Goal: Answer question/provide support: Share knowledge or assist other users

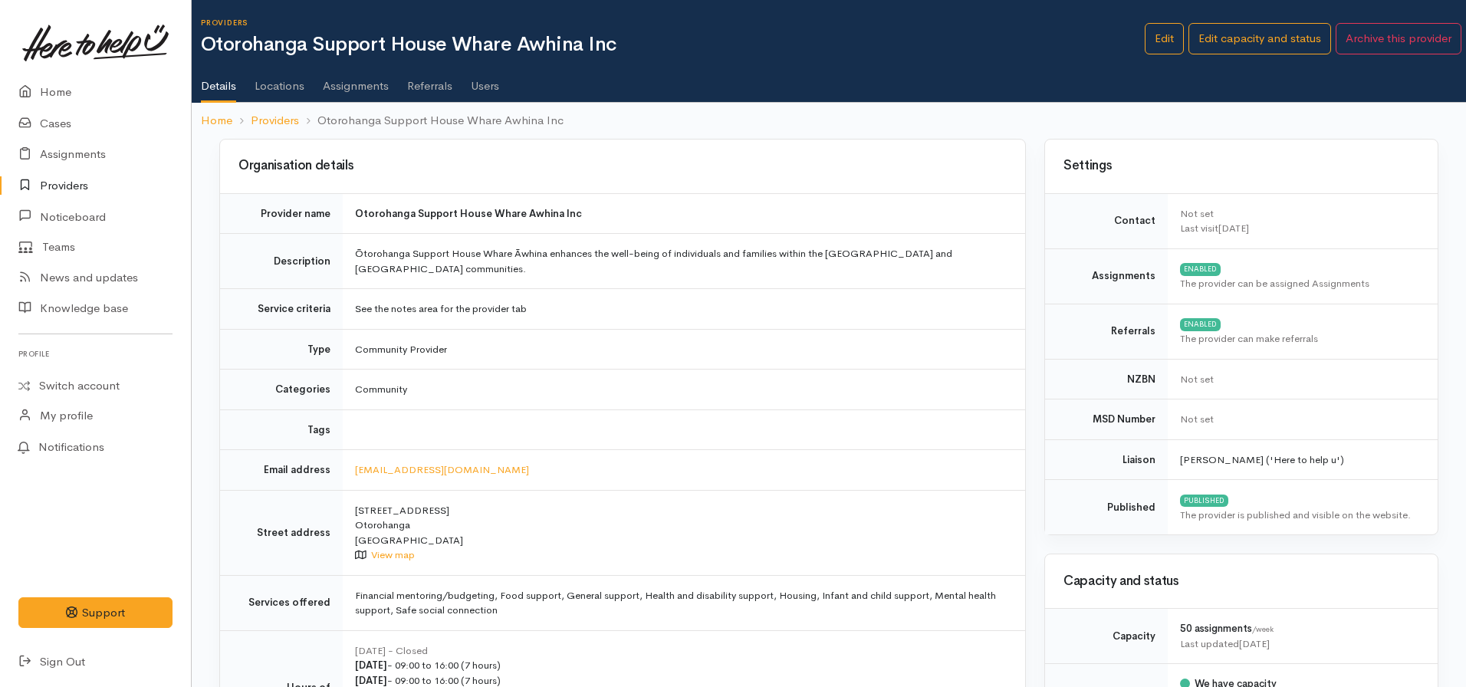
scroll to position [1262, 0]
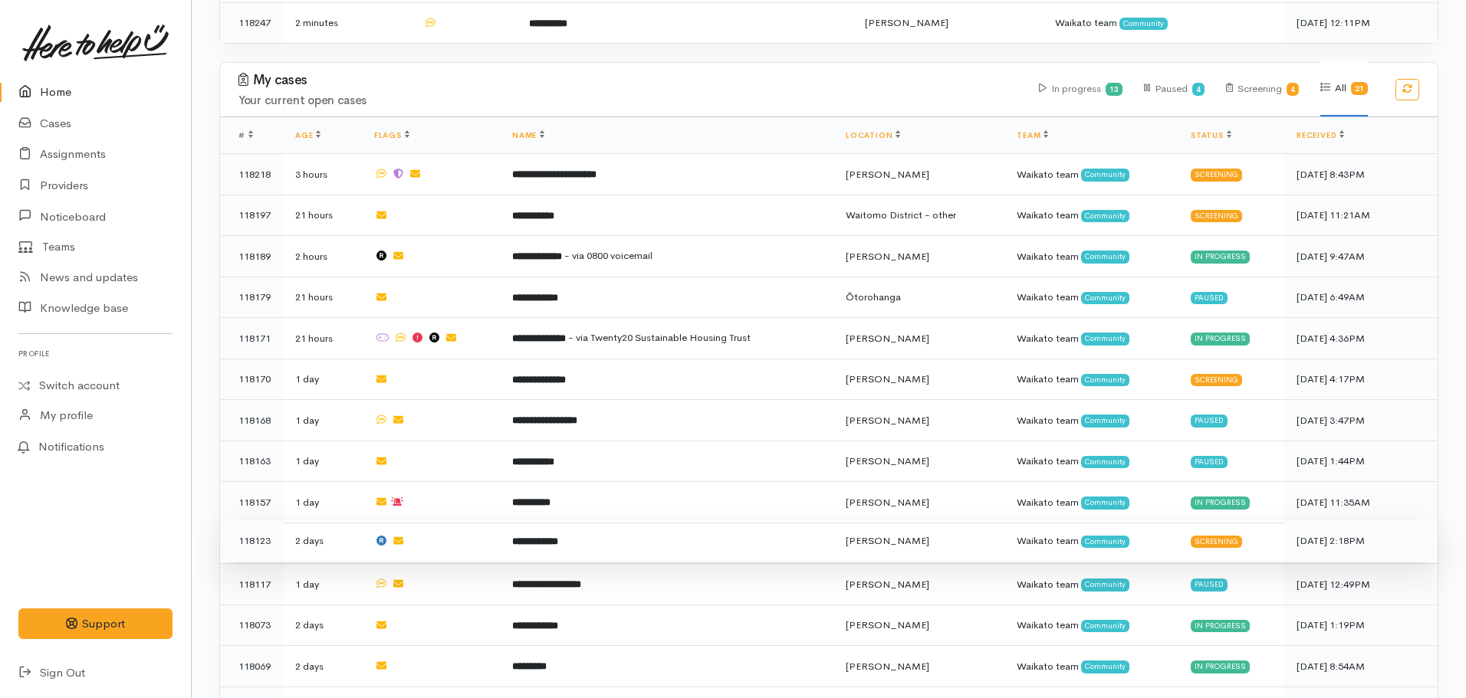
scroll to position [690, 0]
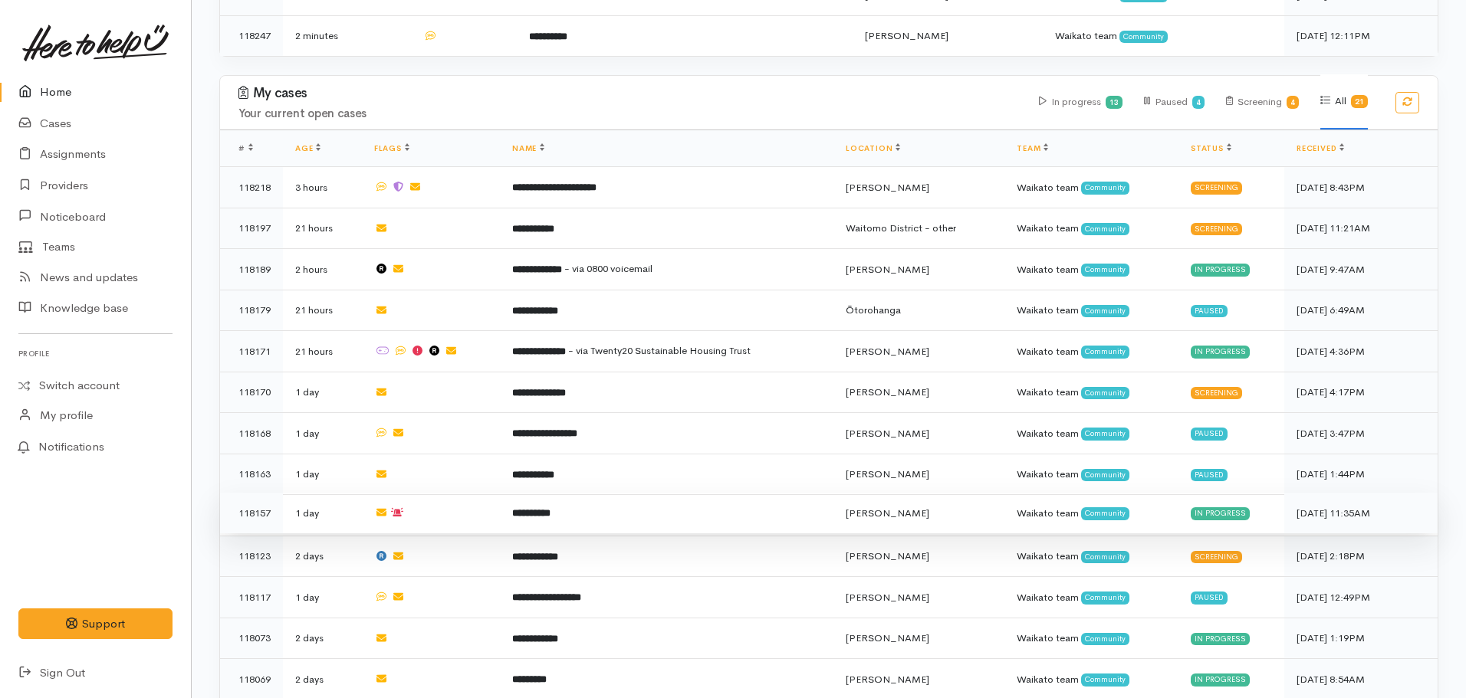
click at [524, 508] on td "**********" at bounding box center [667, 513] width 334 height 41
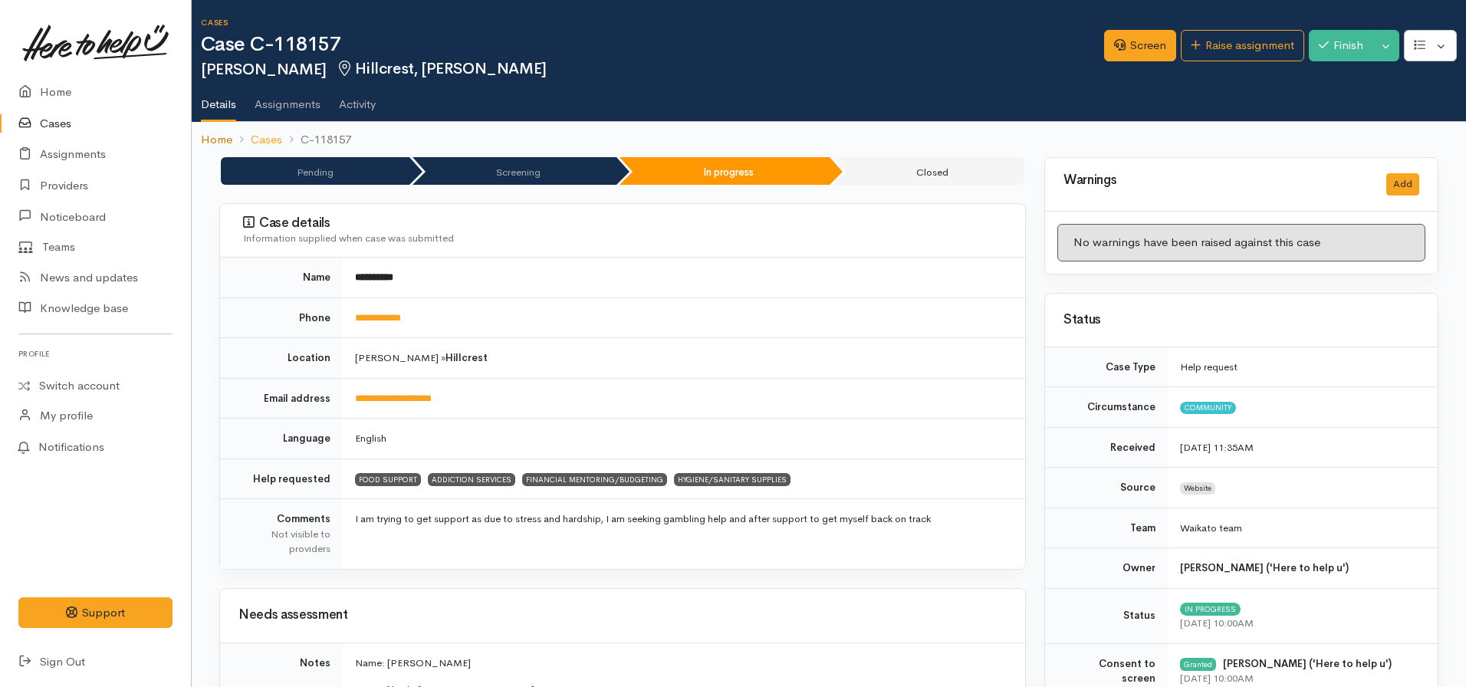
click at [217, 143] on link "Home" at bounding box center [216, 140] width 31 height 18
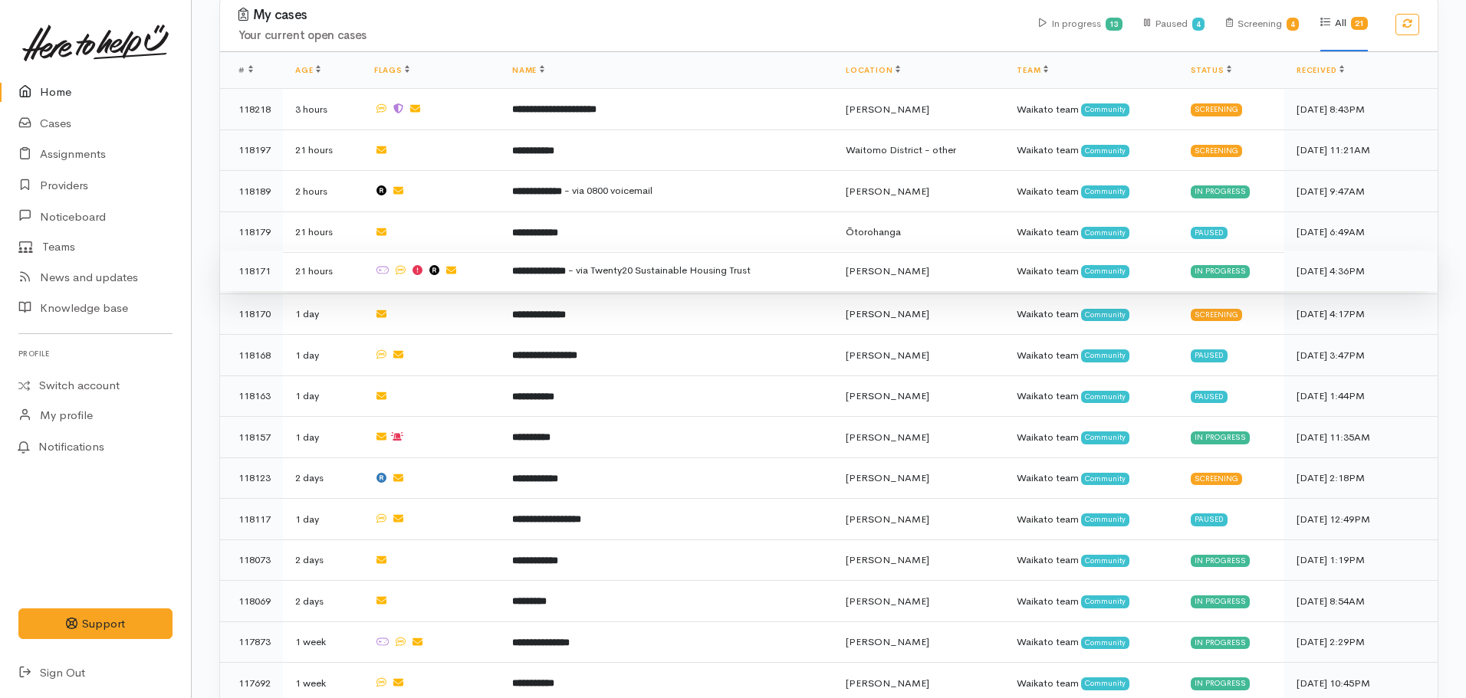
scroll to position [767, 0]
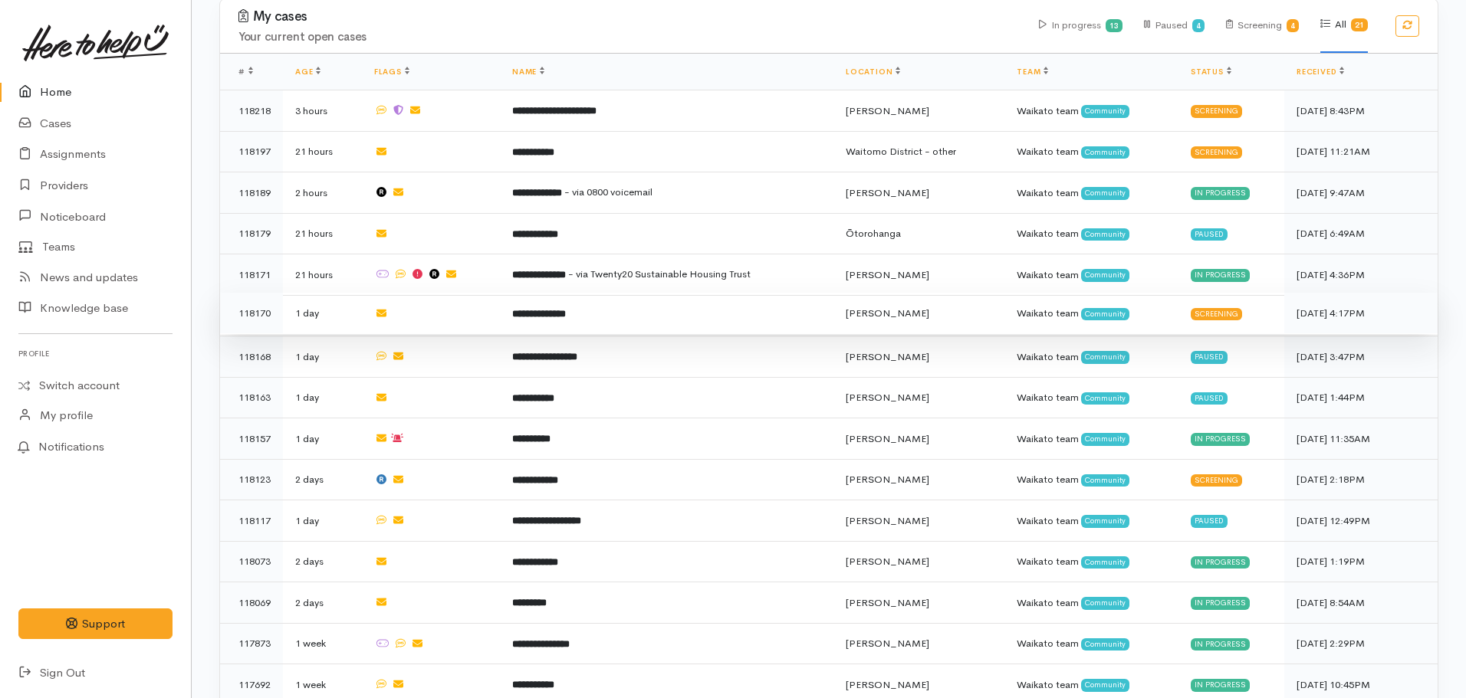
click at [556, 311] on td "**********" at bounding box center [667, 313] width 334 height 41
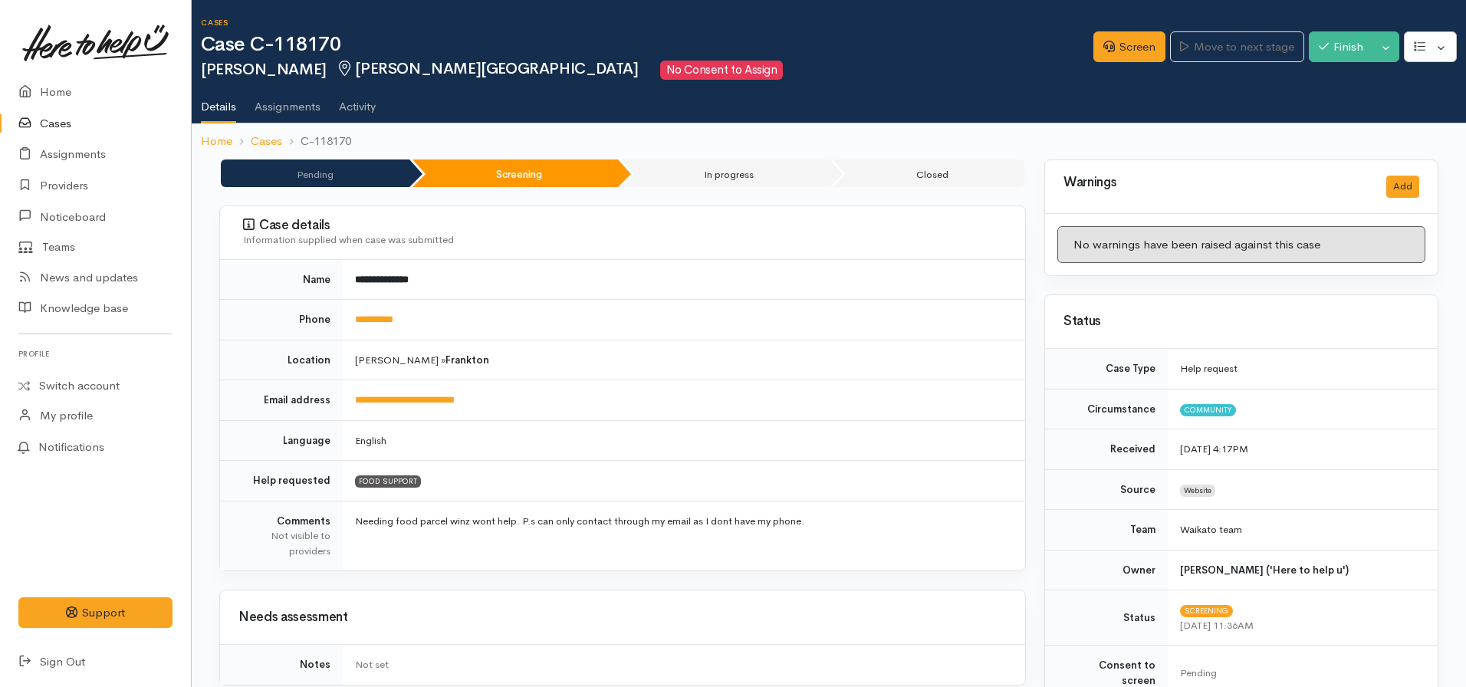
click at [754, 484] on td "FOOD SUPPORT" at bounding box center [684, 481] width 682 height 41
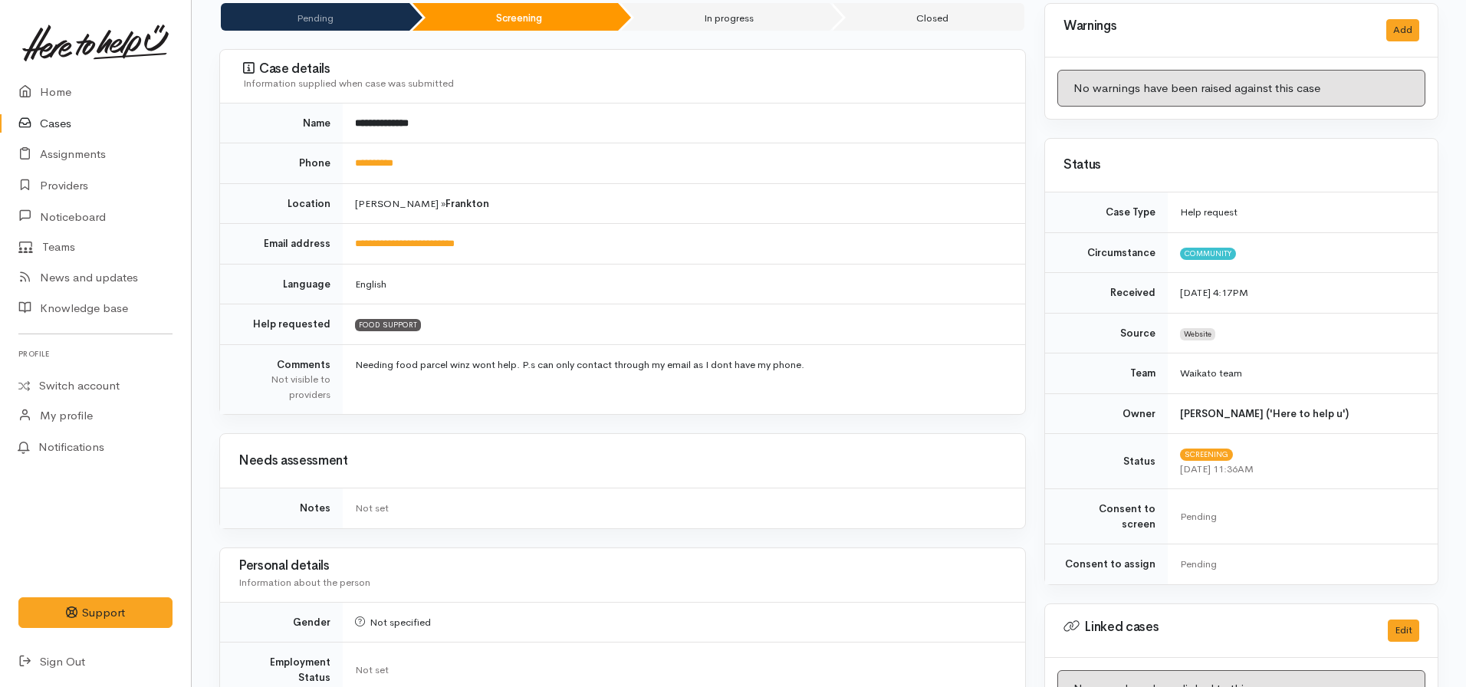
scroll to position [153, 0]
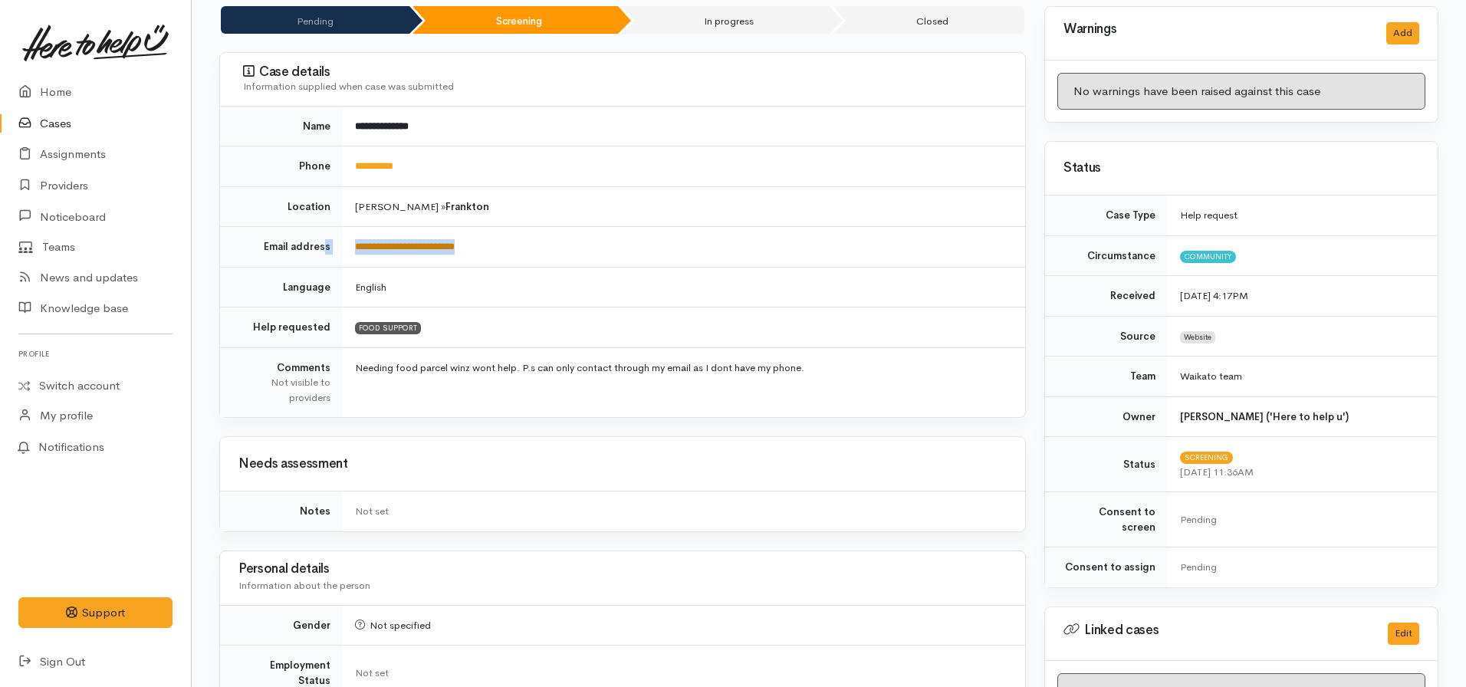
drag, startPoint x: 502, startPoint y: 231, endPoint x: 377, endPoint y: 250, distance: 126.4
click at [330, 251] on tr "**********" at bounding box center [622, 247] width 805 height 41
click at [503, 248] on td "**********" at bounding box center [684, 247] width 682 height 41
drag, startPoint x: 503, startPoint y: 248, endPoint x: 357, endPoint y: 256, distance: 145.9
click at [357, 256] on td "**********" at bounding box center [684, 247] width 682 height 41
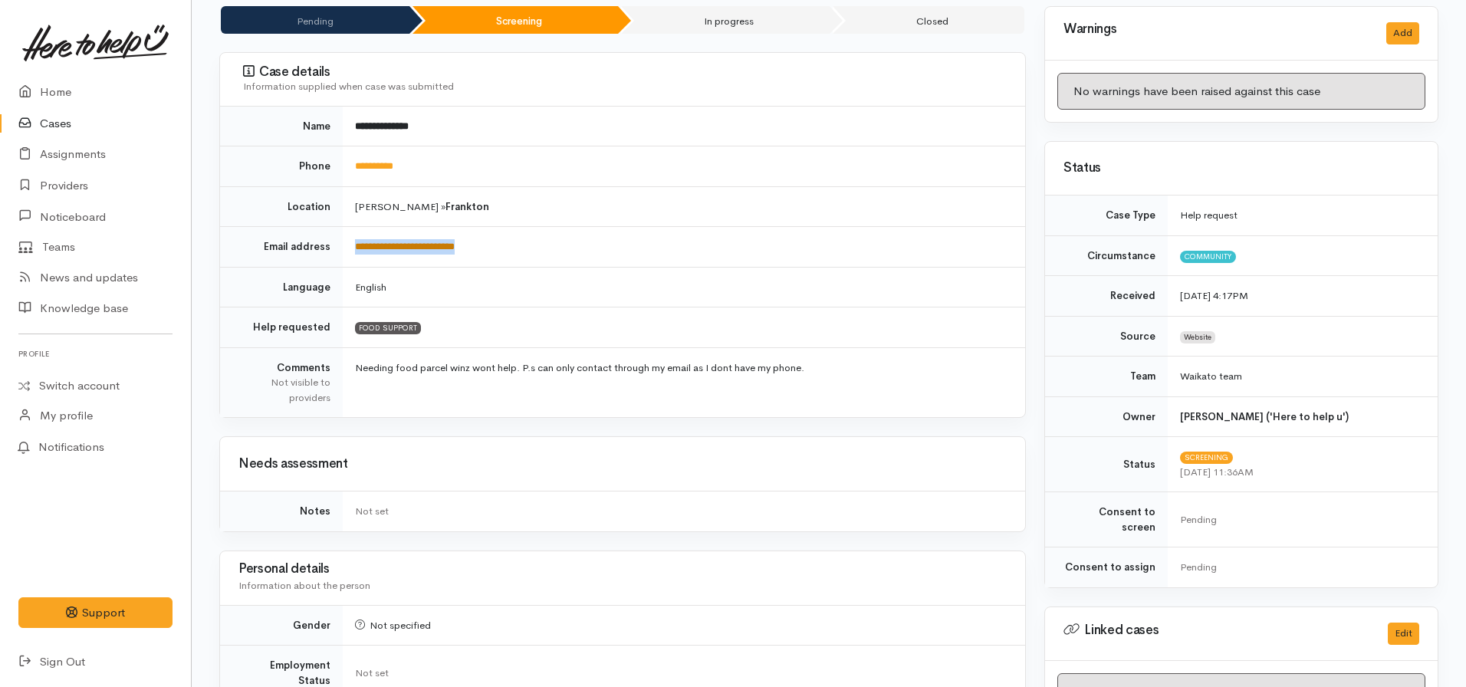
copy link "**********"
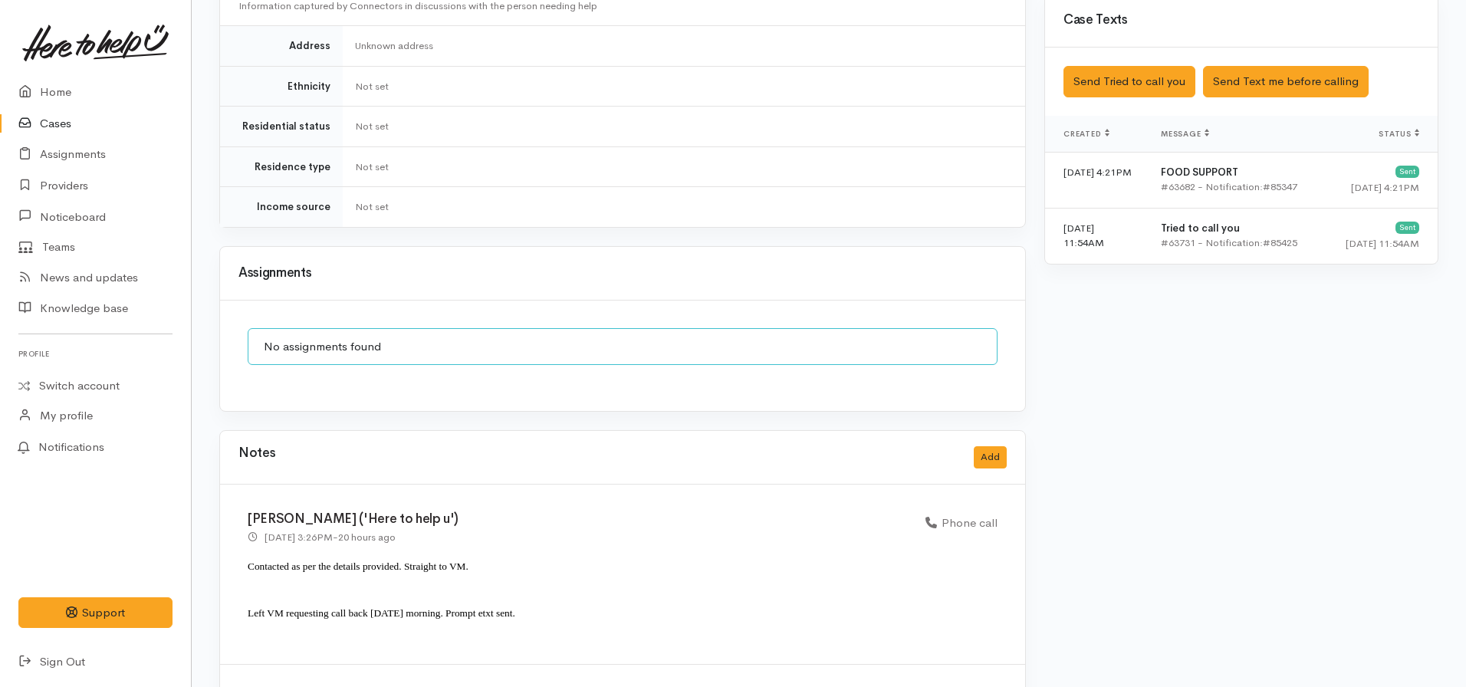
scroll to position [1063, 0]
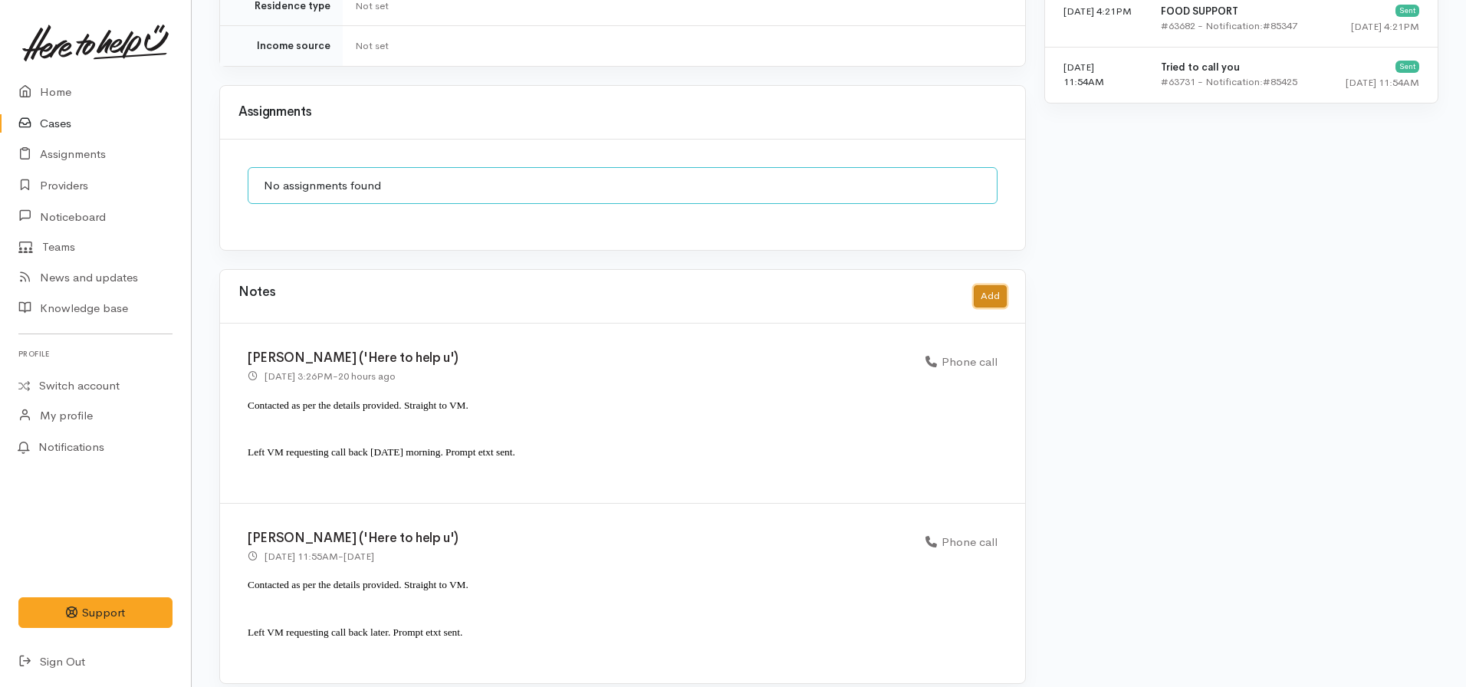
drag, startPoint x: 989, startPoint y: 280, endPoint x: 980, endPoint y: 406, distance: 126.8
click at [991, 294] on div "Notes Add" at bounding box center [622, 296] width 768 height 31
click at [992, 285] on button "Add" at bounding box center [990, 296] width 33 height 22
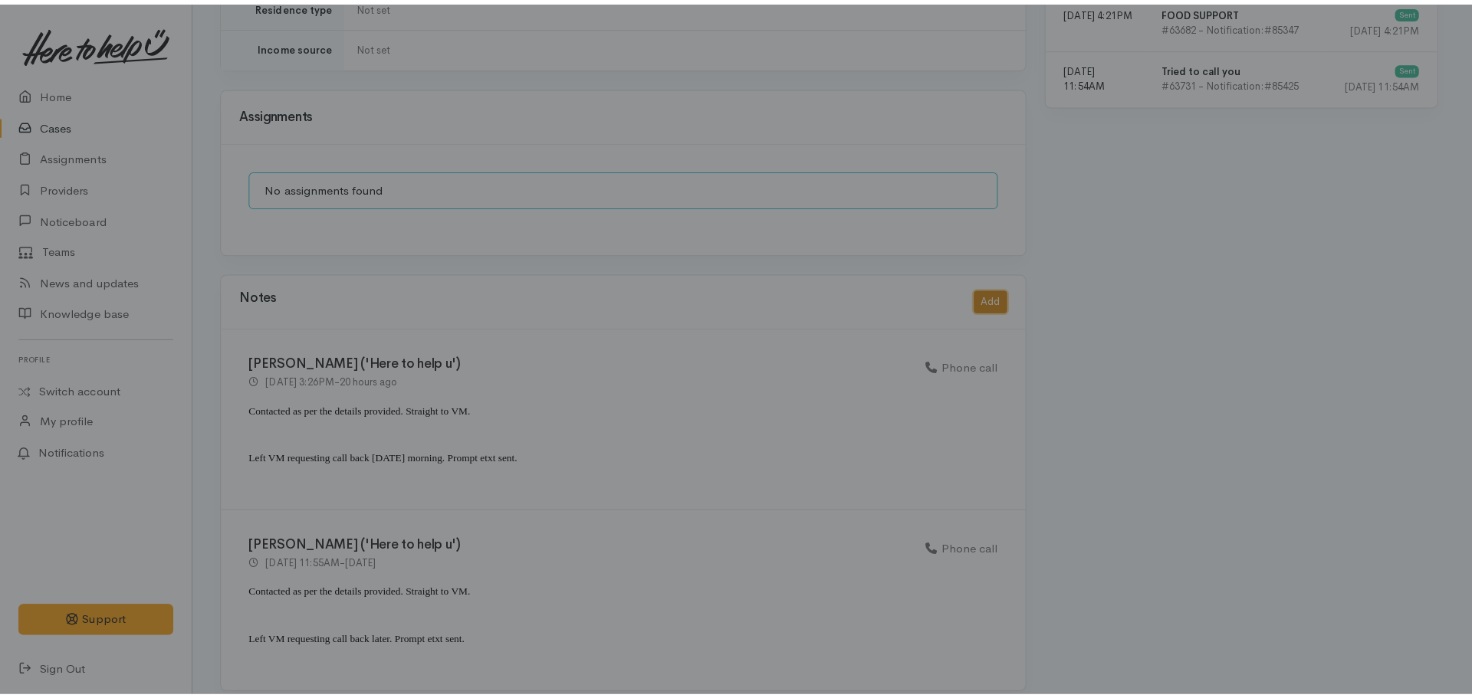
scroll to position [1051, 0]
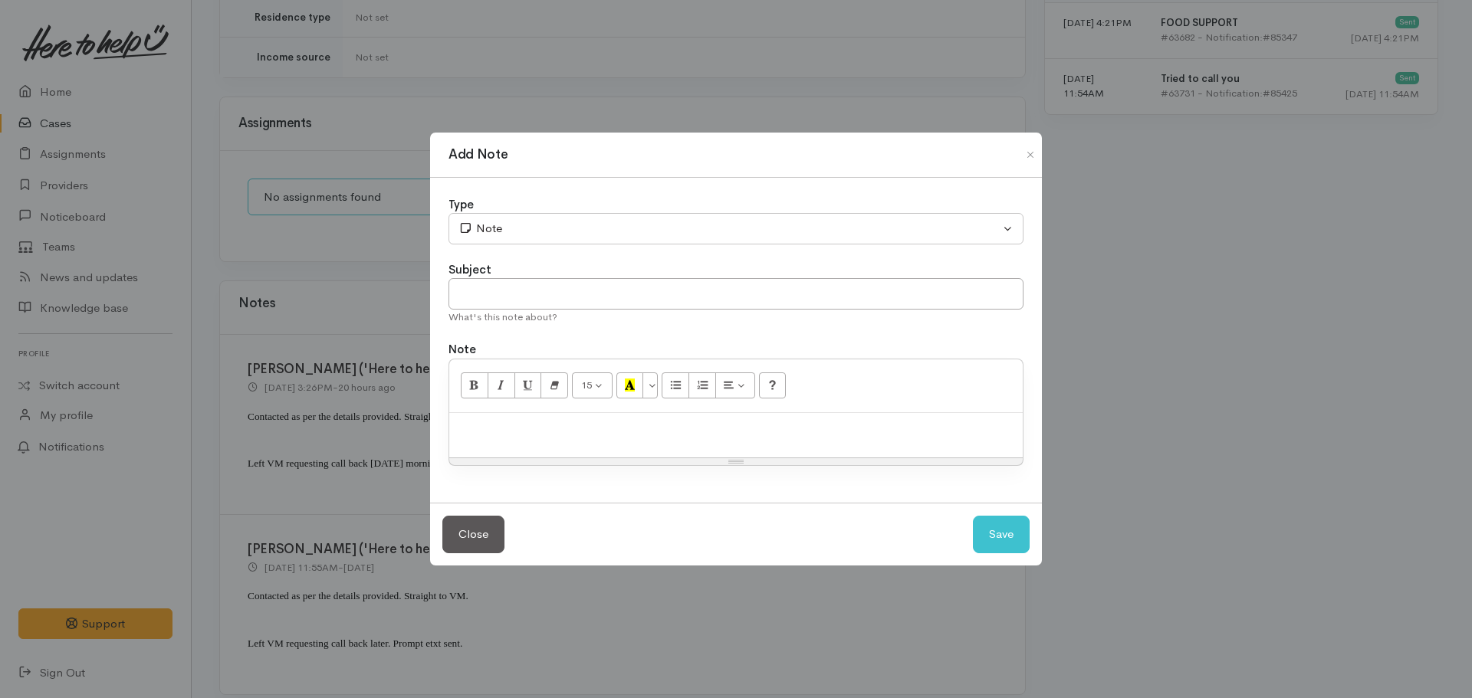
click at [564, 430] on p at bounding box center [736, 430] width 558 height 18
click at [559, 441] on div "Handover" at bounding box center [735, 435] width 573 height 45
click at [726, 442] on div "Handover from prior connector. Noticed" at bounding box center [735, 435] width 573 height 45
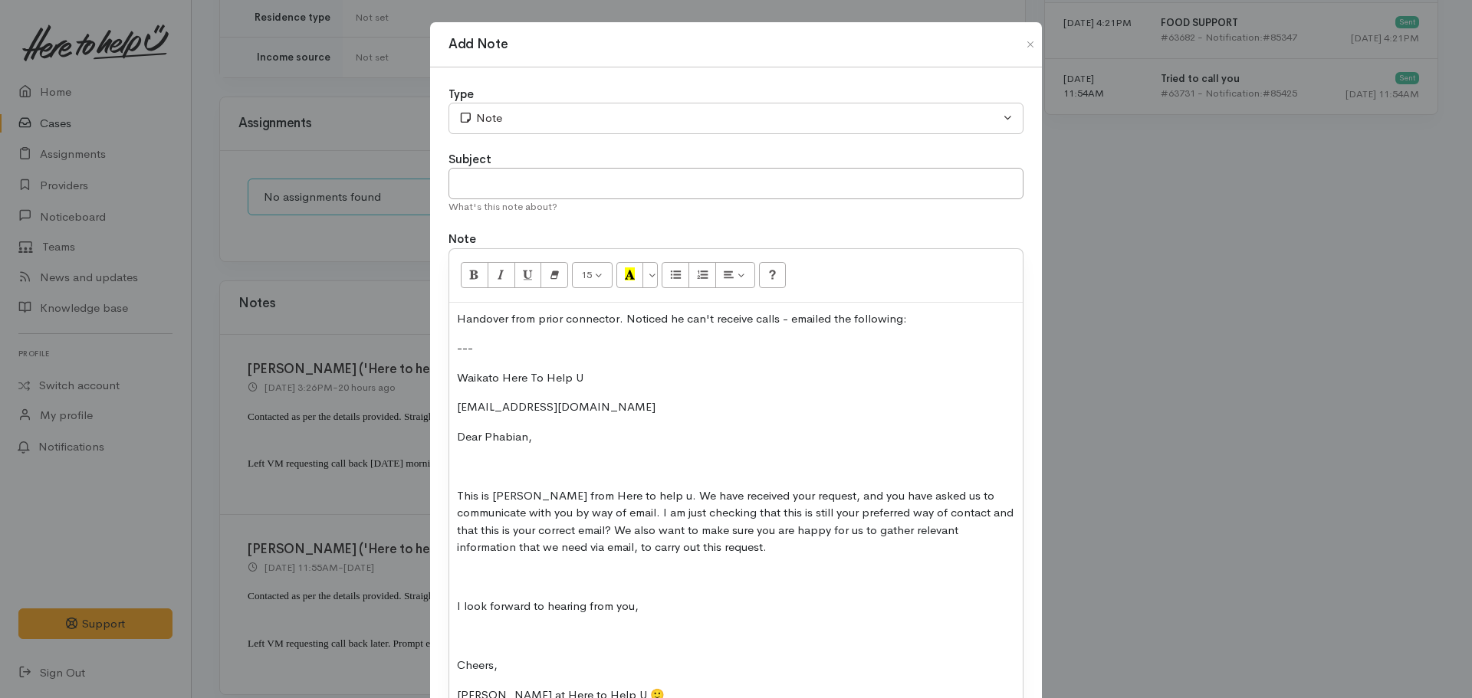
scroll to position [4, 0]
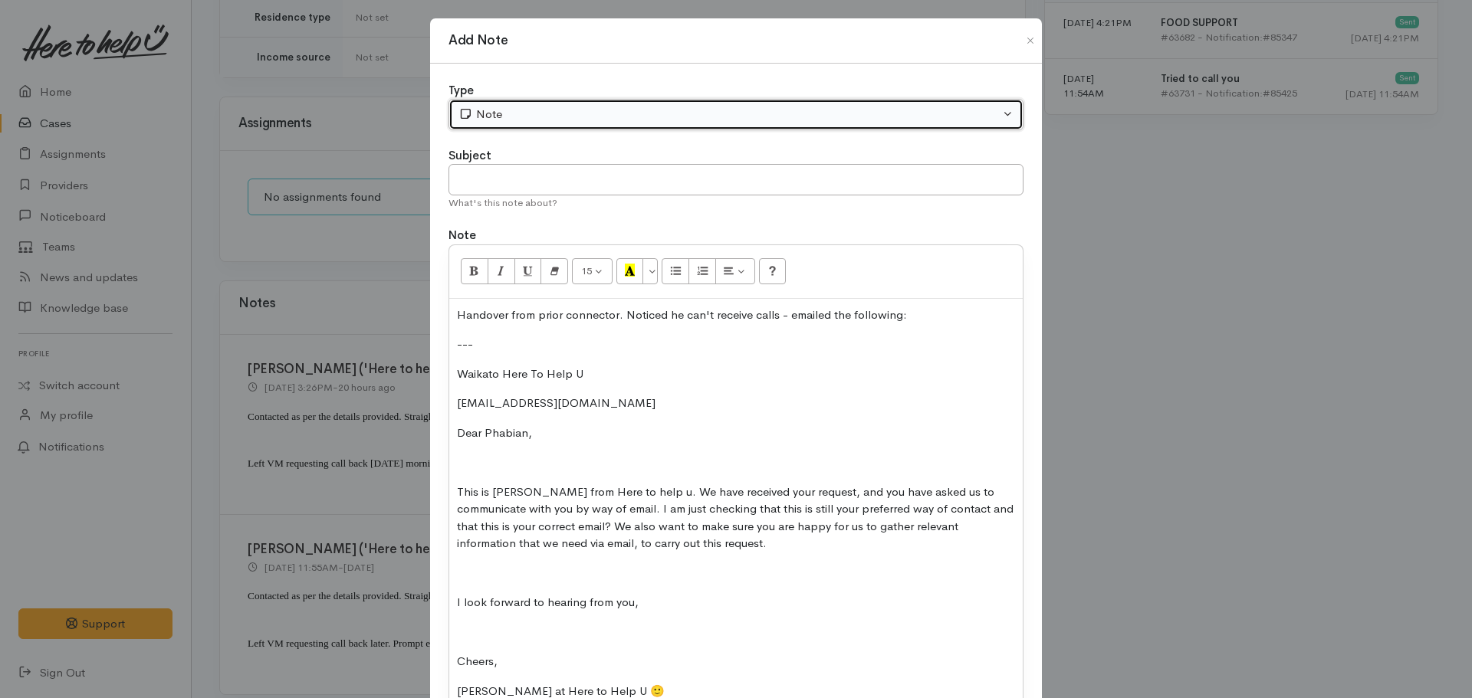
click at [511, 110] on div "Note" at bounding box center [728, 115] width 541 height 18
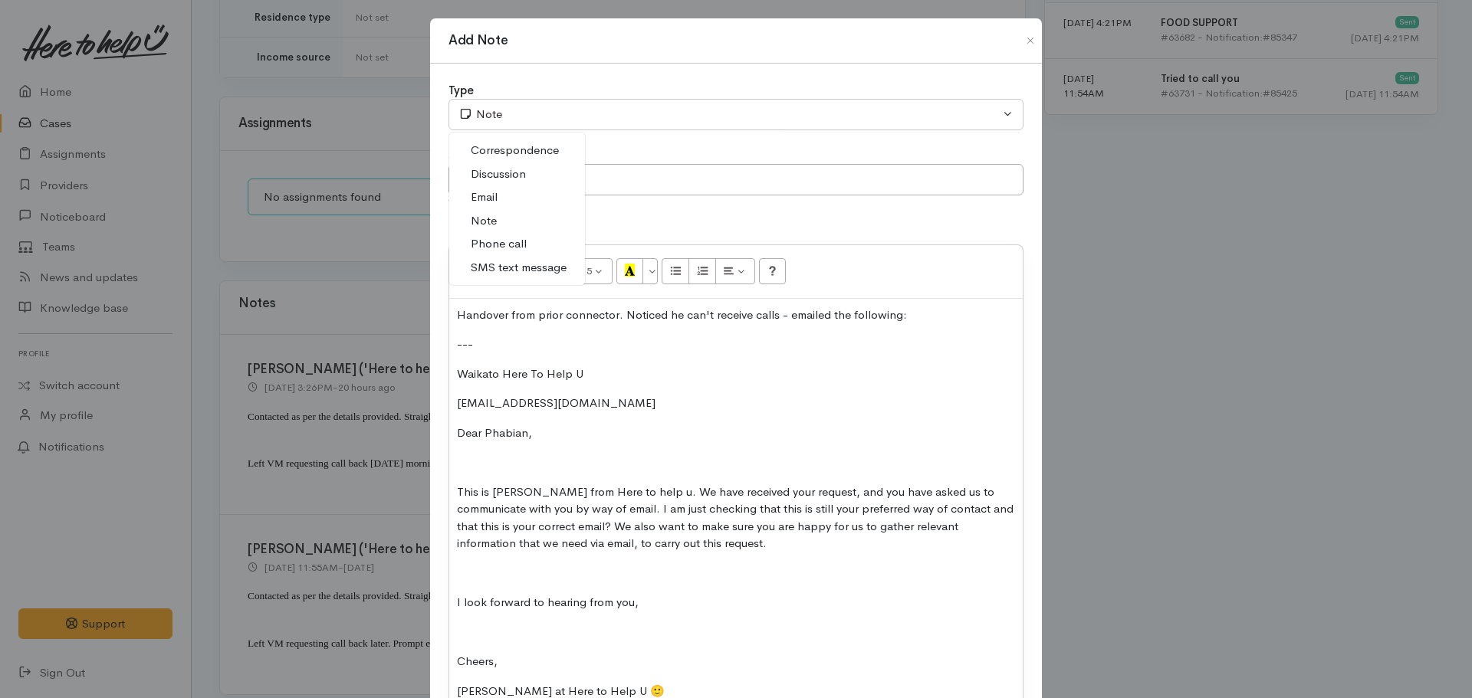
click at [508, 199] on link "Email" at bounding box center [517, 198] width 136 height 24
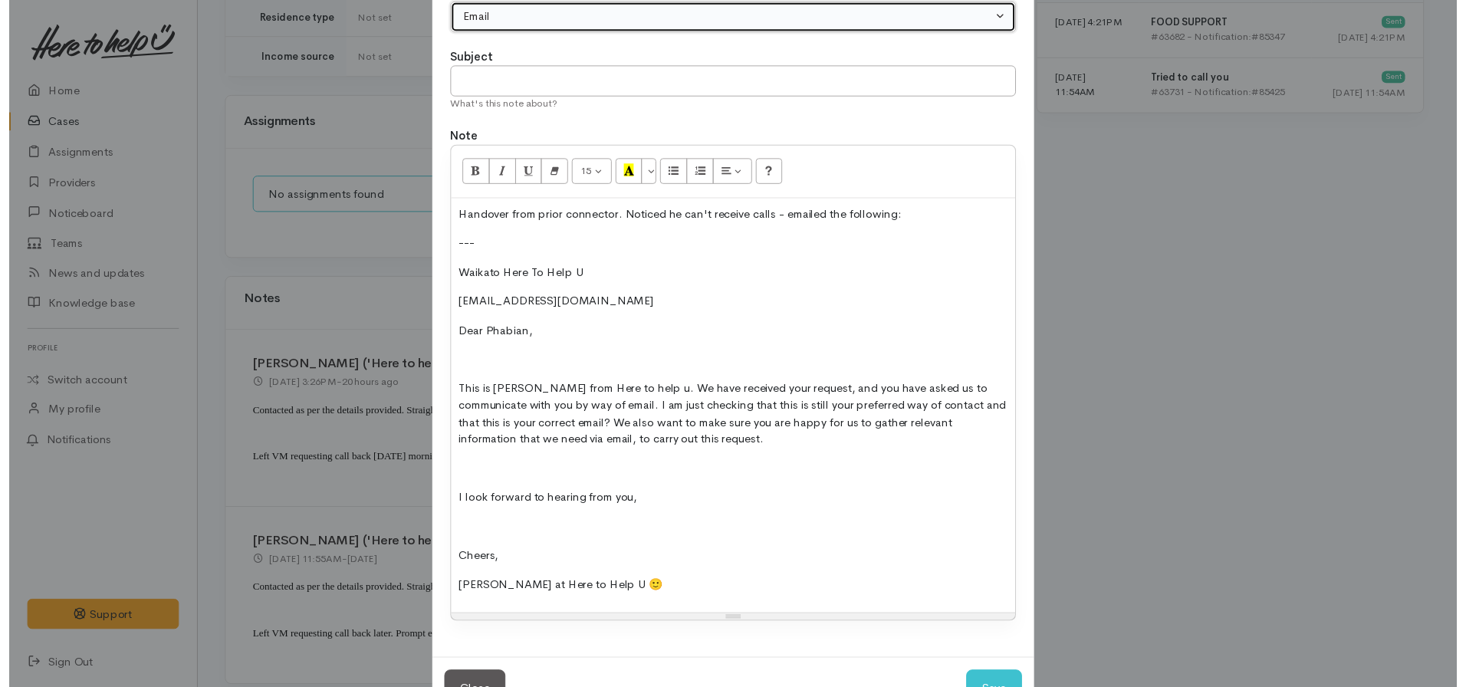
scroll to position [156, 0]
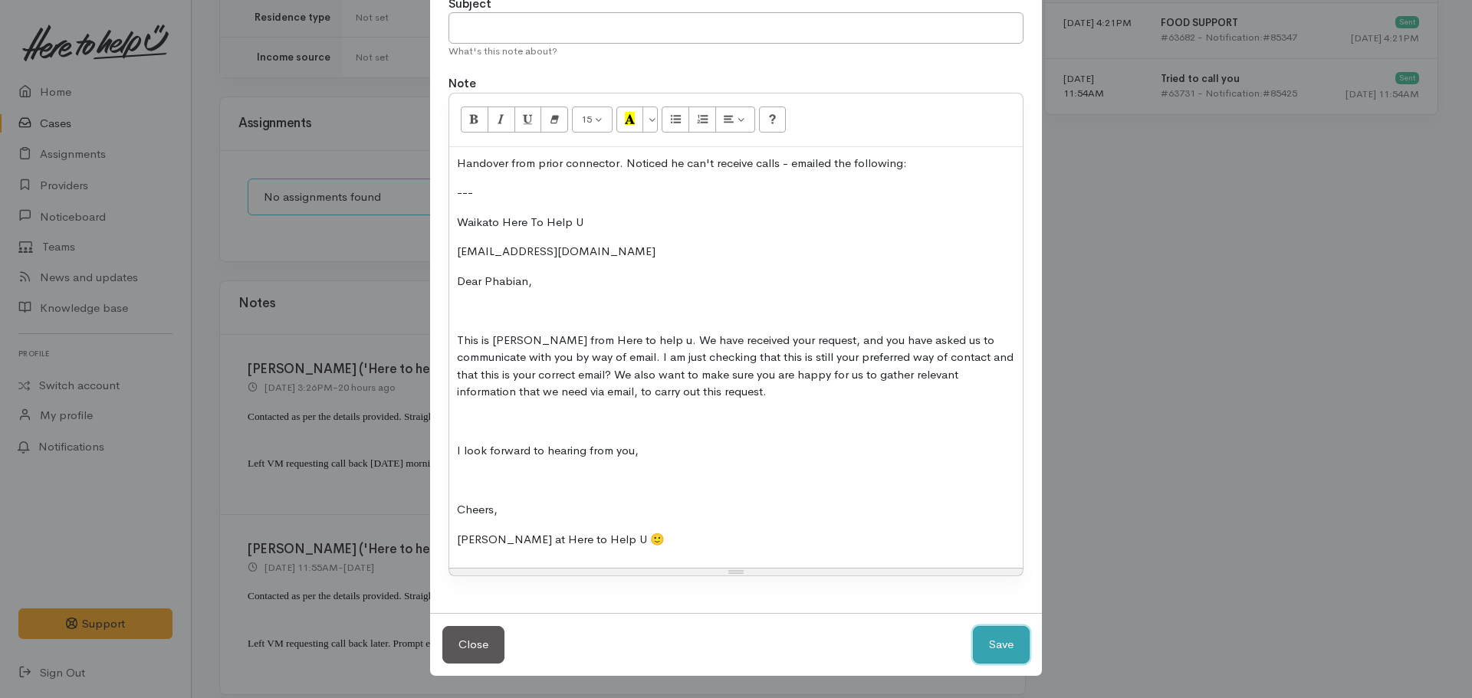
click at [988, 642] on button "Save" at bounding box center [1001, 645] width 57 height 38
select select "1"
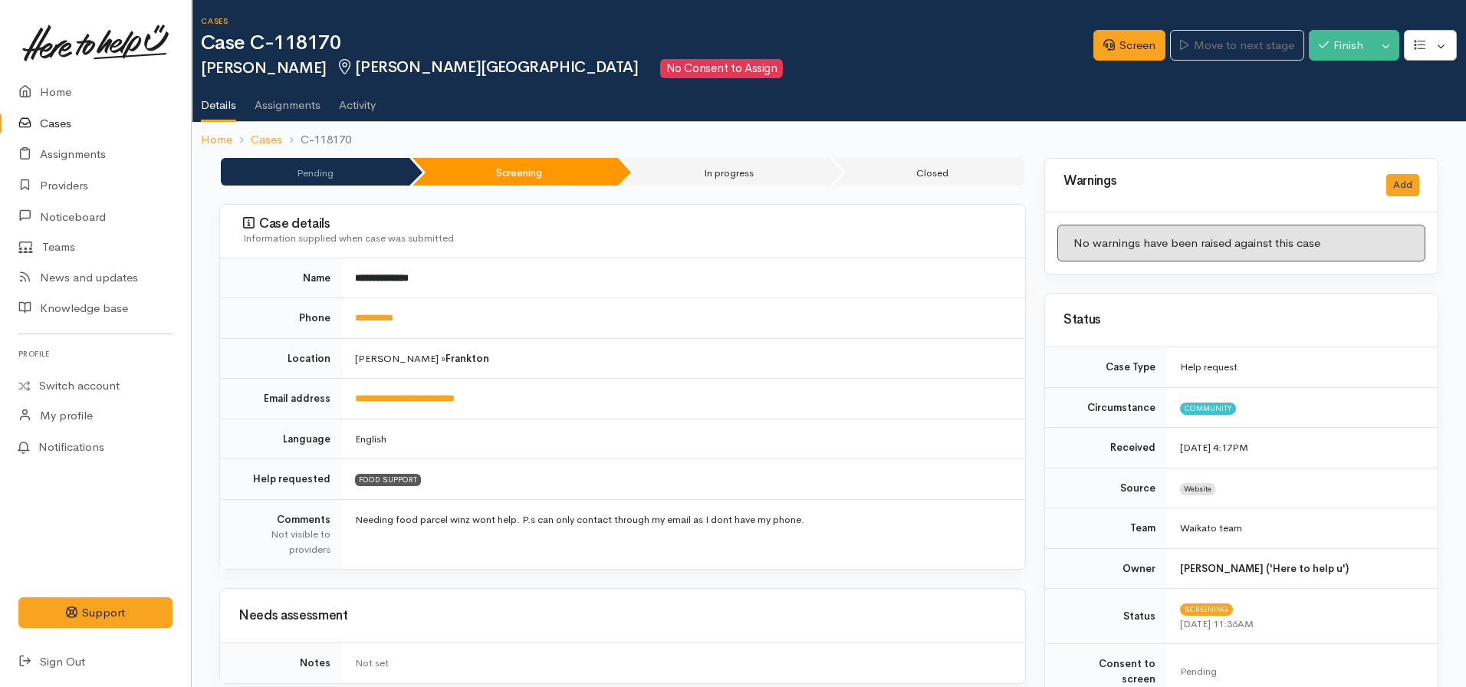
scroll to position [0, 0]
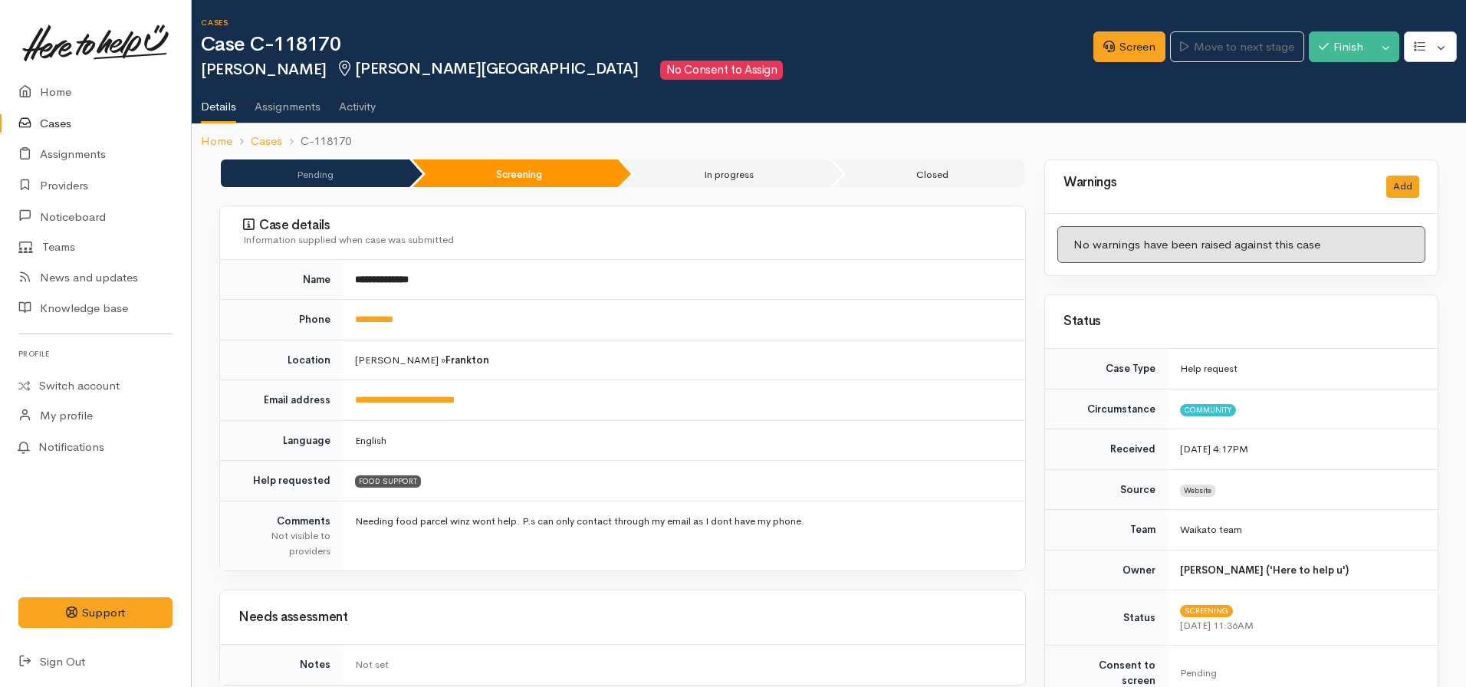
drag, startPoint x: 804, startPoint y: 432, endPoint x: 427, endPoint y: 337, distance: 389.2
click at [804, 431] on td "English" at bounding box center [684, 440] width 682 height 41
click at [53, 92] on link "Home" at bounding box center [95, 92] width 191 height 31
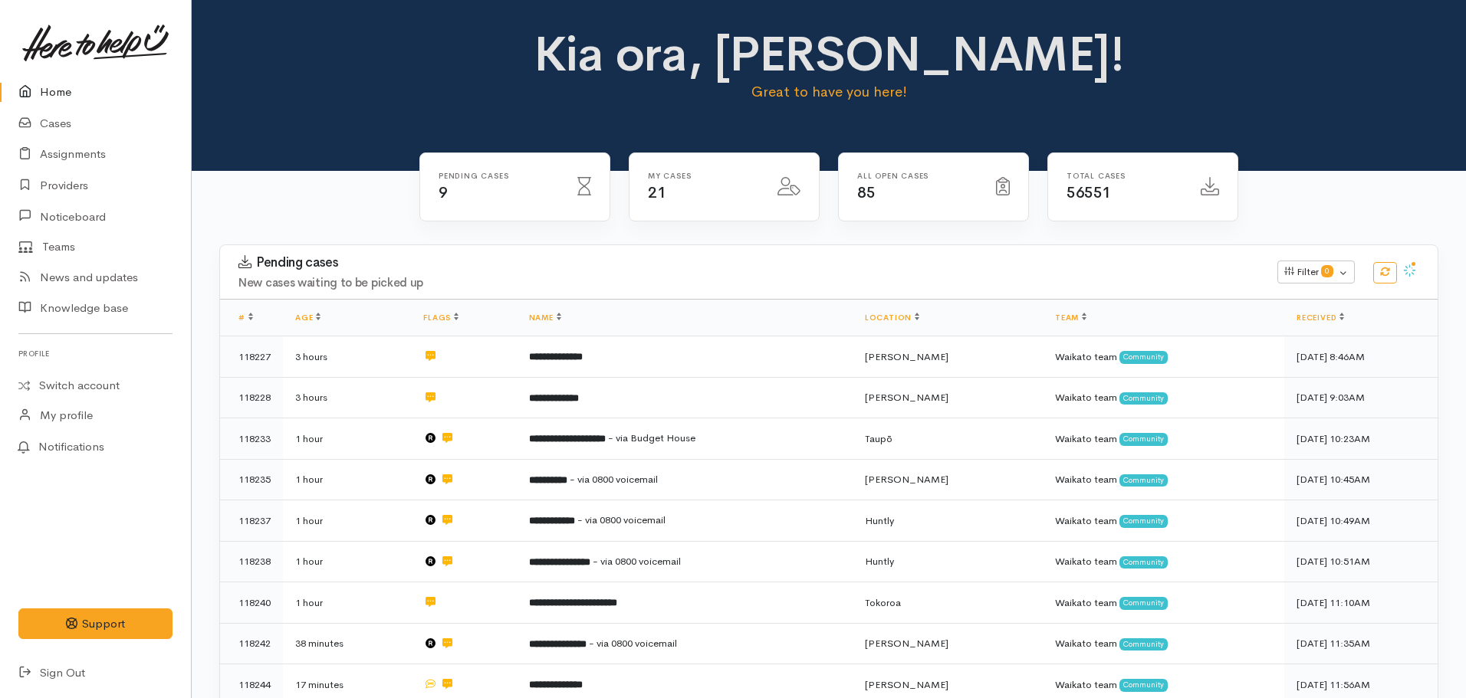
click at [49, 90] on link "Home" at bounding box center [95, 92] width 191 height 31
click at [74, 183] on link "Providers" at bounding box center [95, 185] width 191 height 31
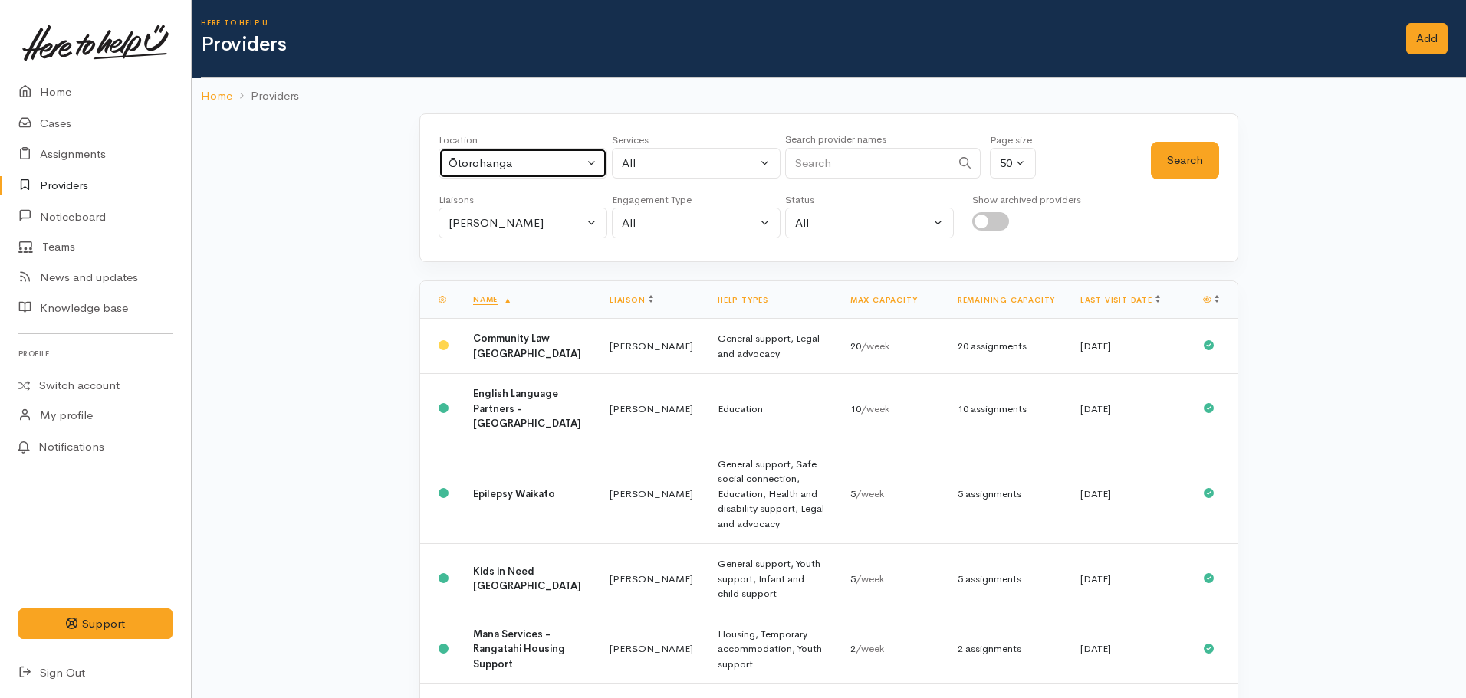
click at [475, 153] on button "Ōtorohanga" at bounding box center [523, 163] width 169 height 31
type input "Te Awamutu"
click at [499, 273] on link "Te Awamutu" at bounding box center [522, 264] width 167 height 24
select select "100"
click at [1200, 159] on button "Search" at bounding box center [1185, 161] width 68 height 38
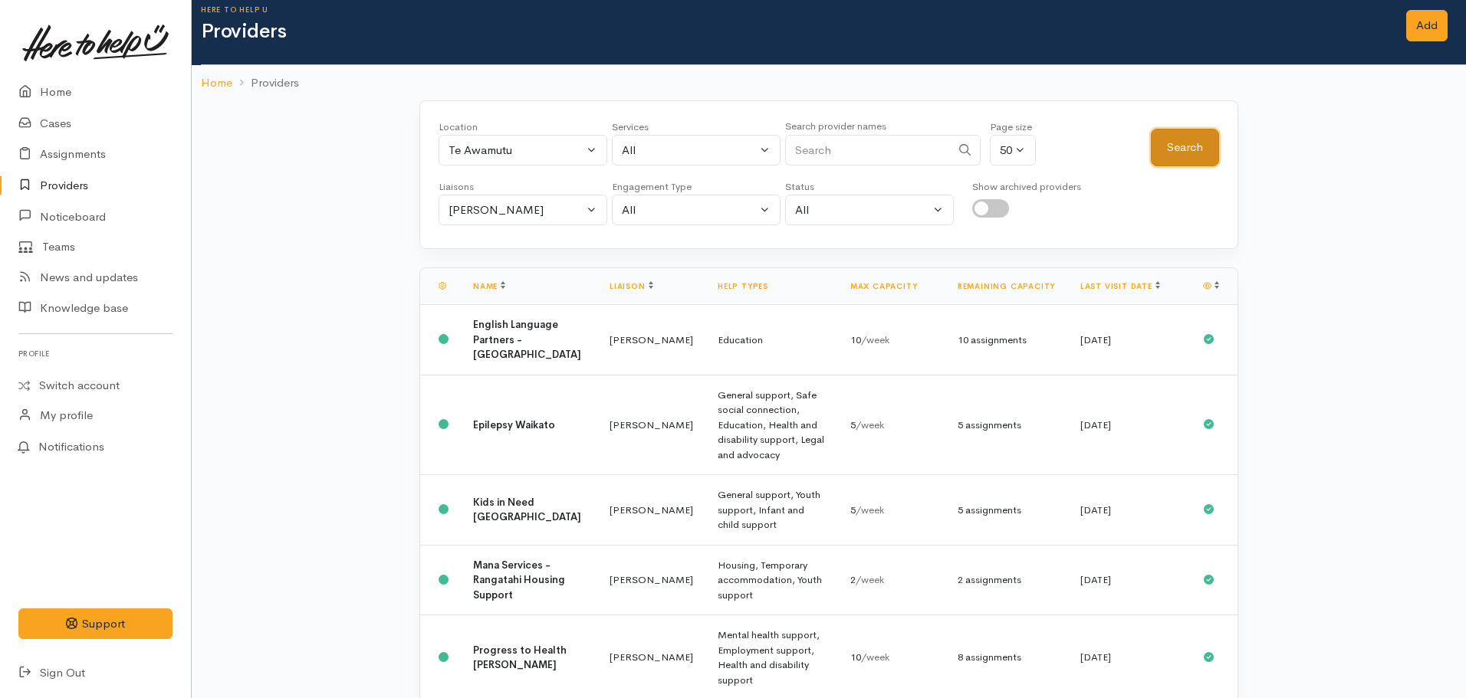
scroll to position [2, 0]
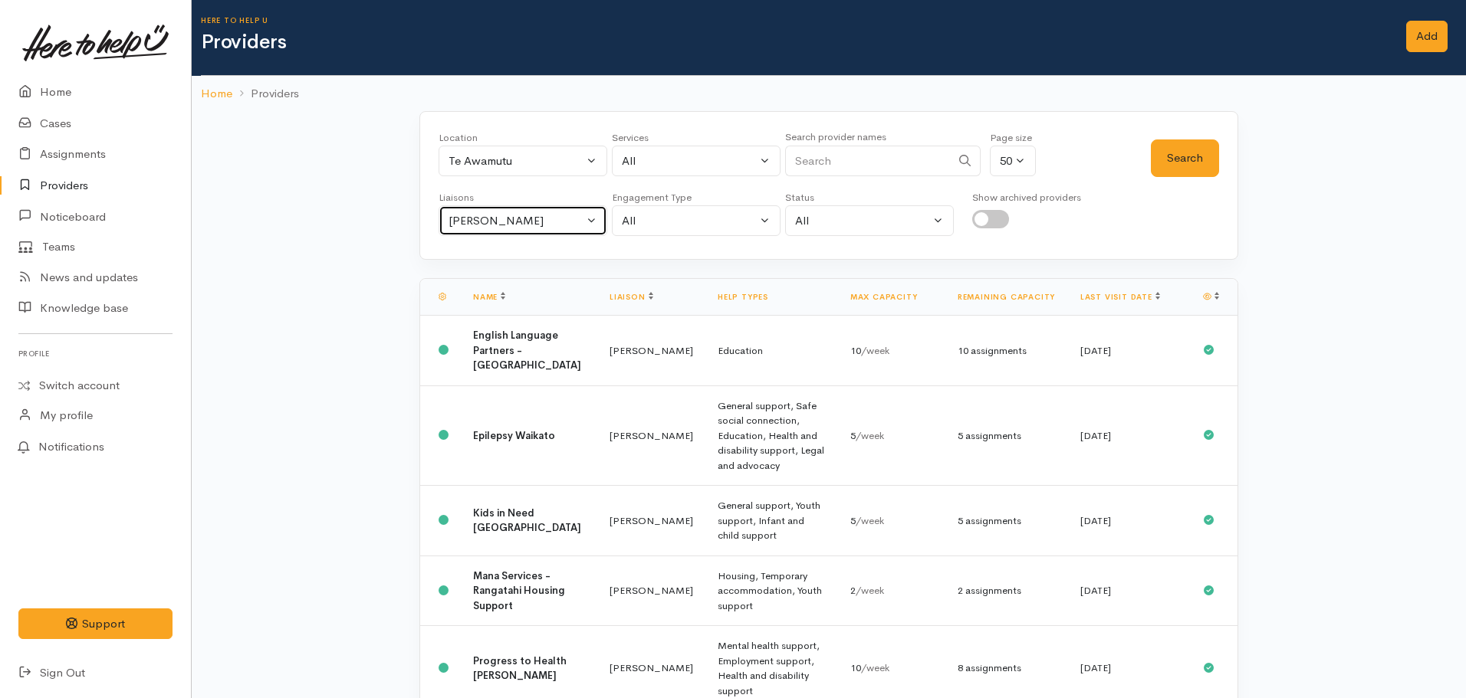
click at [533, 228] on div "Nicole Rusk" at bounding box center [516, 221] width 135 height 18
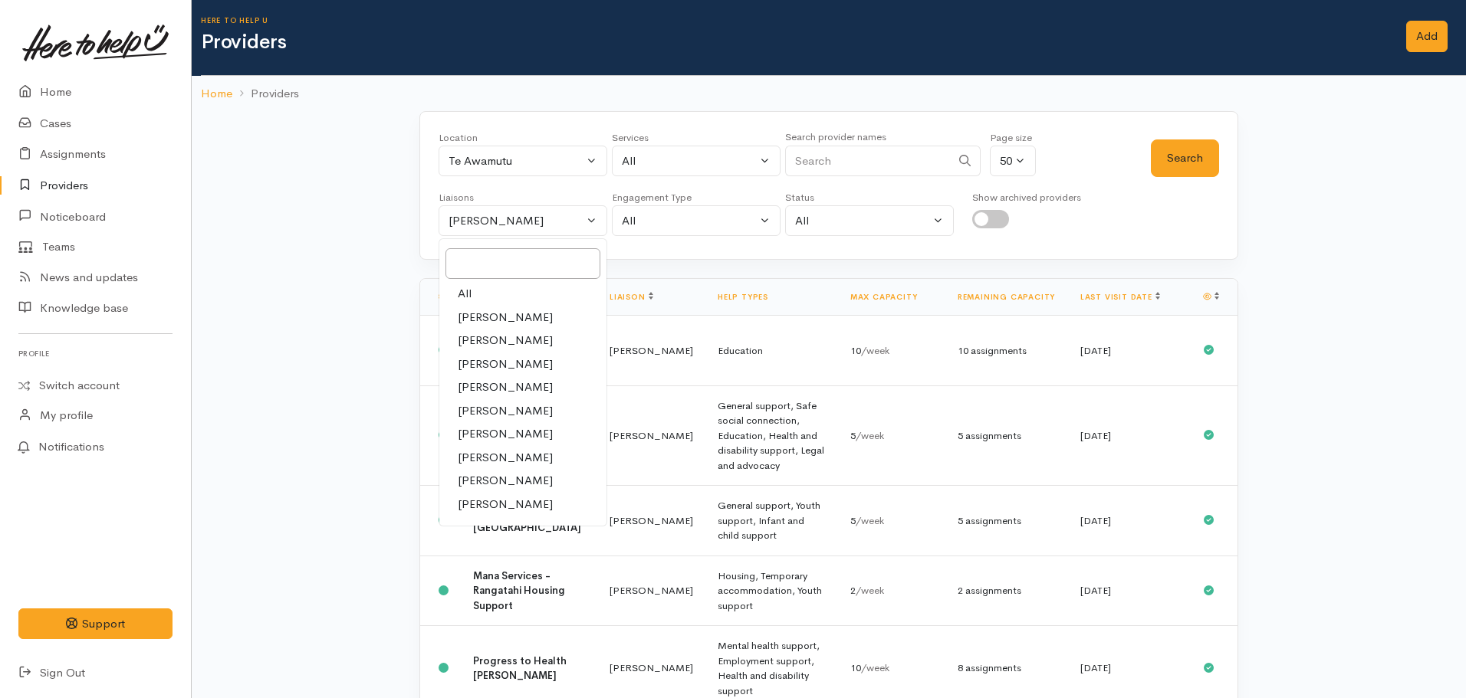
click at [480, 288] on link "All" at bounding box center [522, 294] width 167 height 24
select select "null"
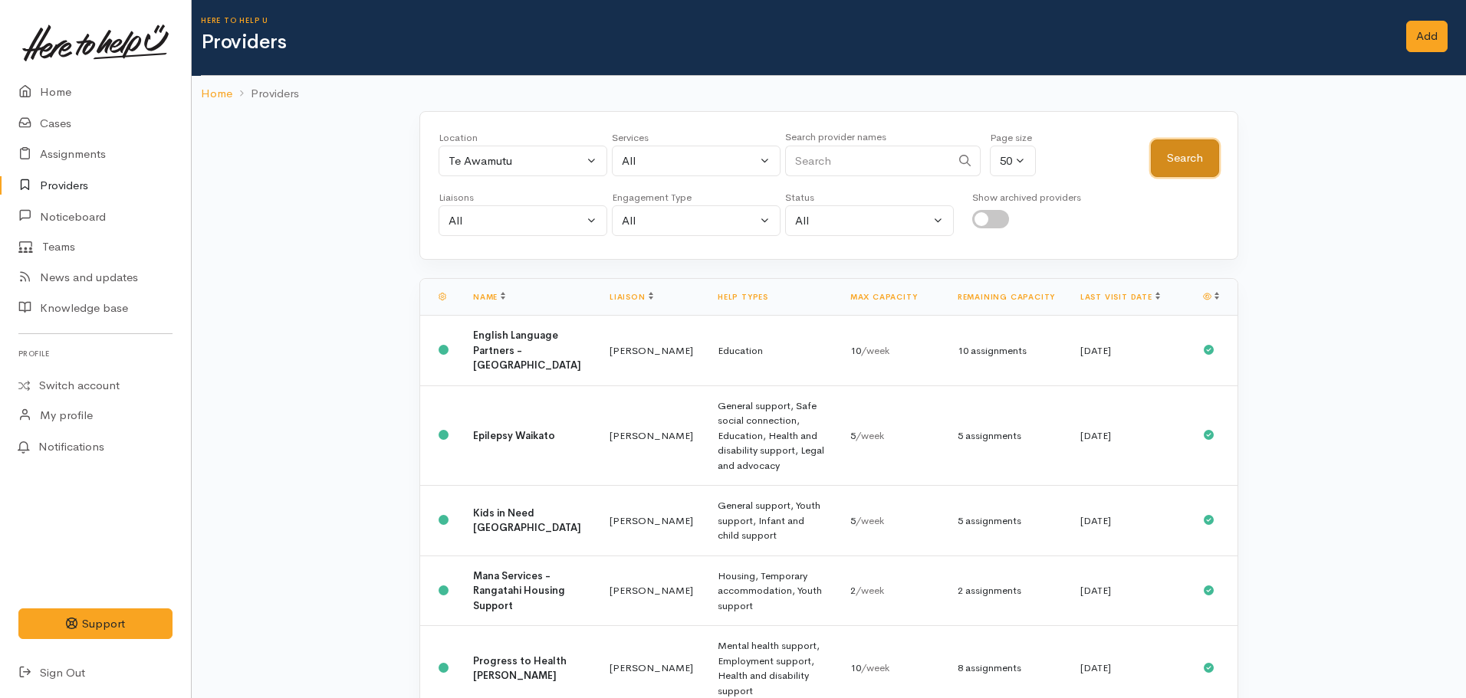
click at [1193, 167] on button "Search" at bounding box center [1185, 159] width 68 height 38
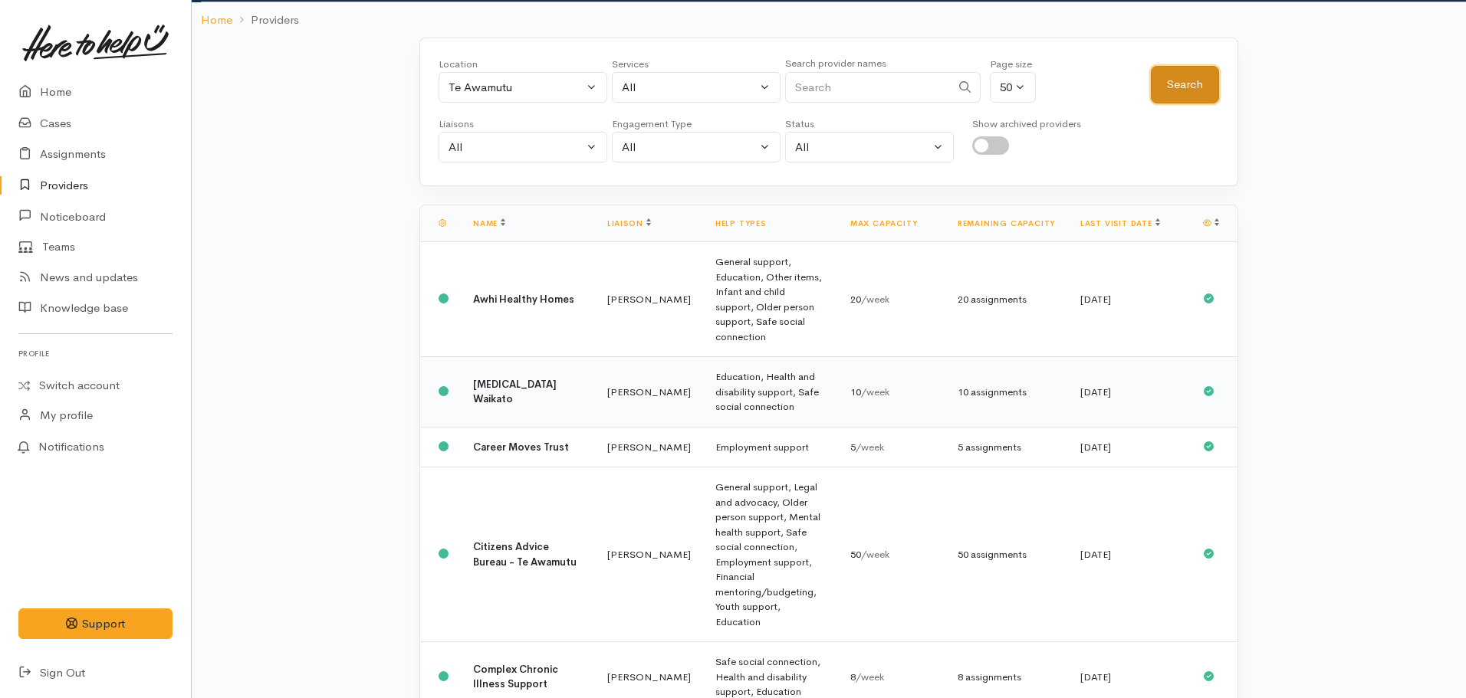
scroll to position [0, 0]
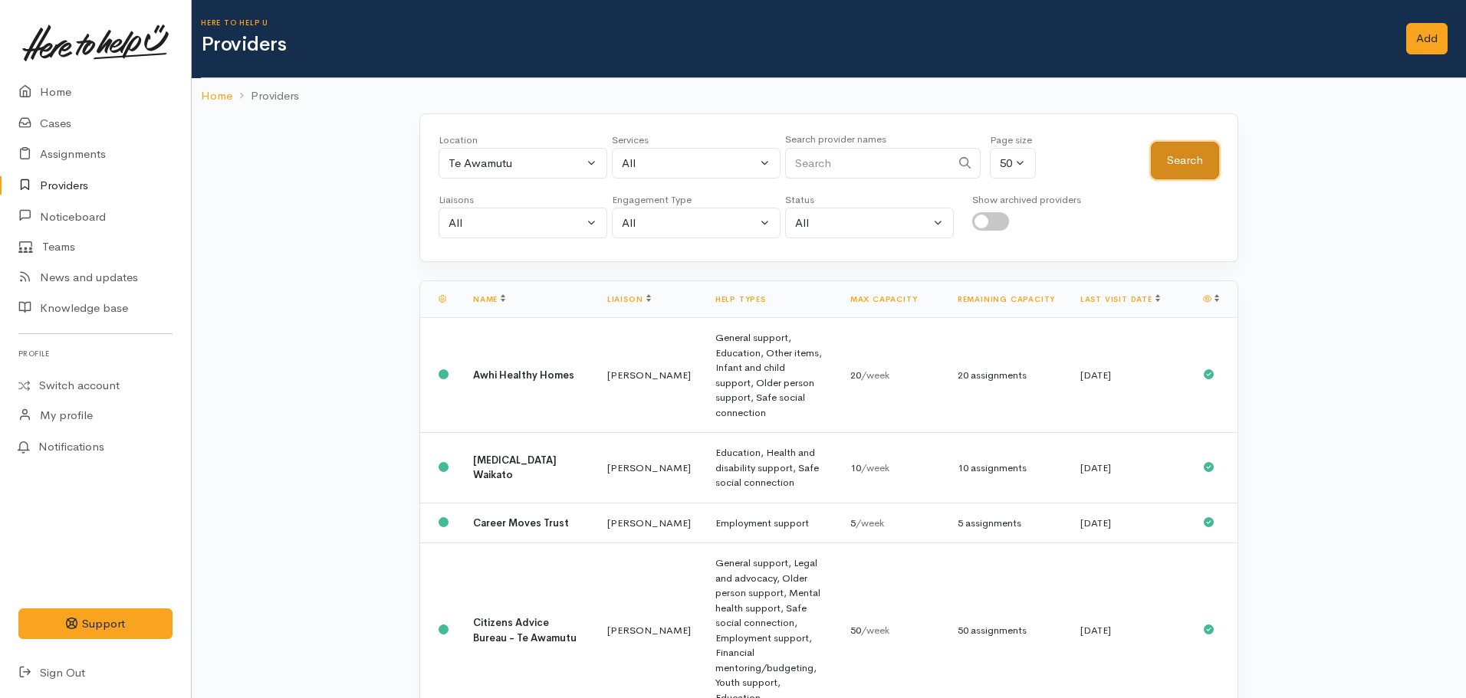
click at [1201, 163] on button "Search" at bounding box center [1185, 161] width 68 height 38
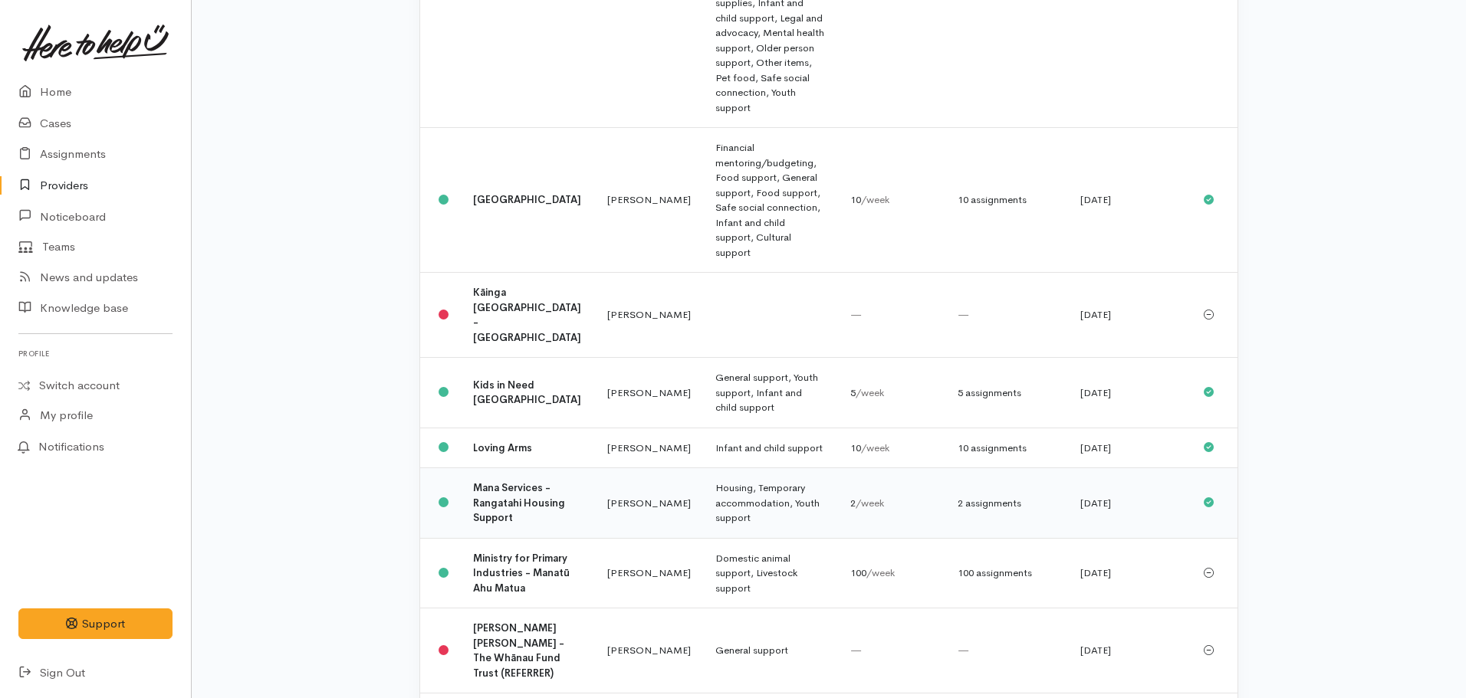
scroll to position [1303, 0]
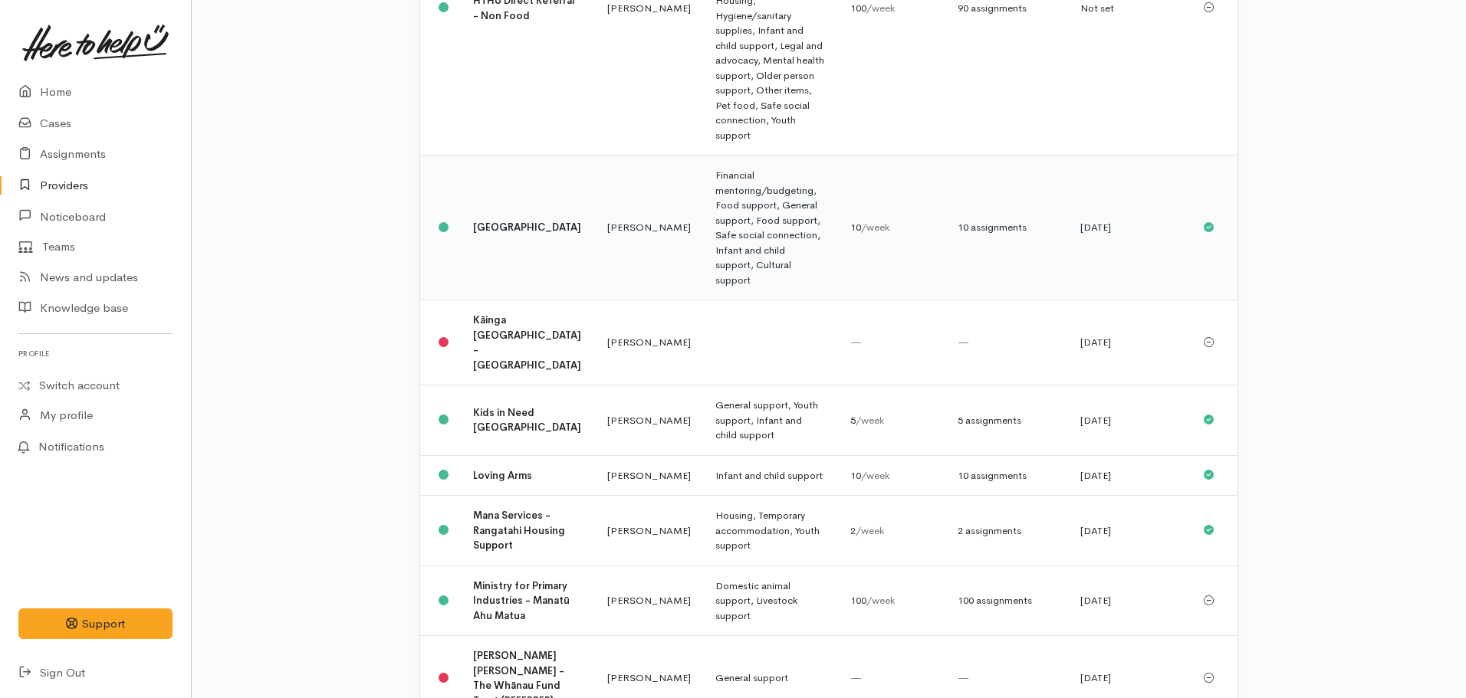
click at [515, 221] on b "Kainga Aroha Community House" at bounding box center [527, 227] width 108 height 13
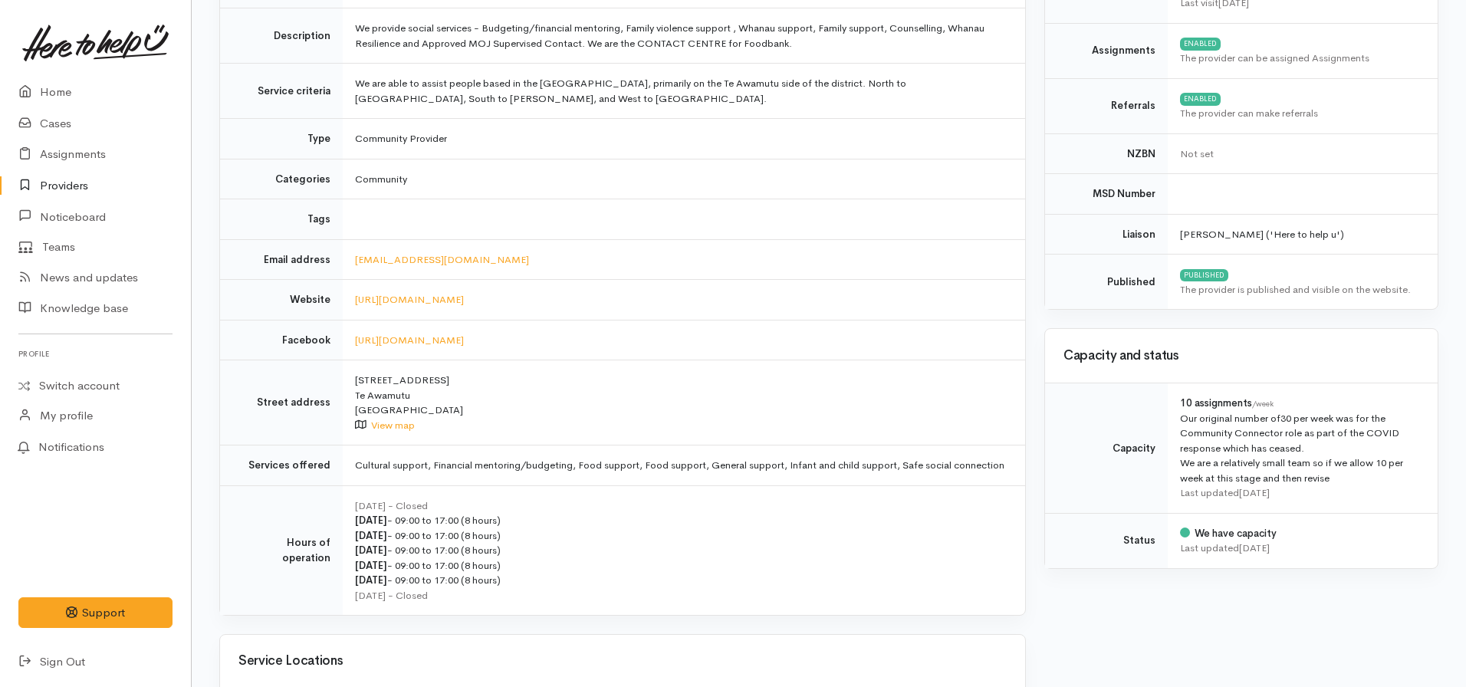
scroll to position [153, 0]
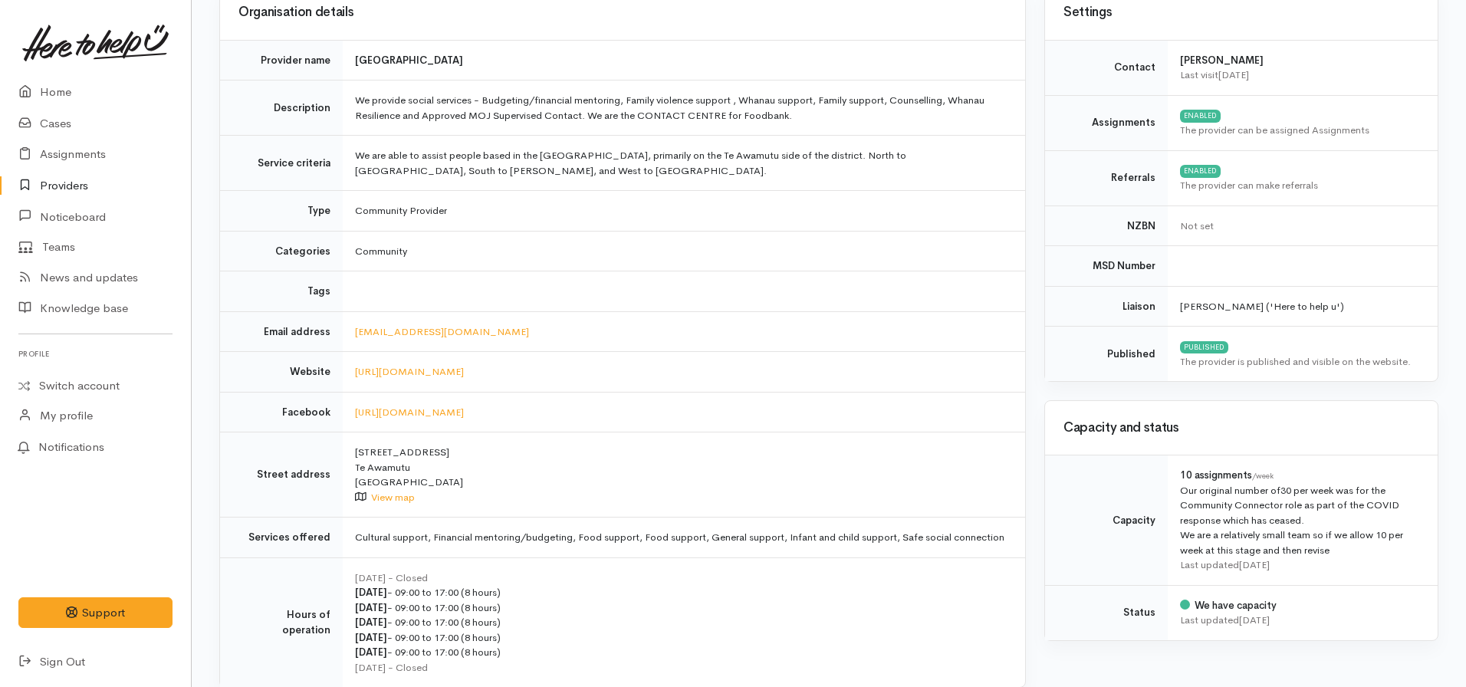
click at [59, 184] on link "Providers" at bounding box center [95, 185] width 191 height 31
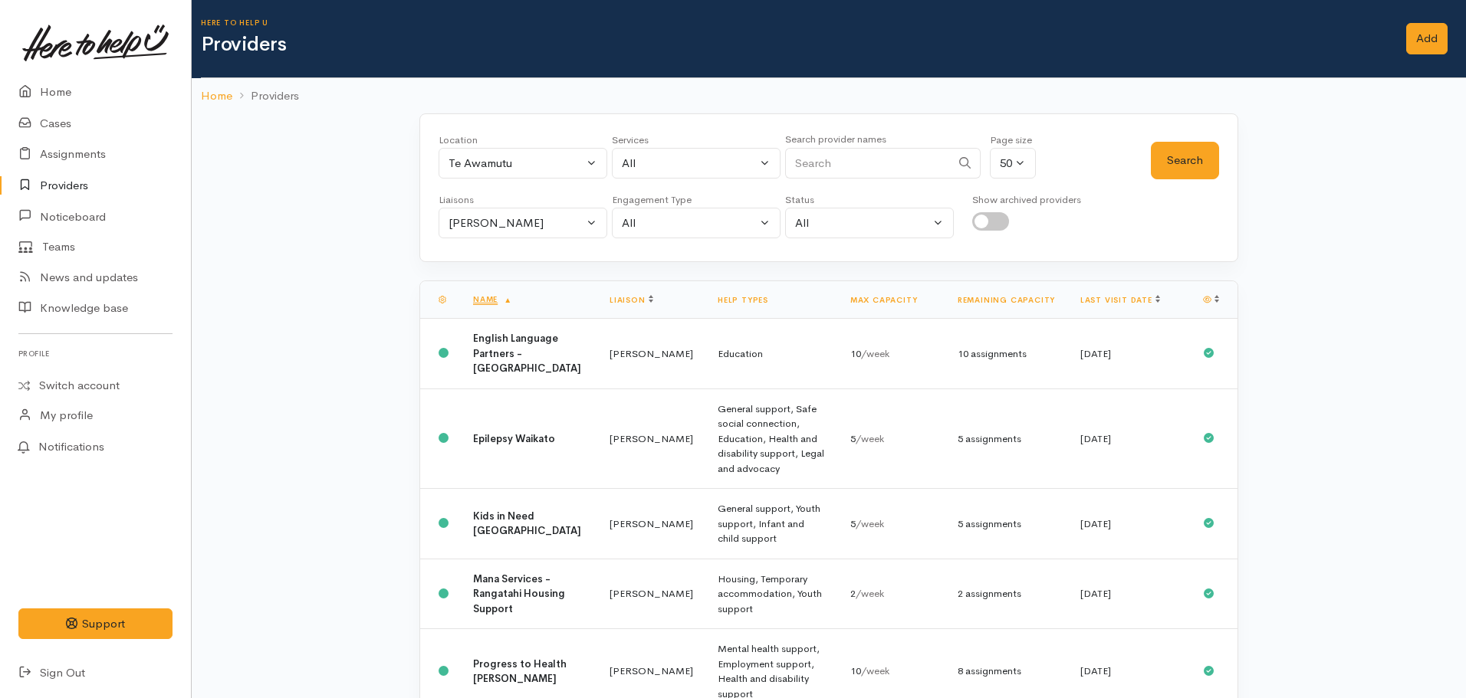
click at [516, 169] on div "Te Awamutu" at bounding box center [516, 164] width 135 height 18
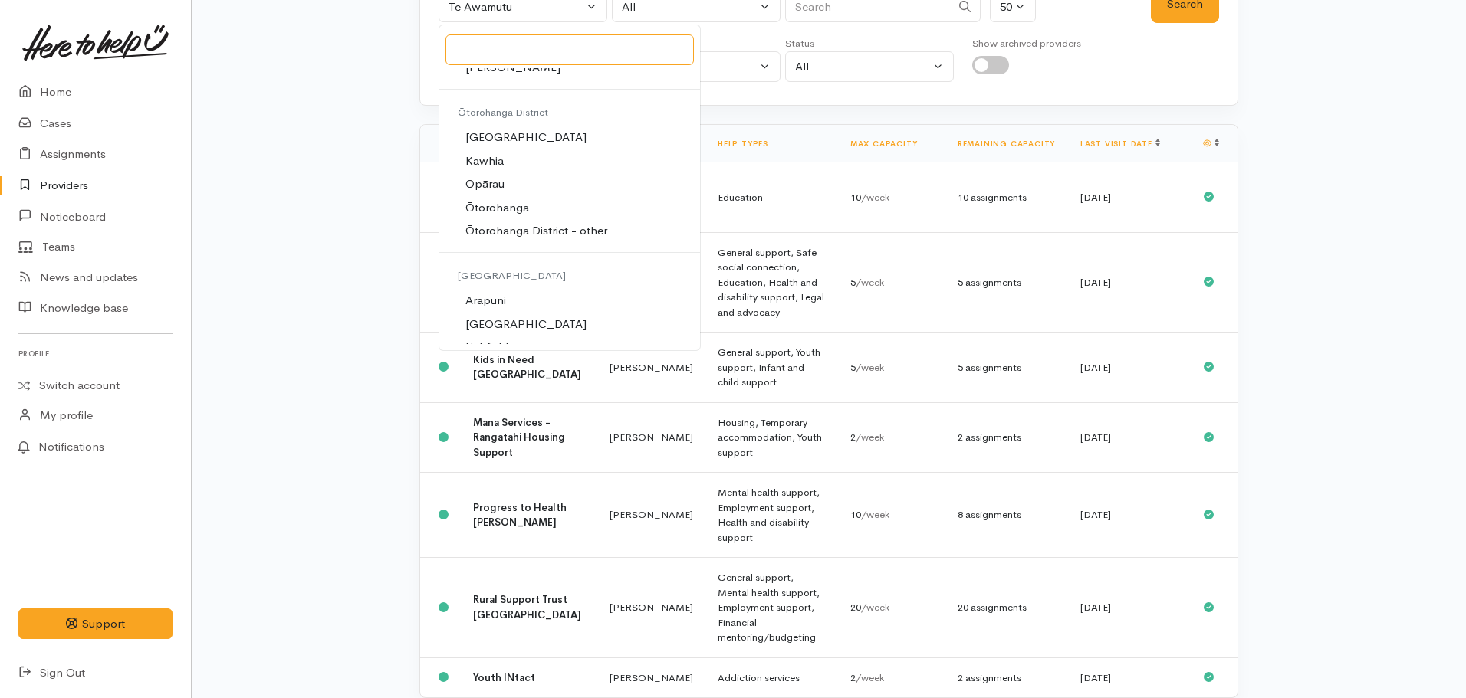
scroll to position [4047, 0]
click at [511, 218] on span "Ōtorohanga" at bounding box center [497, 216] width 64 height 18
select select "36"
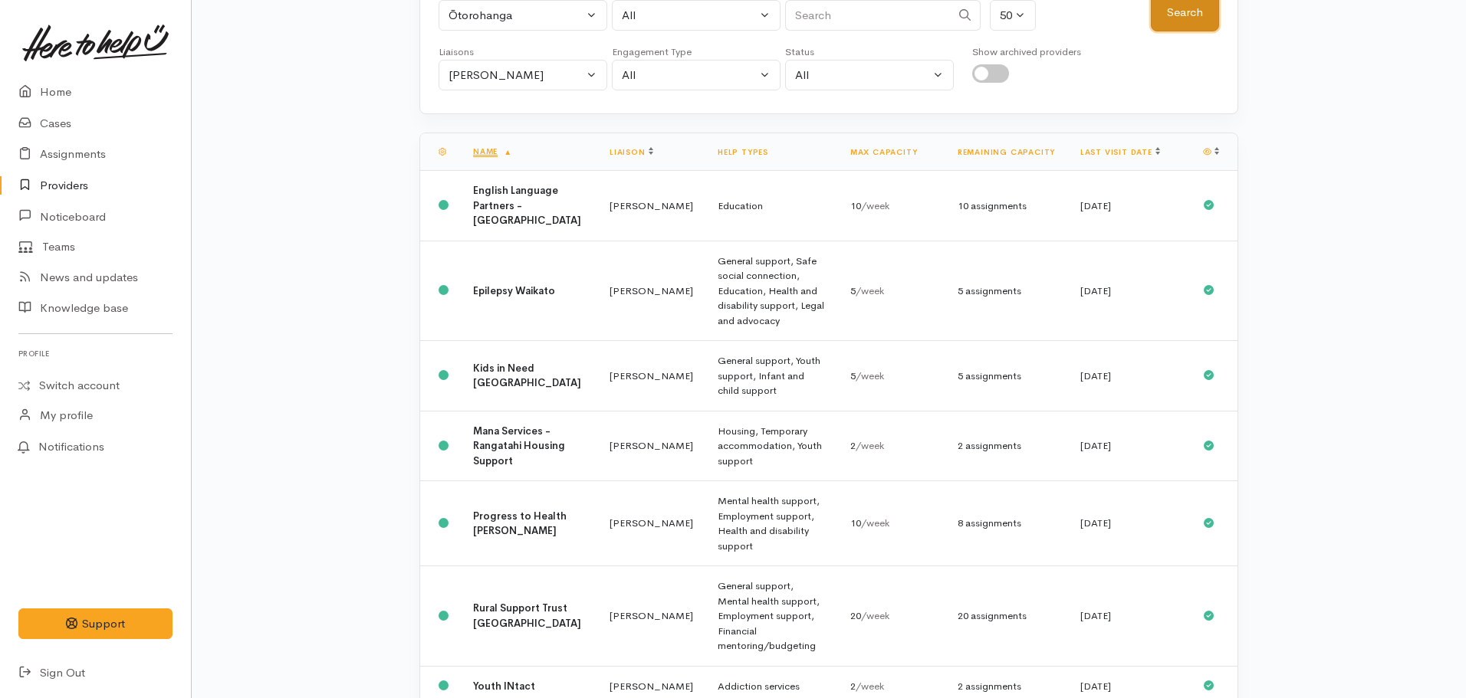
click at [1195, 11] on button "Search" at bounding box center [1185, 13] width 68 height 38
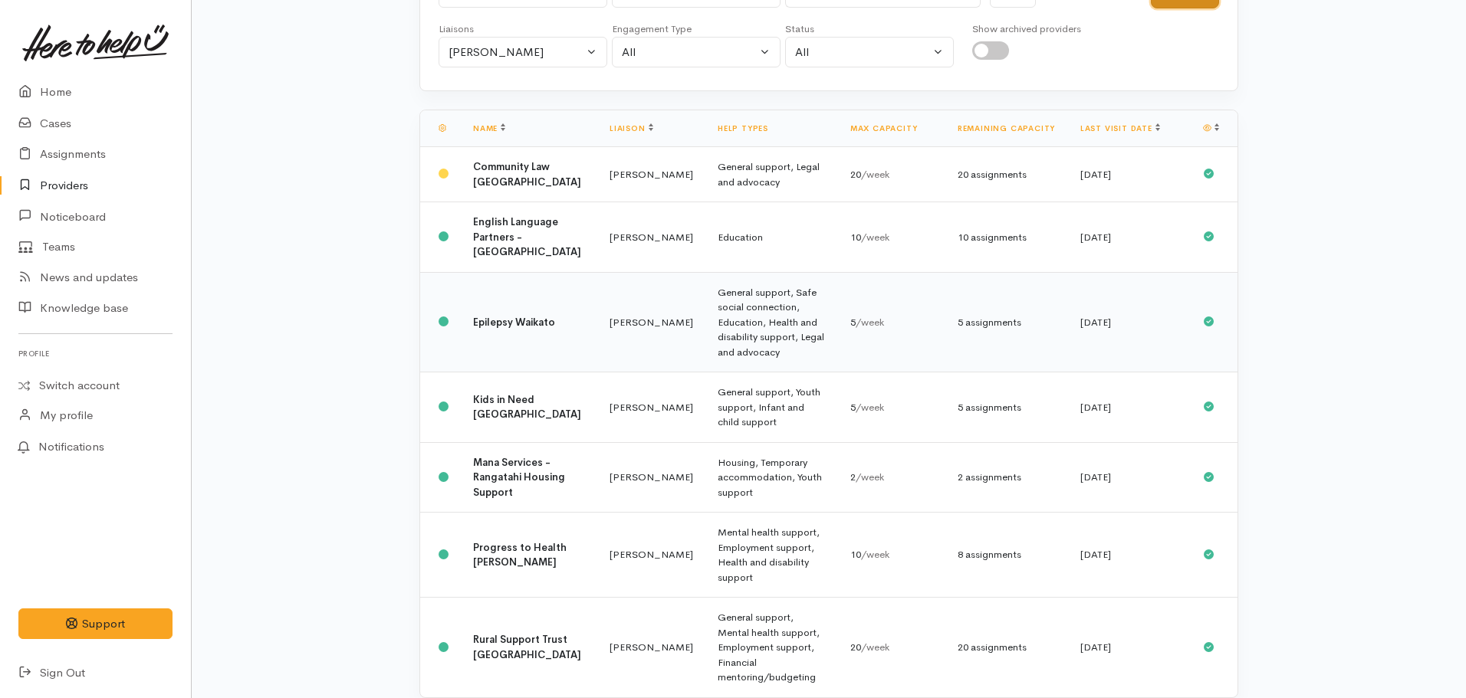
scroll to position [94, 0]
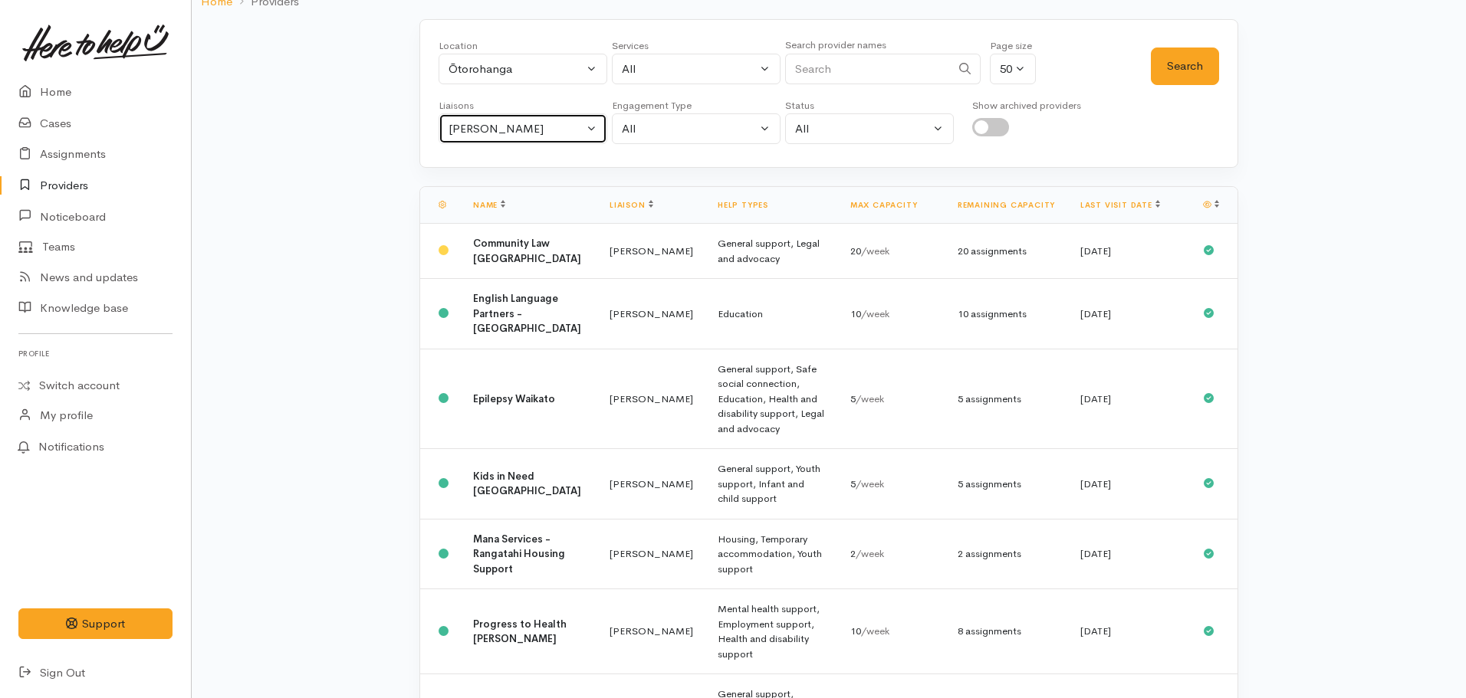
click at [524, 125] on div "[PERSON_NAME]" at bounding box center [516, 129] width 135 height 18
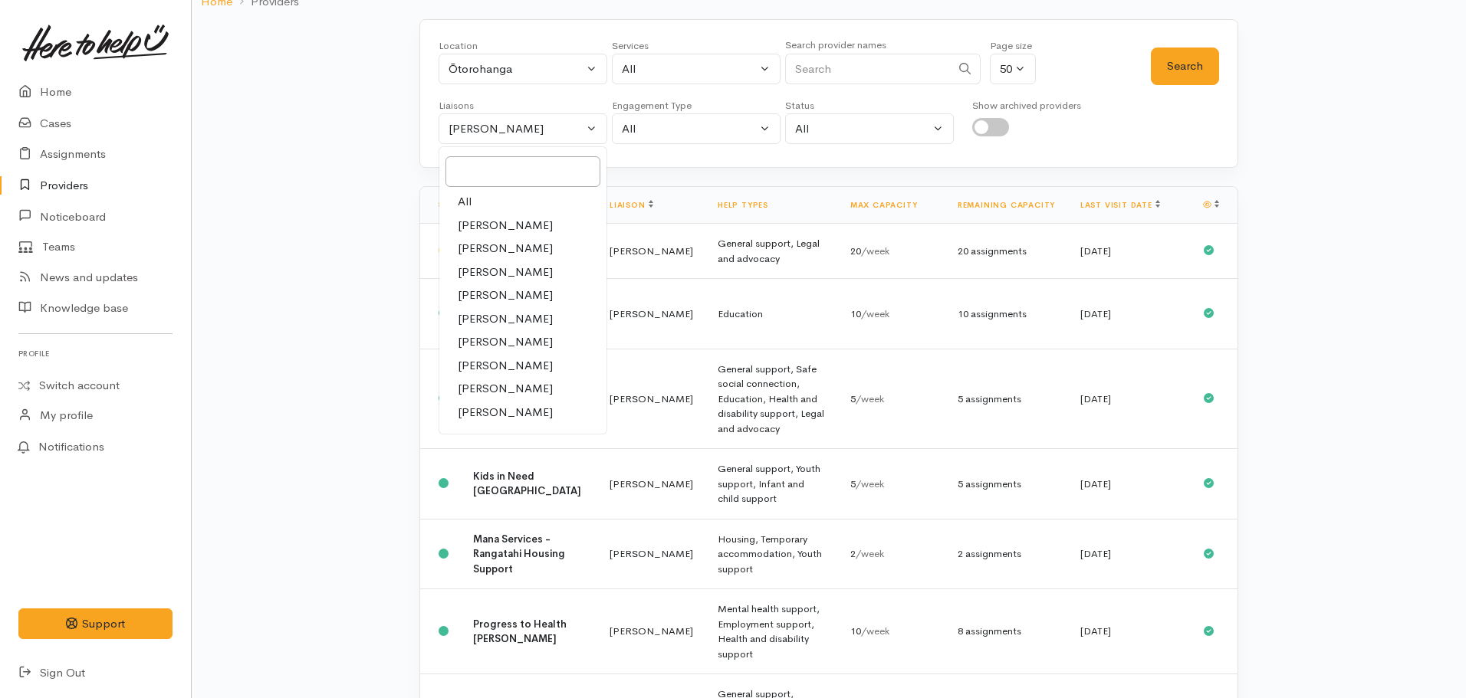
drag, startPoint x: 469, startPoint y: 204, endPoint x: 483, endPoint y: 194, distance: 17.0
click at [469, 203] on span "All" at bounding box center [465, 202] width 14 height 18
select select "null"
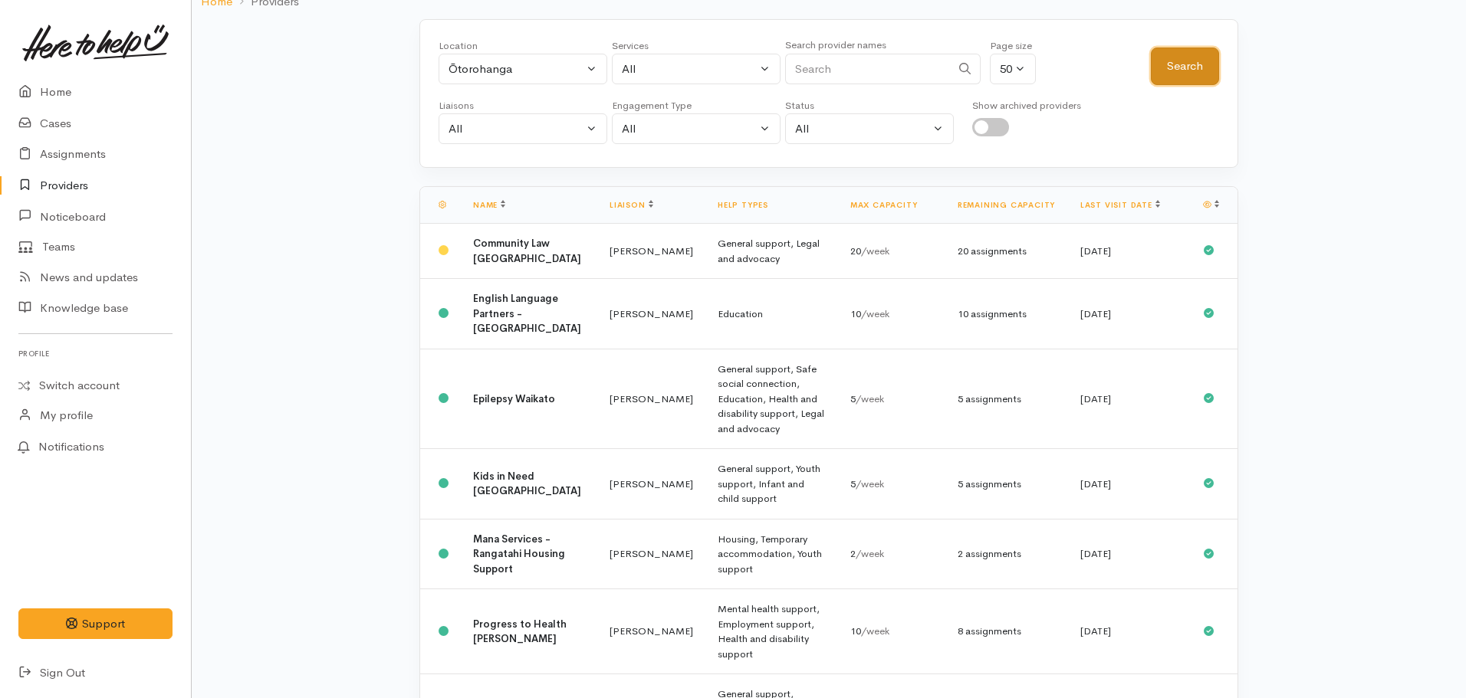
click at [1190, 63] on button "Search" at bounding box center [1185, 67] width 68 height 38
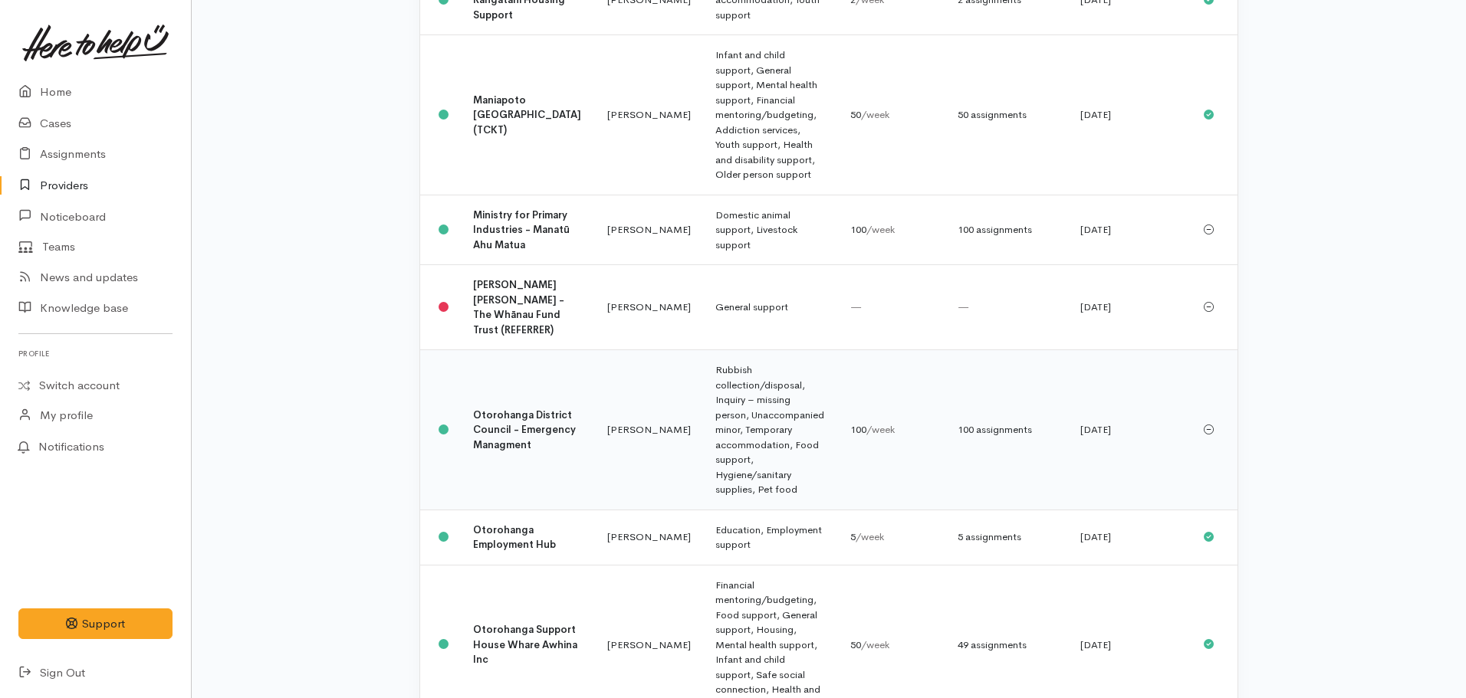
scroll to position [1763, 0]
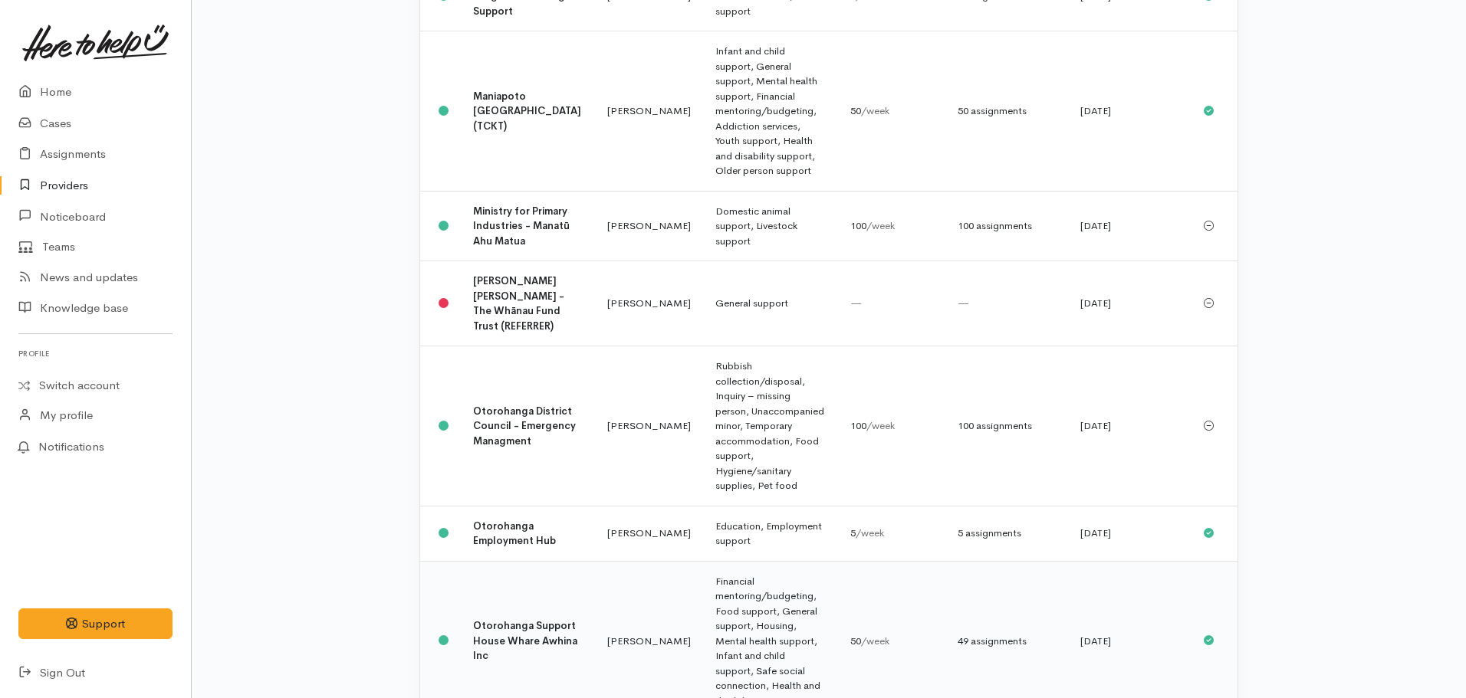
click at [490, 619] on b "Otorohanga Support House Whare Awhina Inc" at bounding box center [525, 640] width 104 height 43
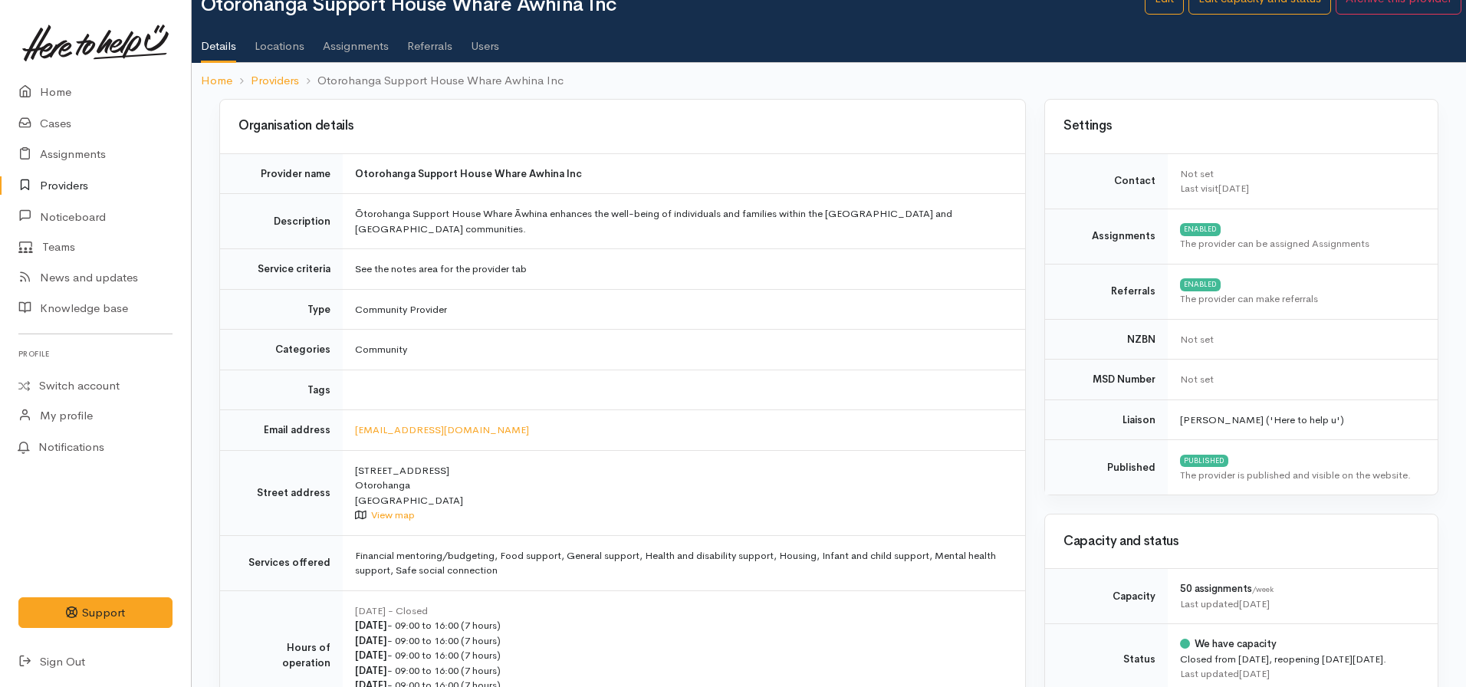
scroll to position [153, 0]
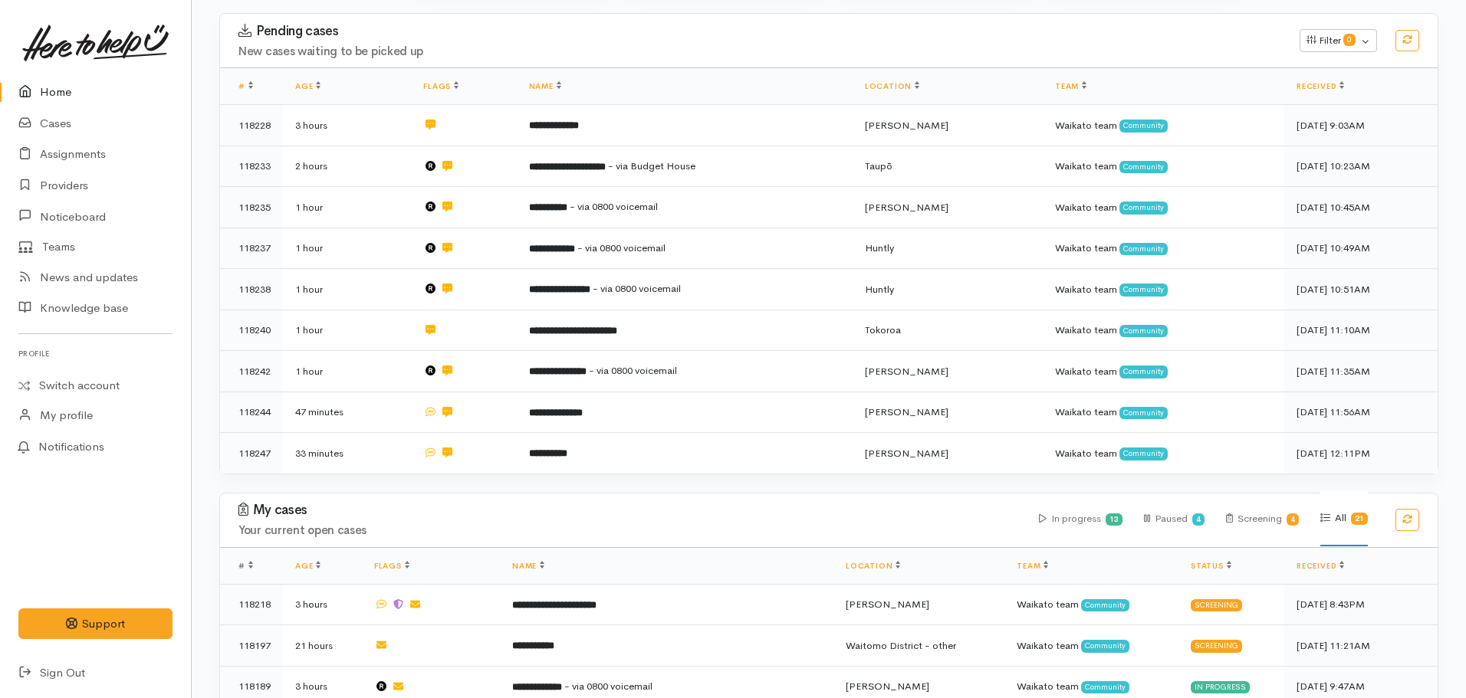
scroll to position [383, 0]
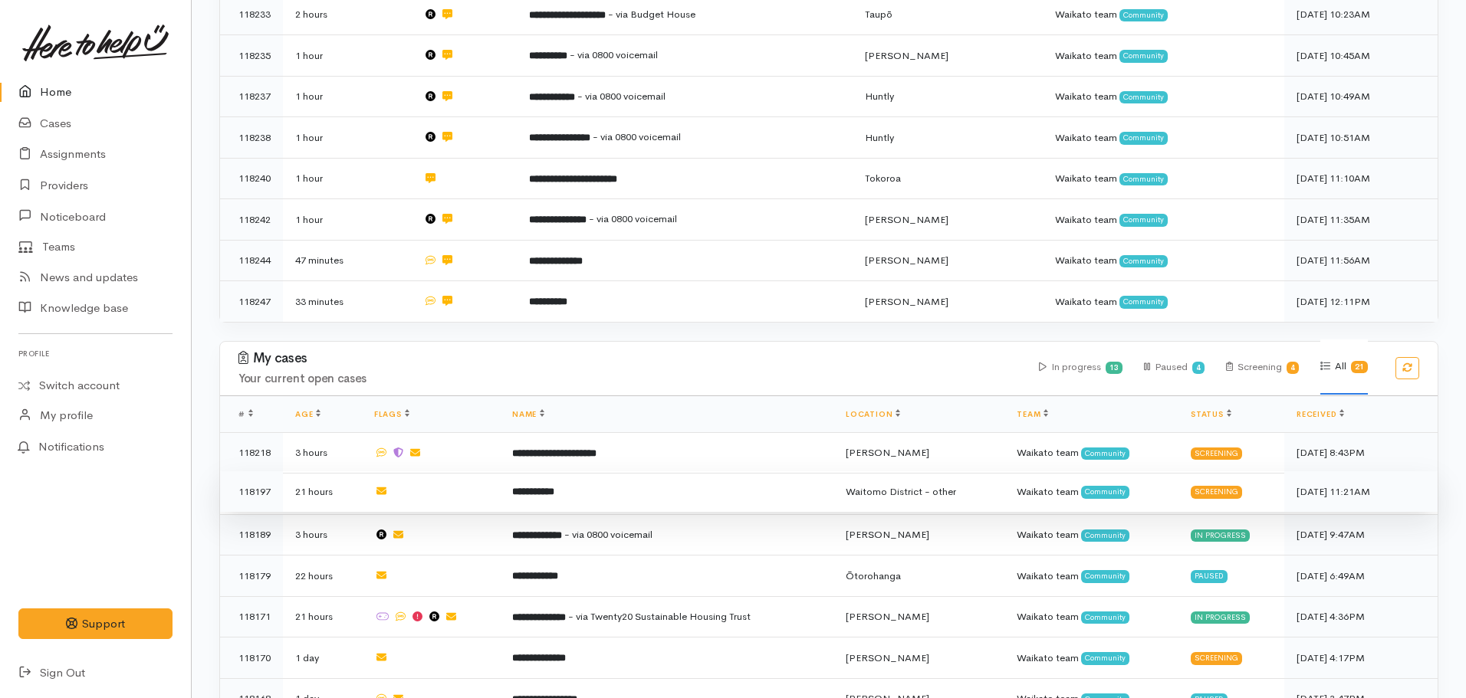
click at [640, 481] on td "**********" at bounding box center [667, 492] width 334 height 41
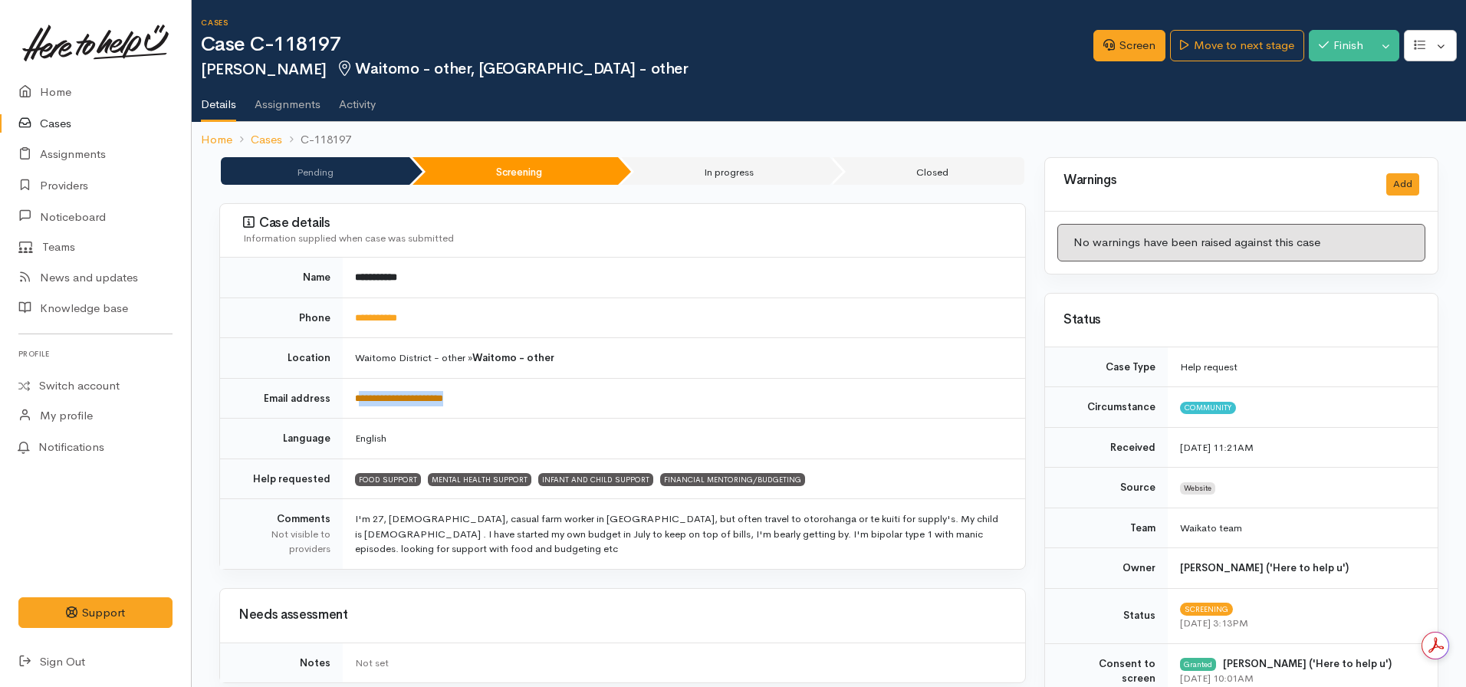
drag, startPoint x: 475, startPoint y: 393, endPoint x: 358, endPoint y: 403, distance: 117.0
click at [358, 403] on td "**********" at bounding box center [684, 398] width 682 height 41
click at [493, 394] on td "**********" at bounding box center [684, 398] width 682 height 41
drag, startPoint x: 436, startPoint y: 400, endPoint x: 358, endPoint y: 409, distance: 78.7
click at [358, 409] on td "**********" at bounding box center [684, 398] width 682 height 41
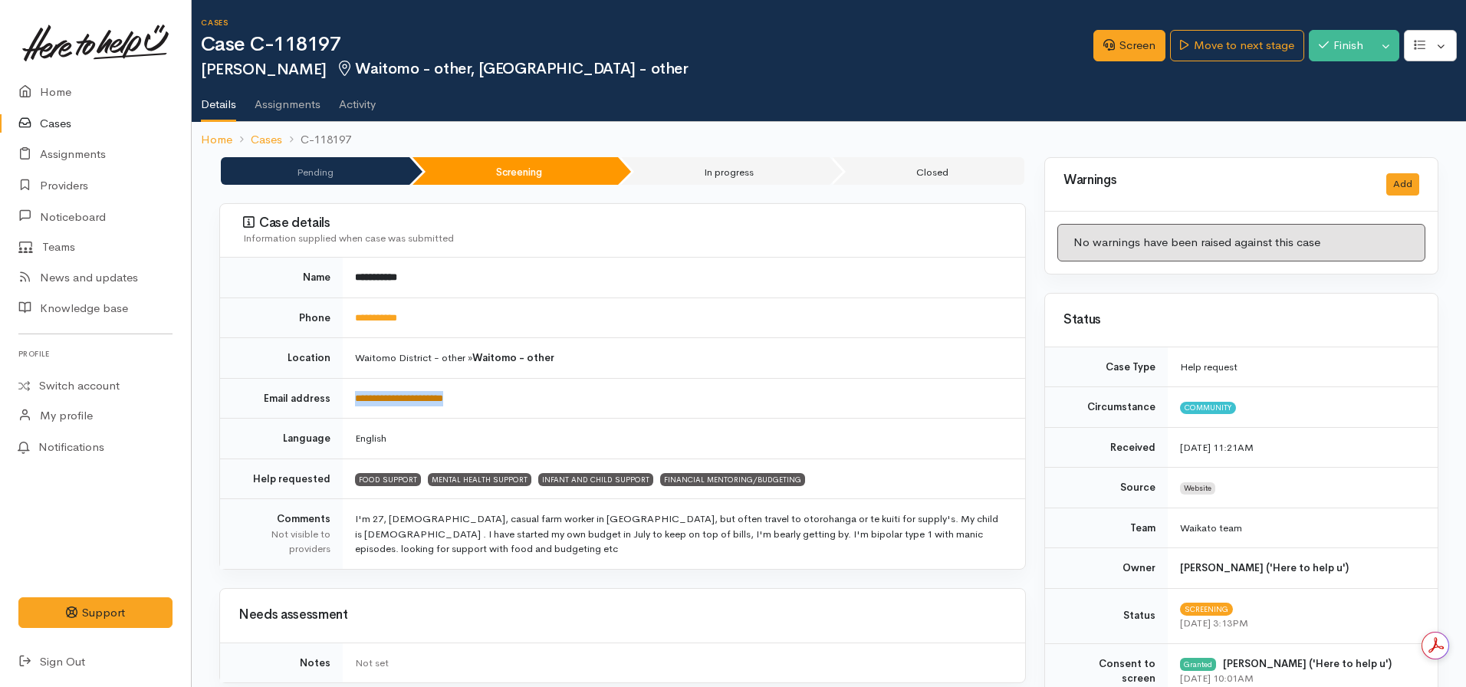
copy link "**********"
click at [586, 272] on td "**********" at bounding box center [684, 278] width 682 height 40
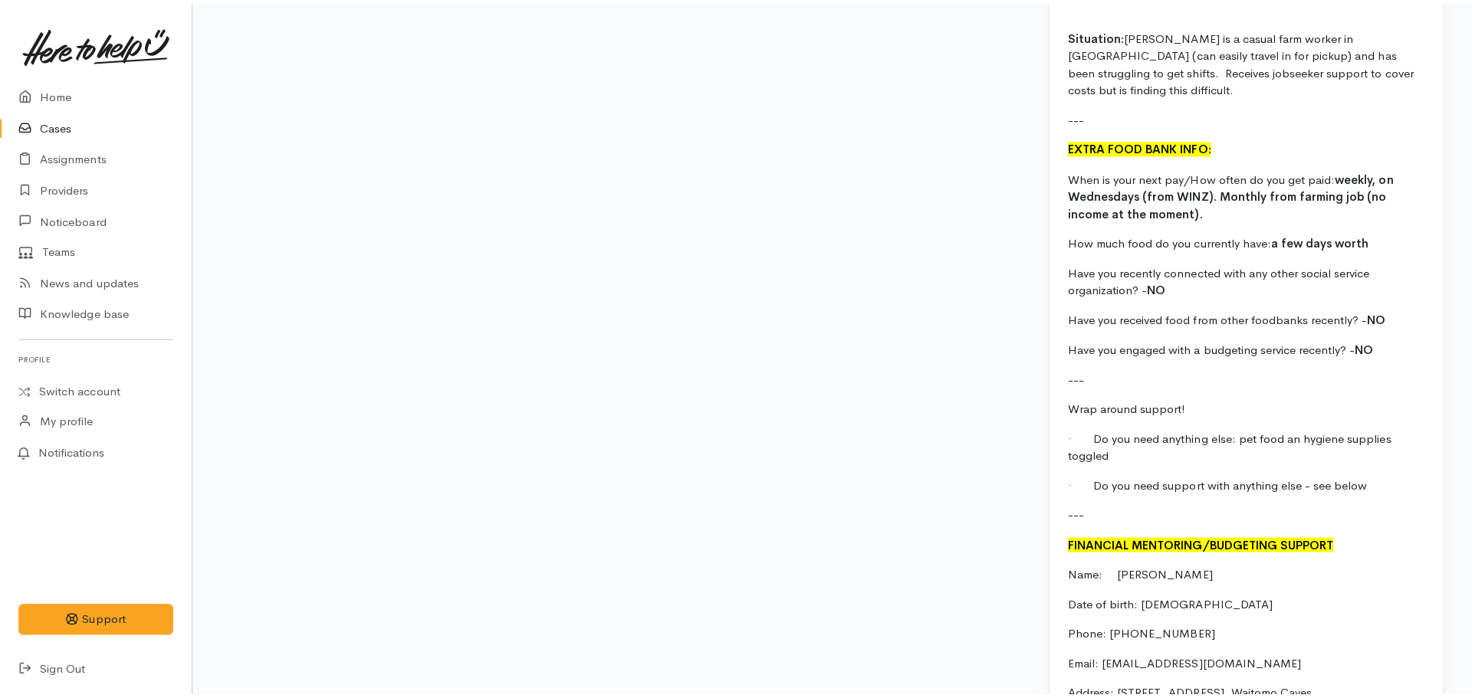
scroll to position [1150, 0]
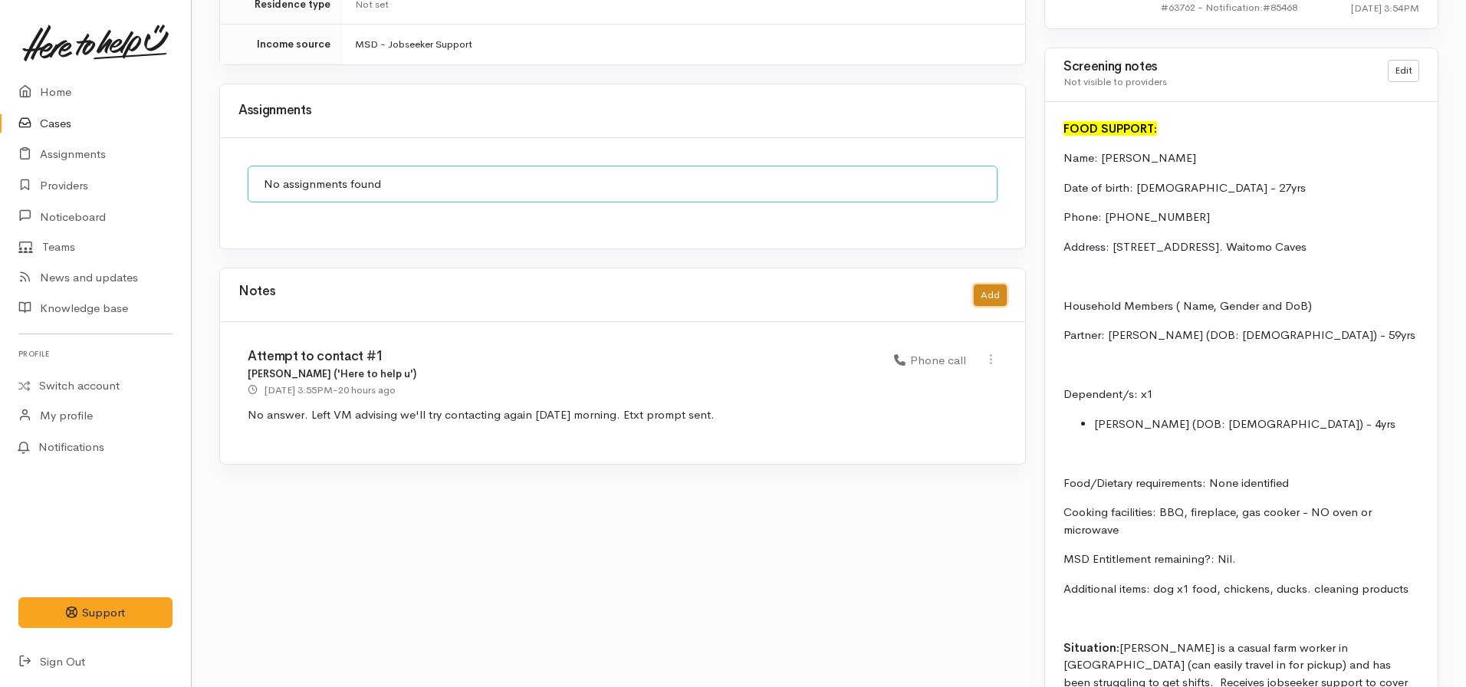
click at [982, 287] on button "Add" at bounding box center [990, 295] width 33 height 22
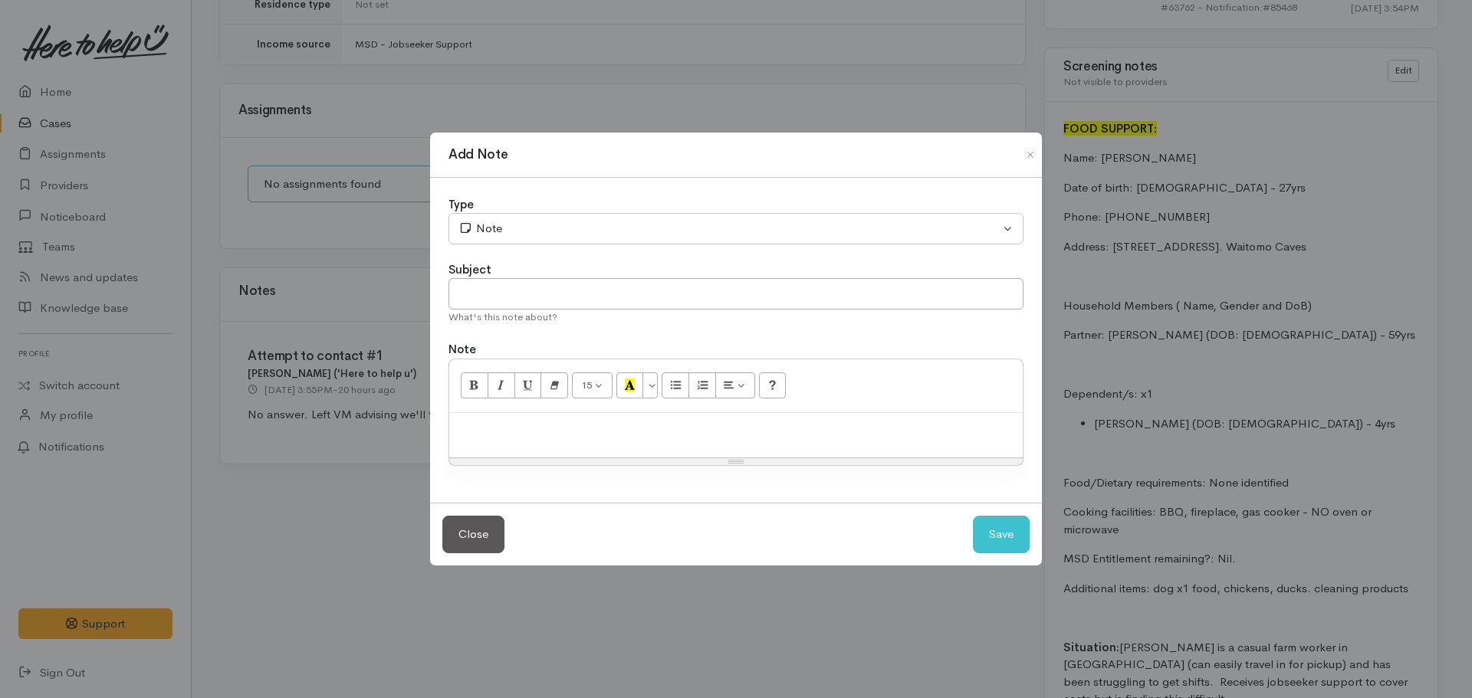
click at [526, 440] on div at bounding box center [735, 435] width 573 height 45
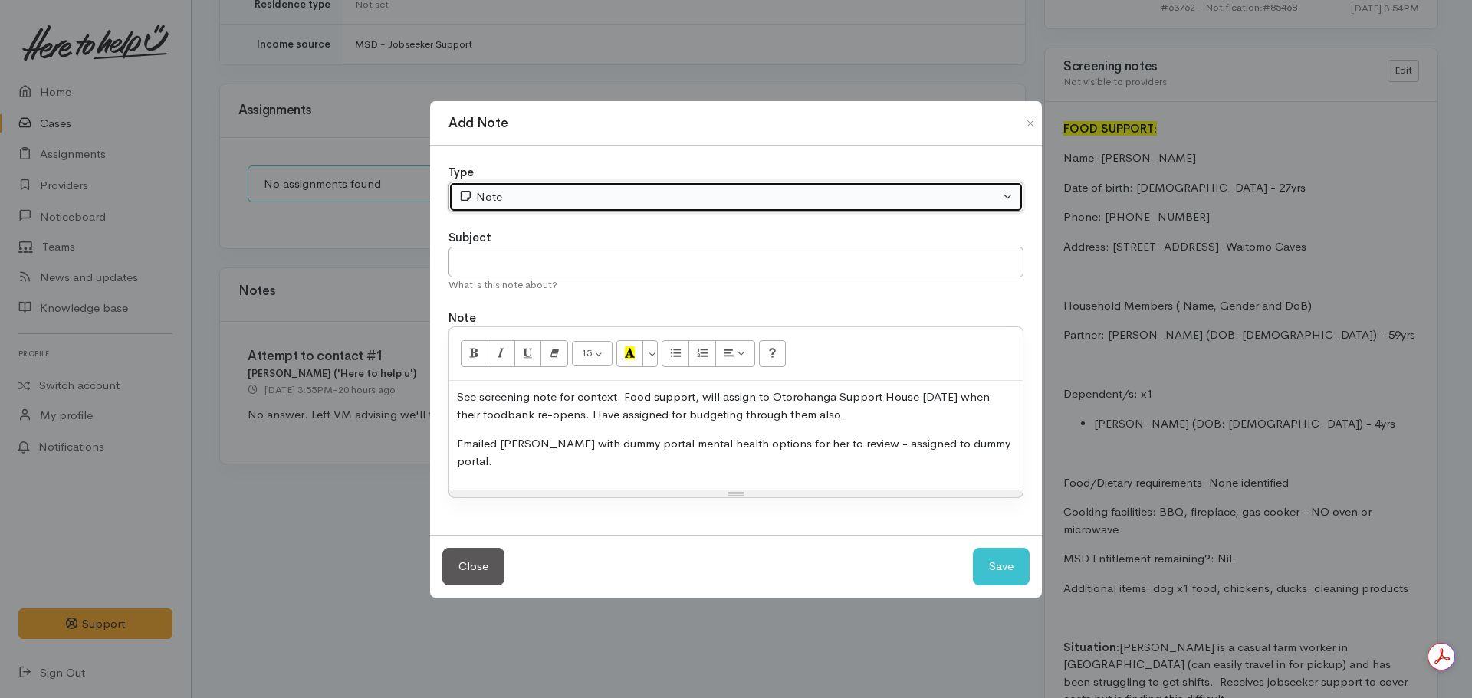
click at [513, 213] on button "Note" at bounding box center [736, 197] width 575 height 31
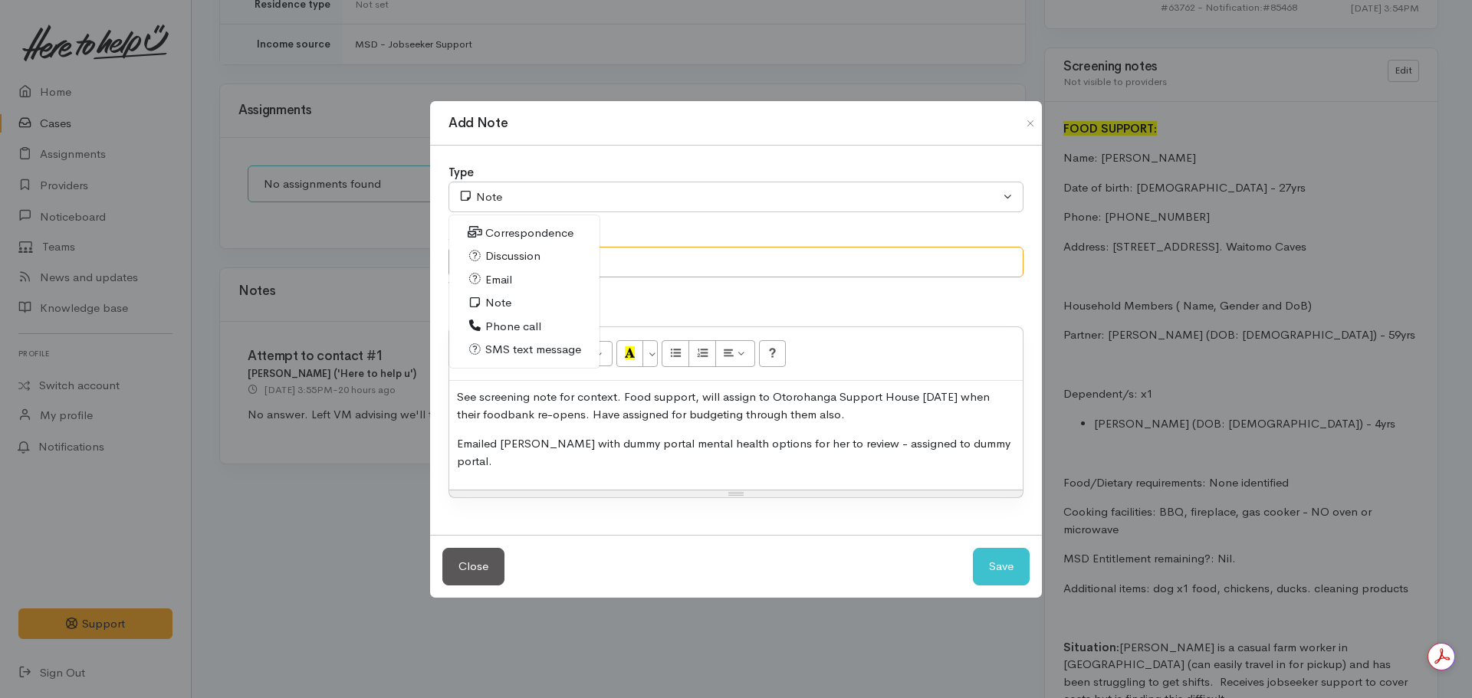
click at [708, 258] on input "text" at bounding box center [736, 262] width 575 height 31
type input "Support discussed"
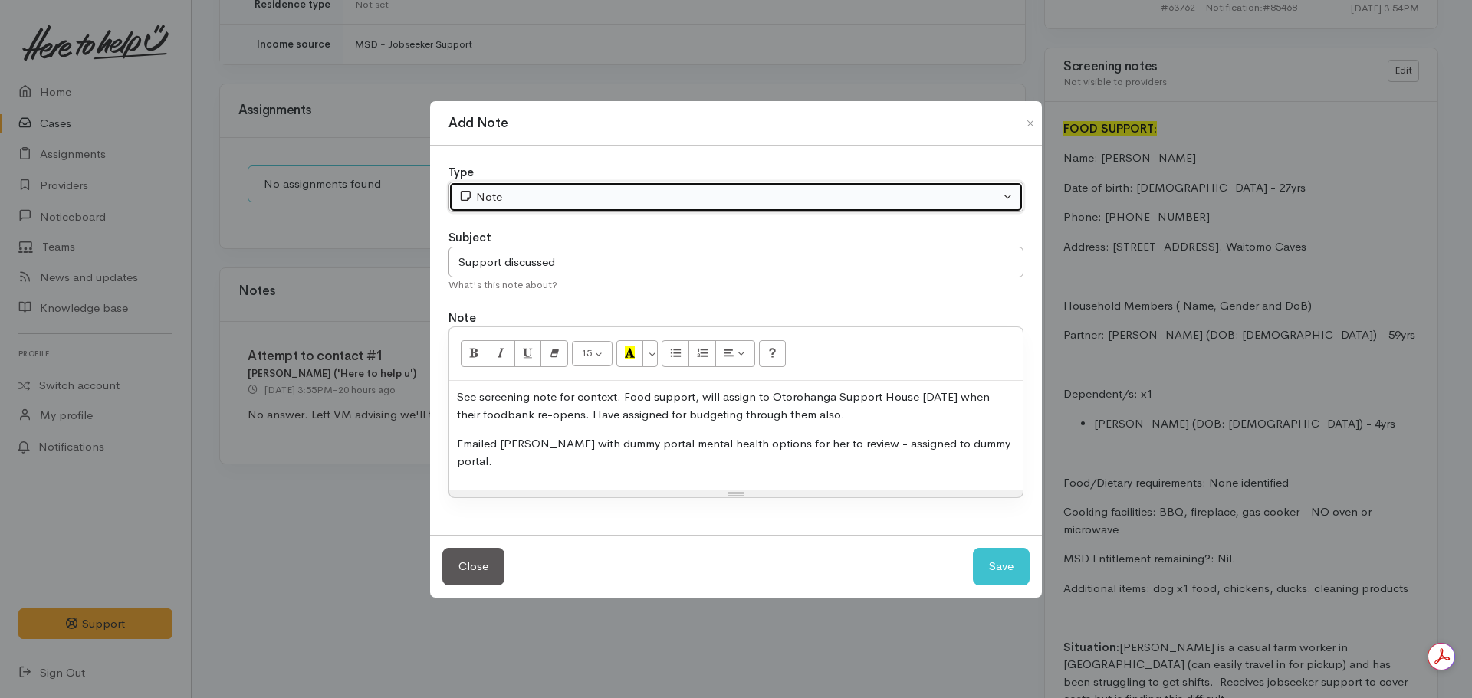
click at [678, 213] on button "Note" at bounding box center [736, 197] width 575 height 31
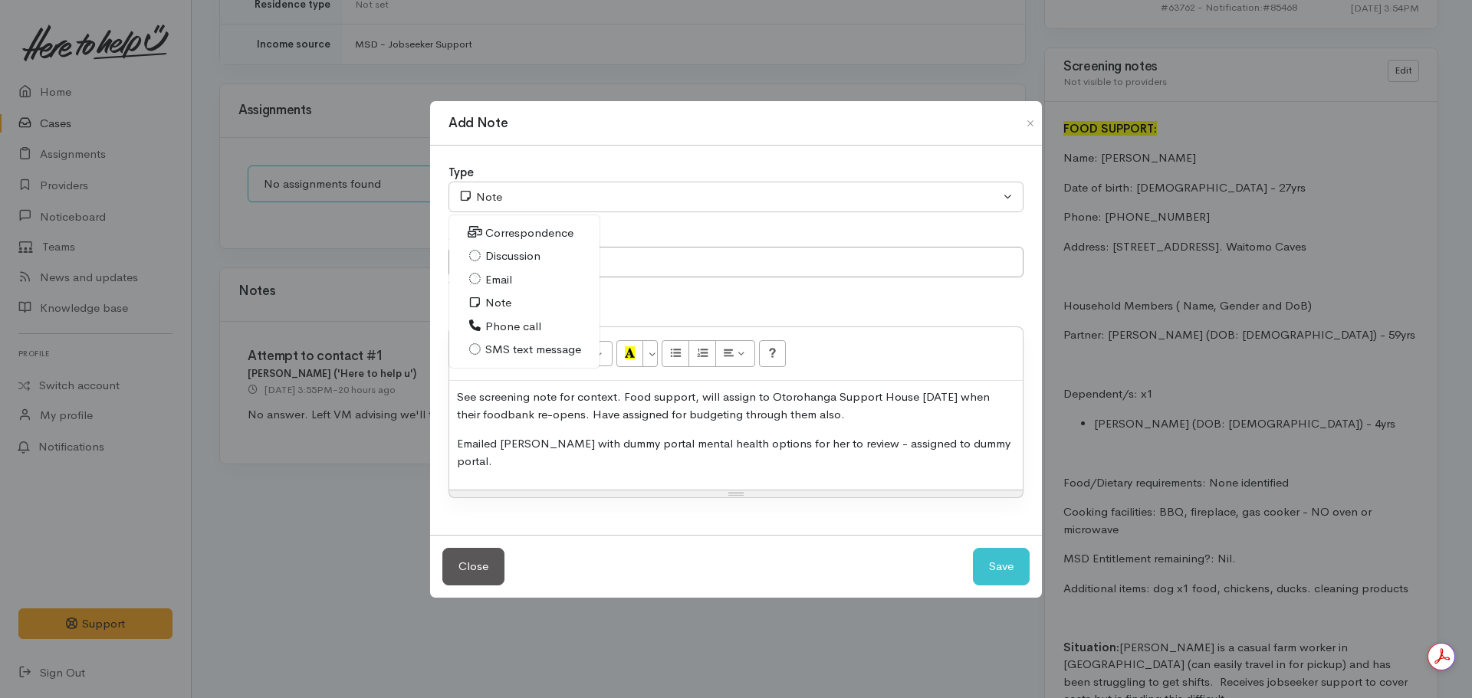
click at [508, 335] on span "Phone call" at bounding box center [513, 327] width 56 height 18
select select "3"
click at [1007, 559] on button "Save" at bounding box center [1001, 567] width 57 height 38
select select "1"
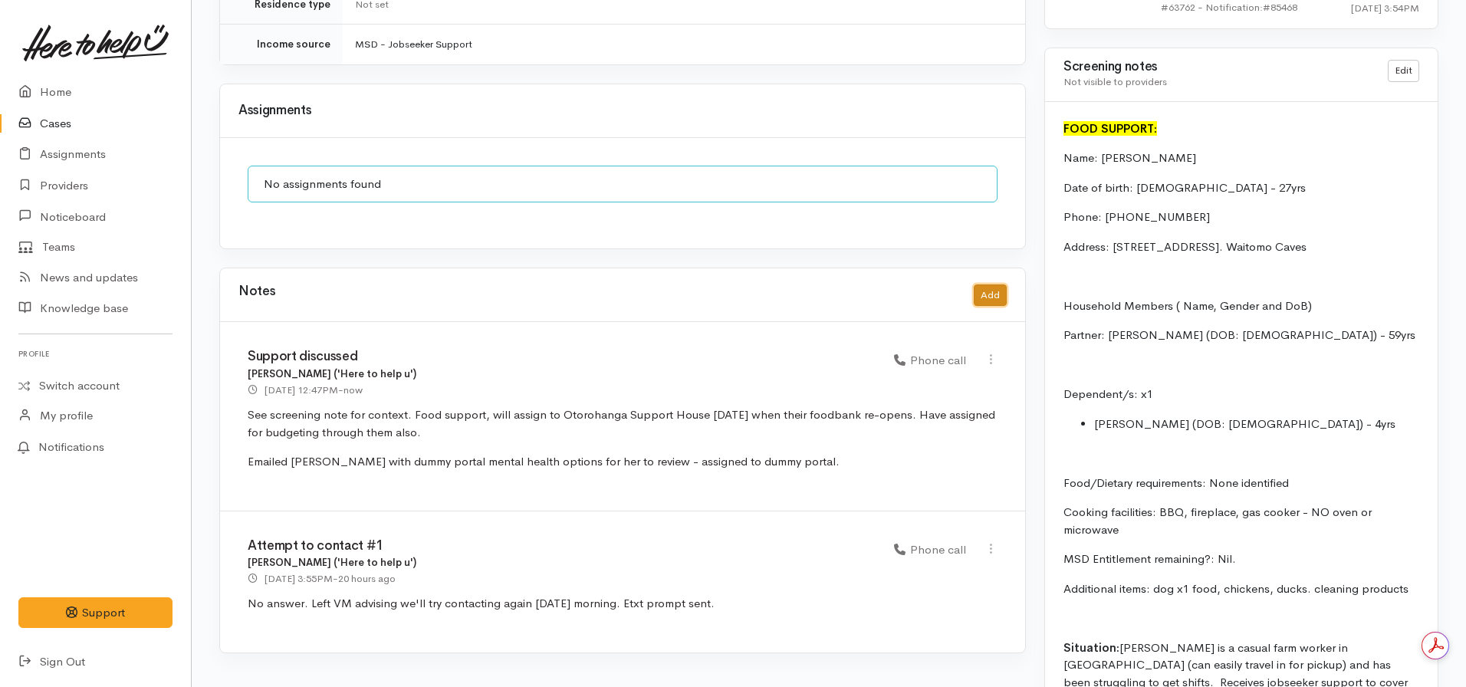
click at [1001, 284] on button "Add" at bounding box center [990, 295] width 33 height 22
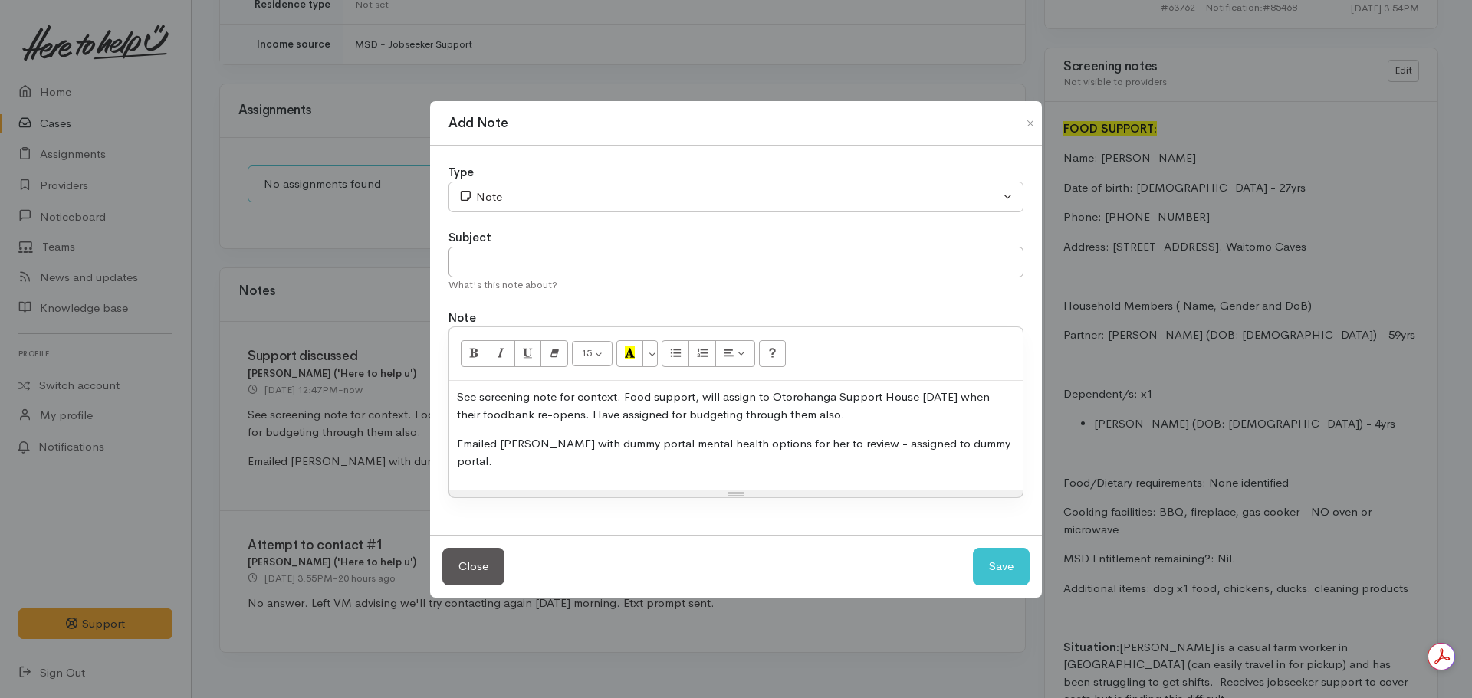
click at [635, 415] on p "See screening note for context. Food support, will assign to Otorohanga Support…" at bounding box center [736, 406] width 558 height 35
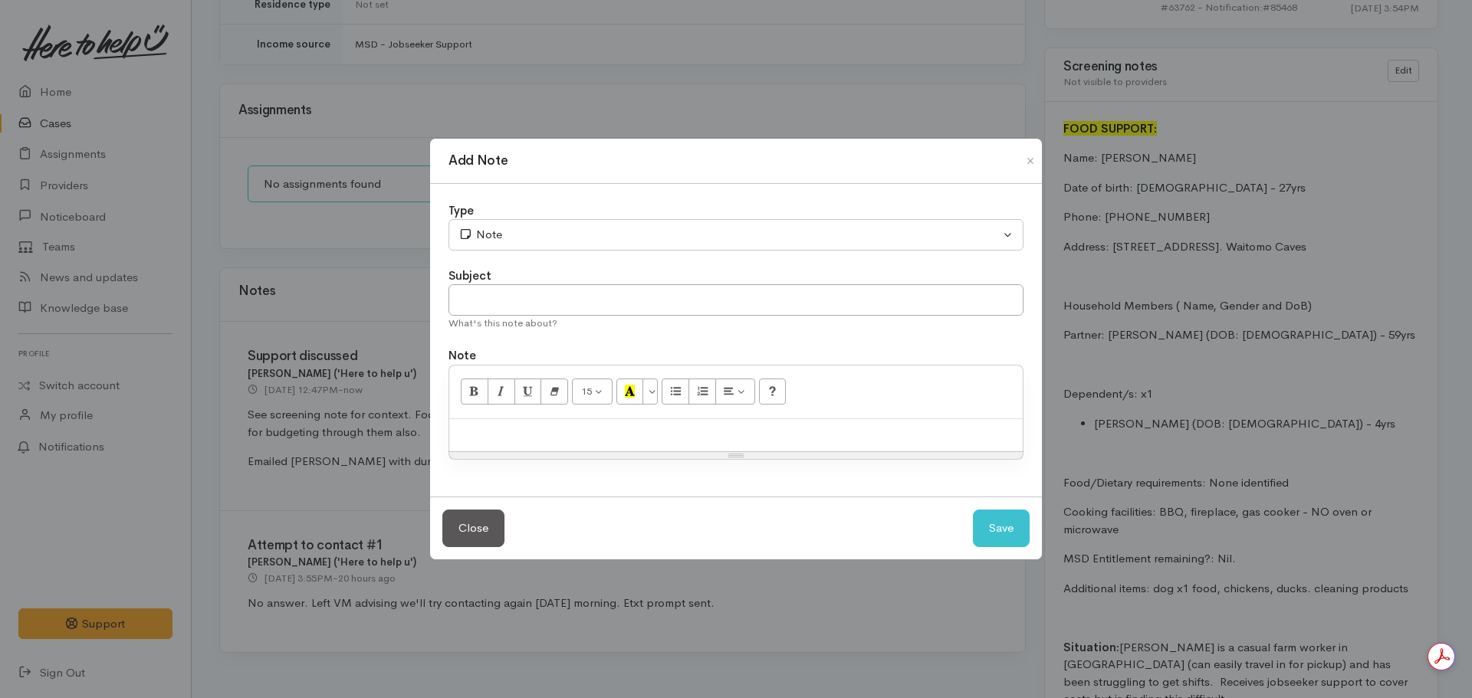
click at [510, 439] on div at bounding box center [735, 435] width 573 height 33
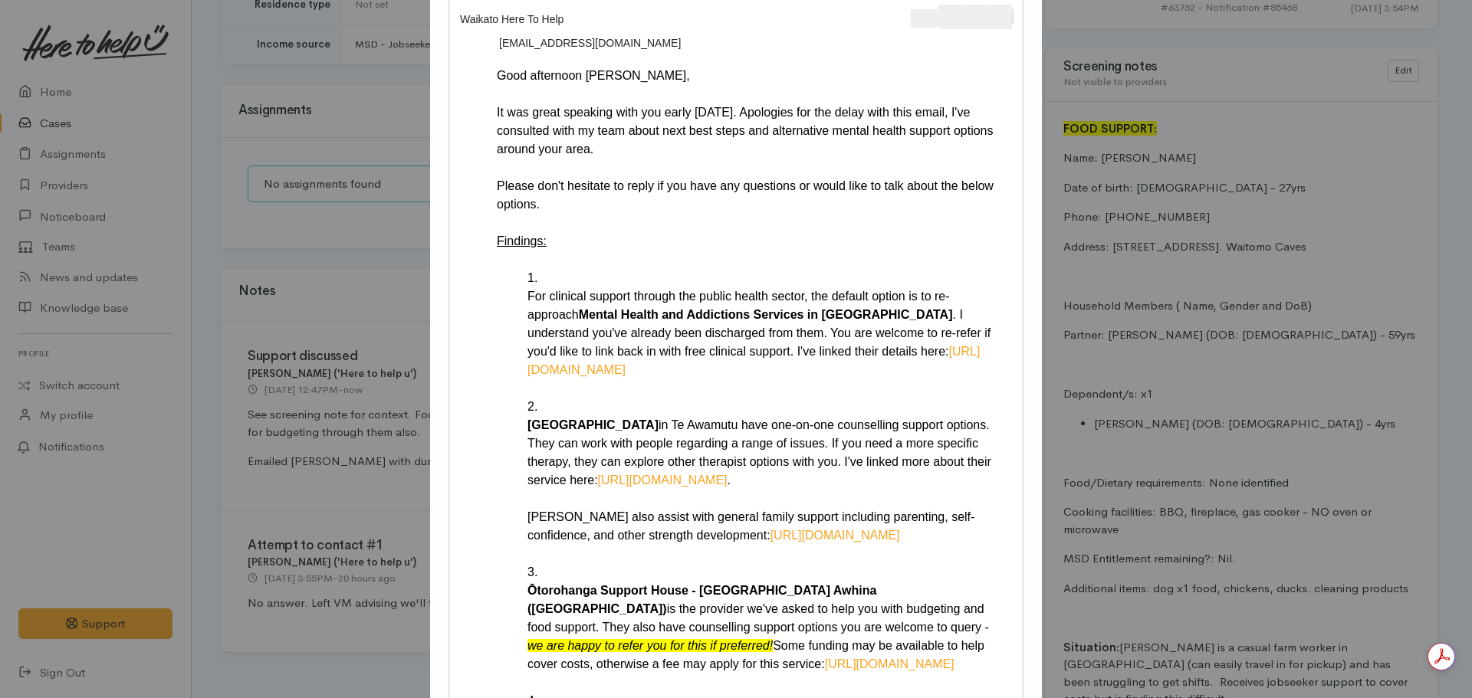
scroll to position [58, 0]
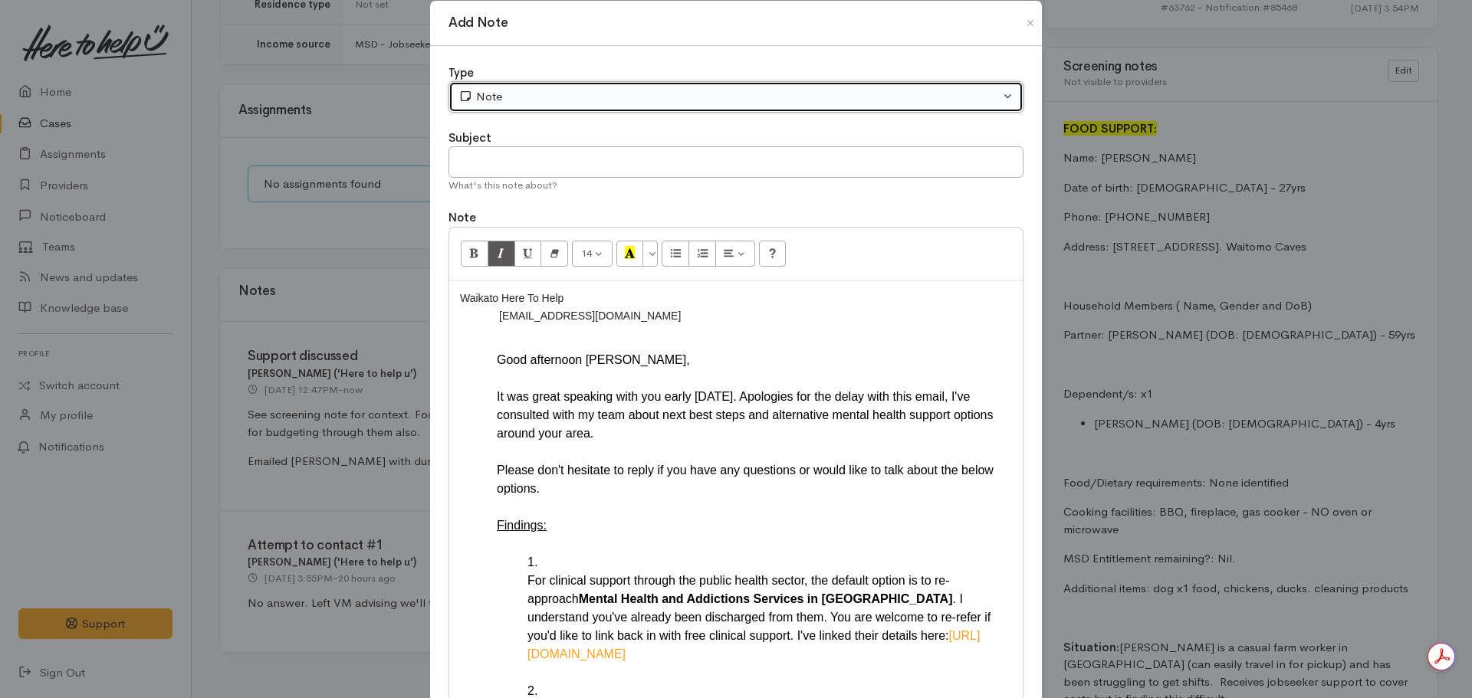
click at [541, 90] on div "Note" at bounding box center [728, 97] width 541 height 18
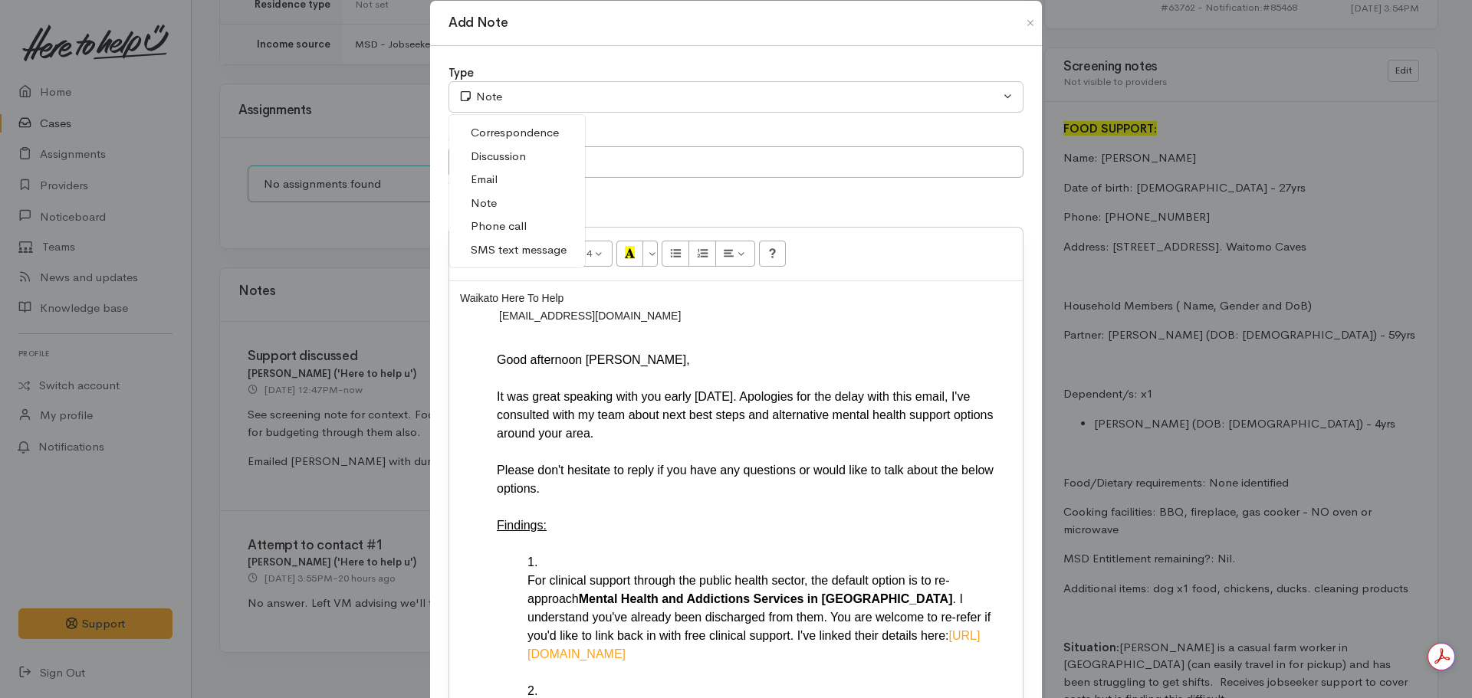
drag, startPoint x: 495, startPoint y: 179, endPoint x: 501, endPoint y: 172, distance: 8.7
click at [495, 176] on link "Email" at bounding box center [517, 180] width 136 height 24
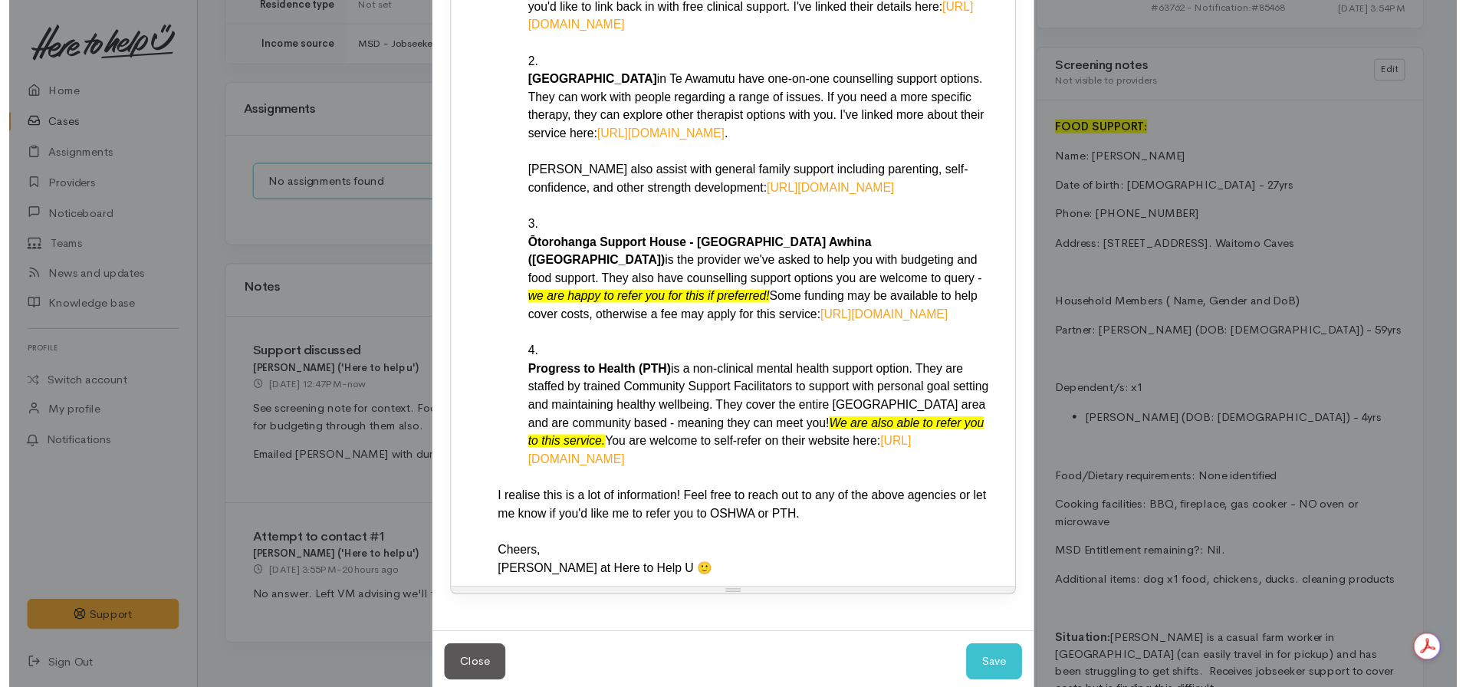
scroll to position [659, 0]
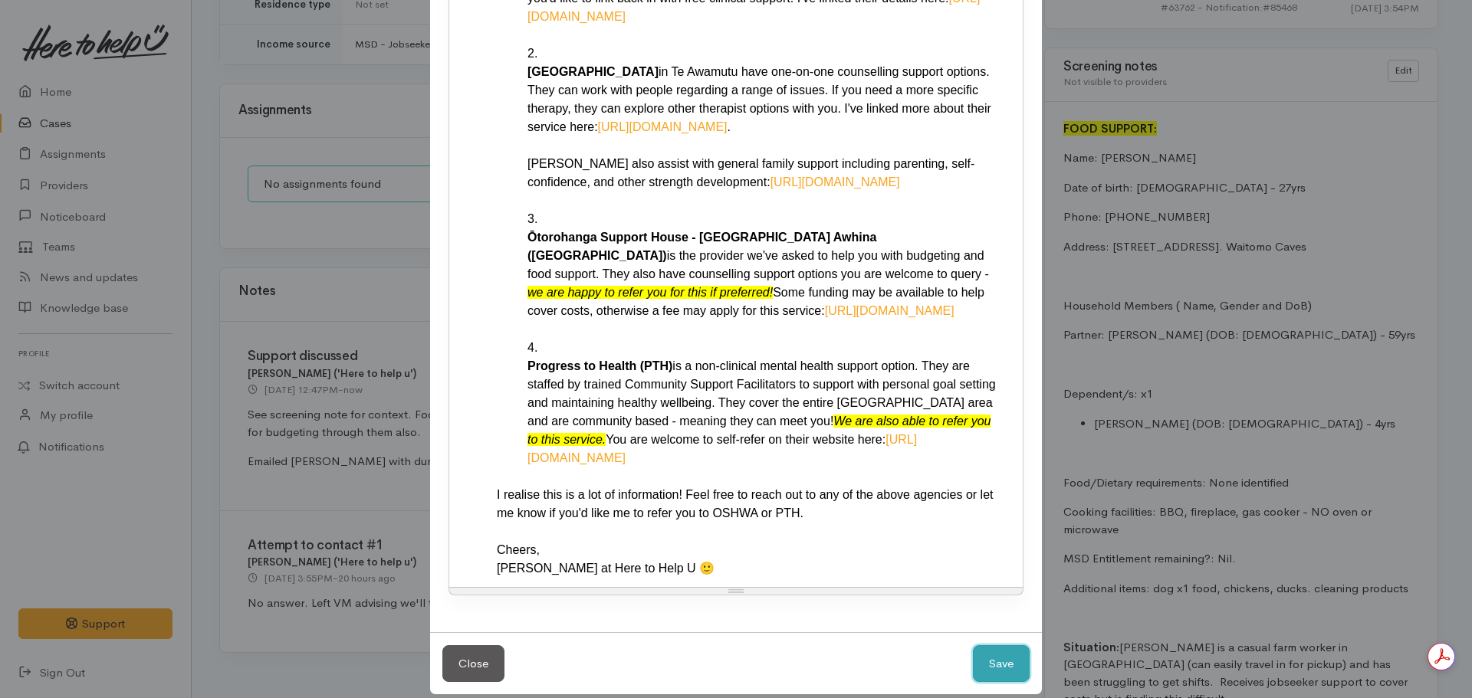
click at [994, 658] on button "Save" at bounding box center [1001, 665] width 57 height 38
select select "1"
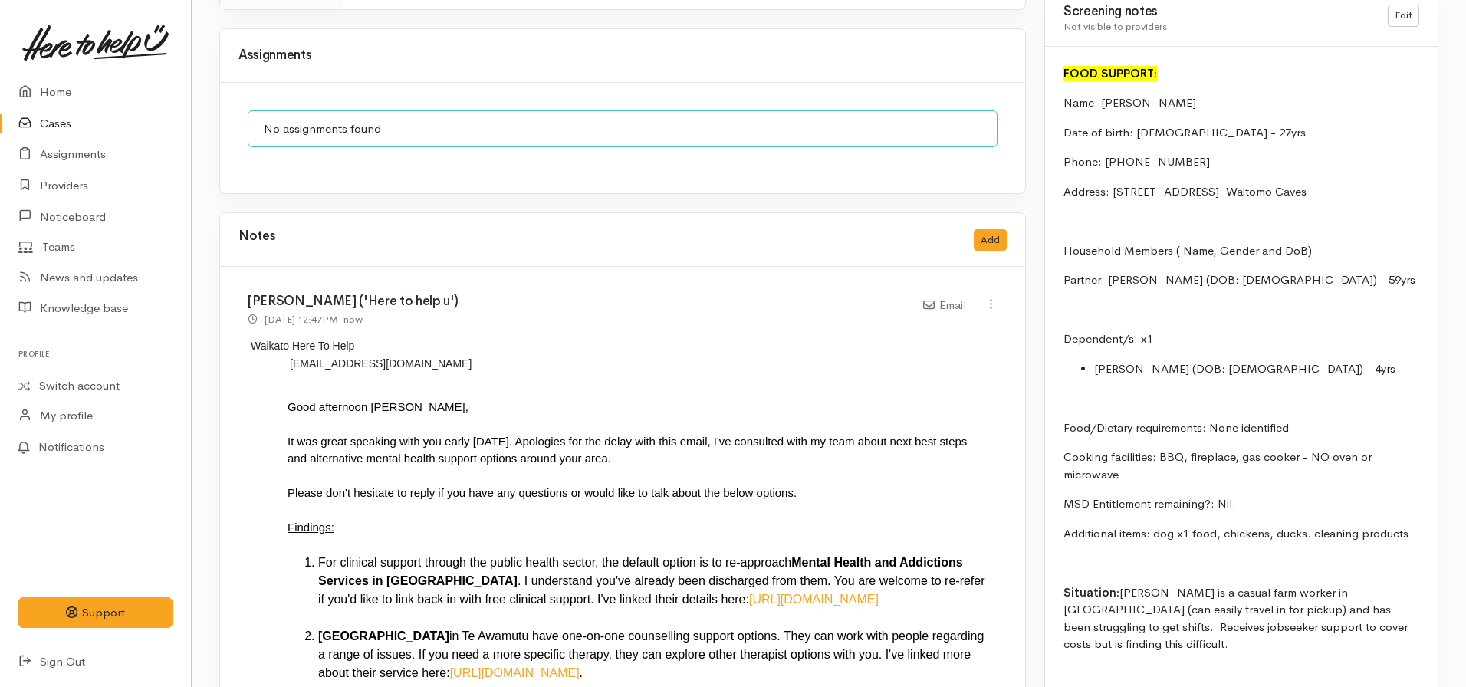
scroll to position [1150, 0]
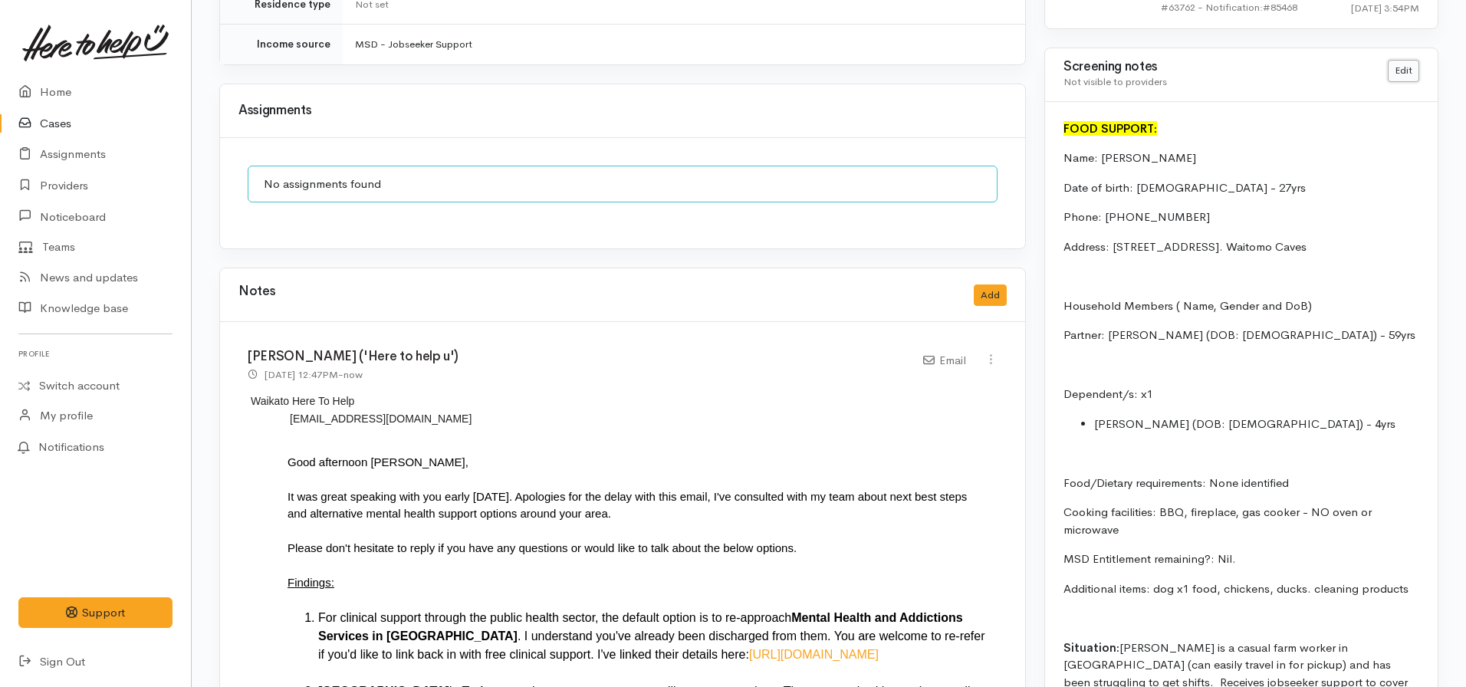
click at [1404, 71] on link "Edit" at bounding box center [1403, 71] width 31 height 22
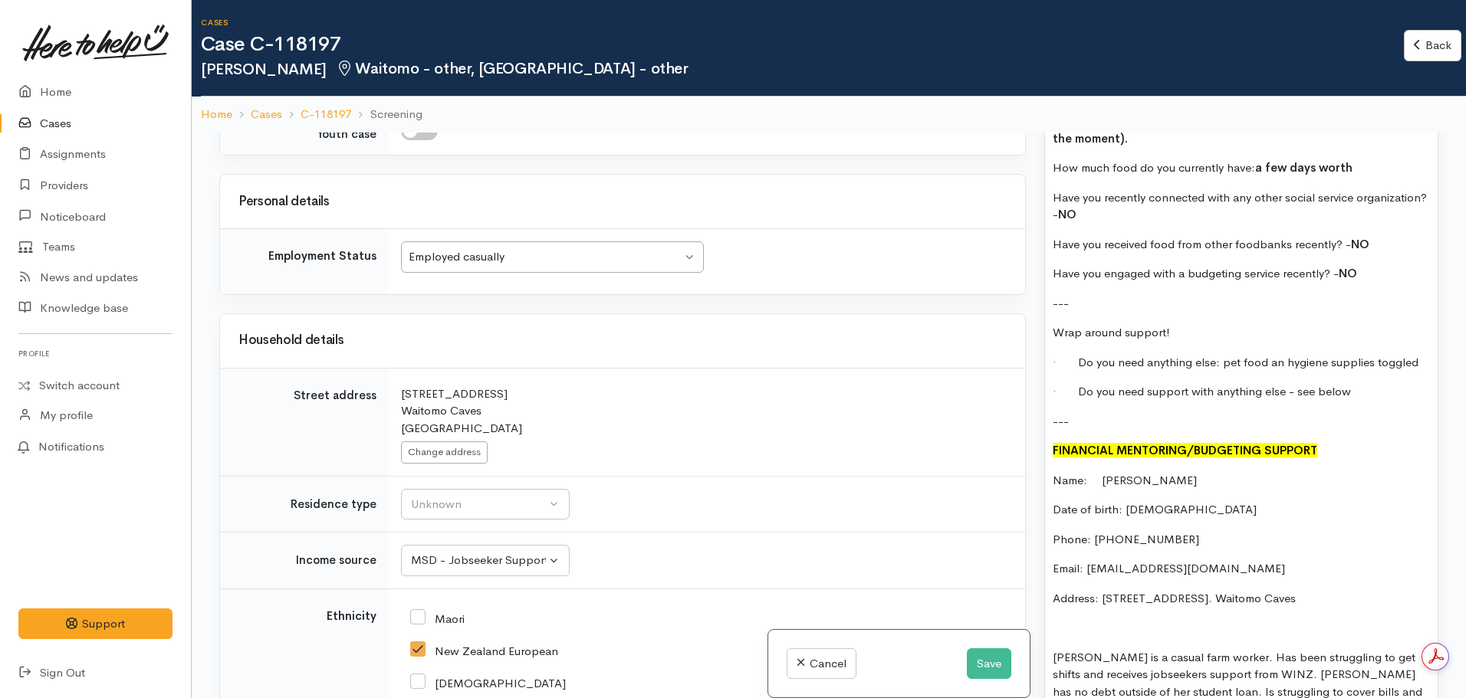
scroll to position [1993, 0]
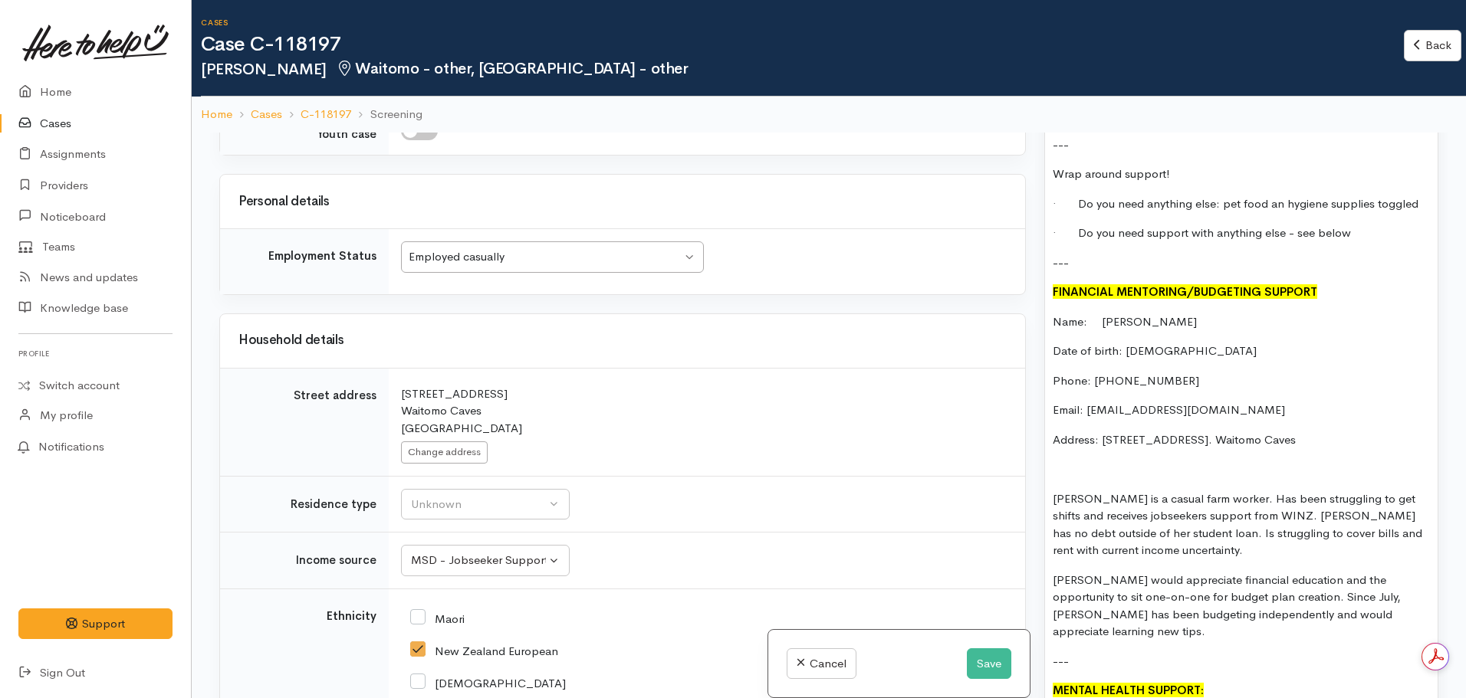
drag, startPoint x: 1329, startPoint y: 408, endPoint x: 1045, endPoint y: 297, distance: 305.4
click at [1045, 297] on div "FOOD SUPPORT: Name: [PERSON_NAME] Date of birth: [DEMOGRAPHIC_DATA] - 27yrs Pho…" at bounding box center [1241, 377] width 393 height 2181
copy div "Name: [PERSON_NAME] Date of birth: [DEMOGRAPHIC_DATA] Phone: 02102509963 Email:…"
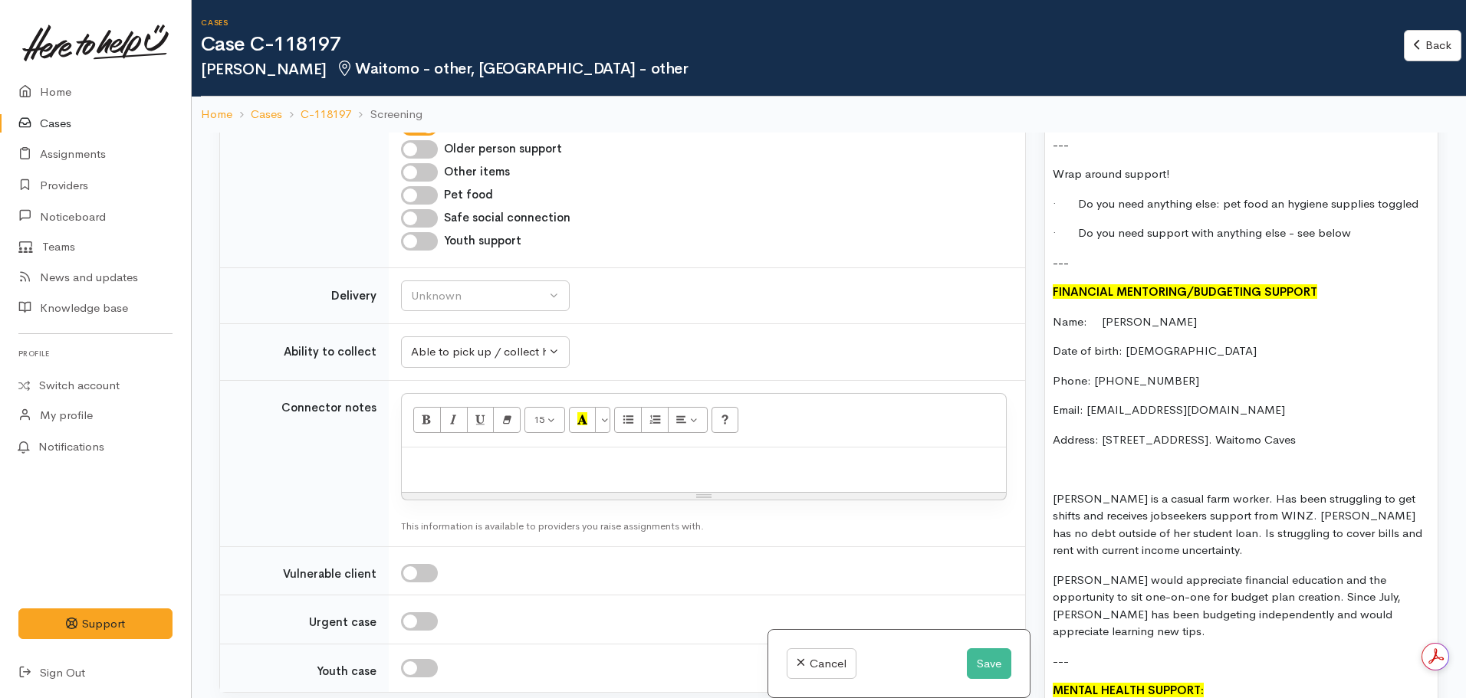
scroll to position [920, 0]
click at [470, 463] on p at bounding box center [703, 464] width 589 height 18
paste div
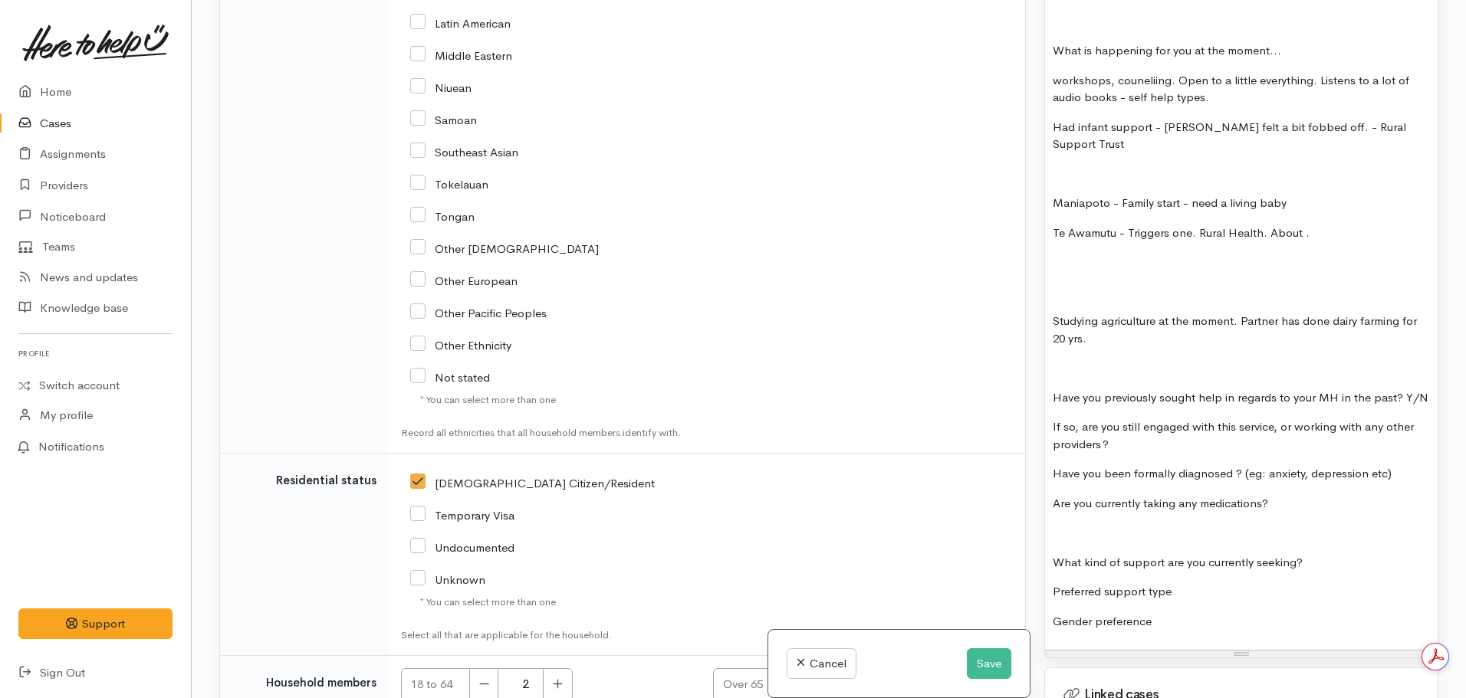
scroll to position [2683, 0]
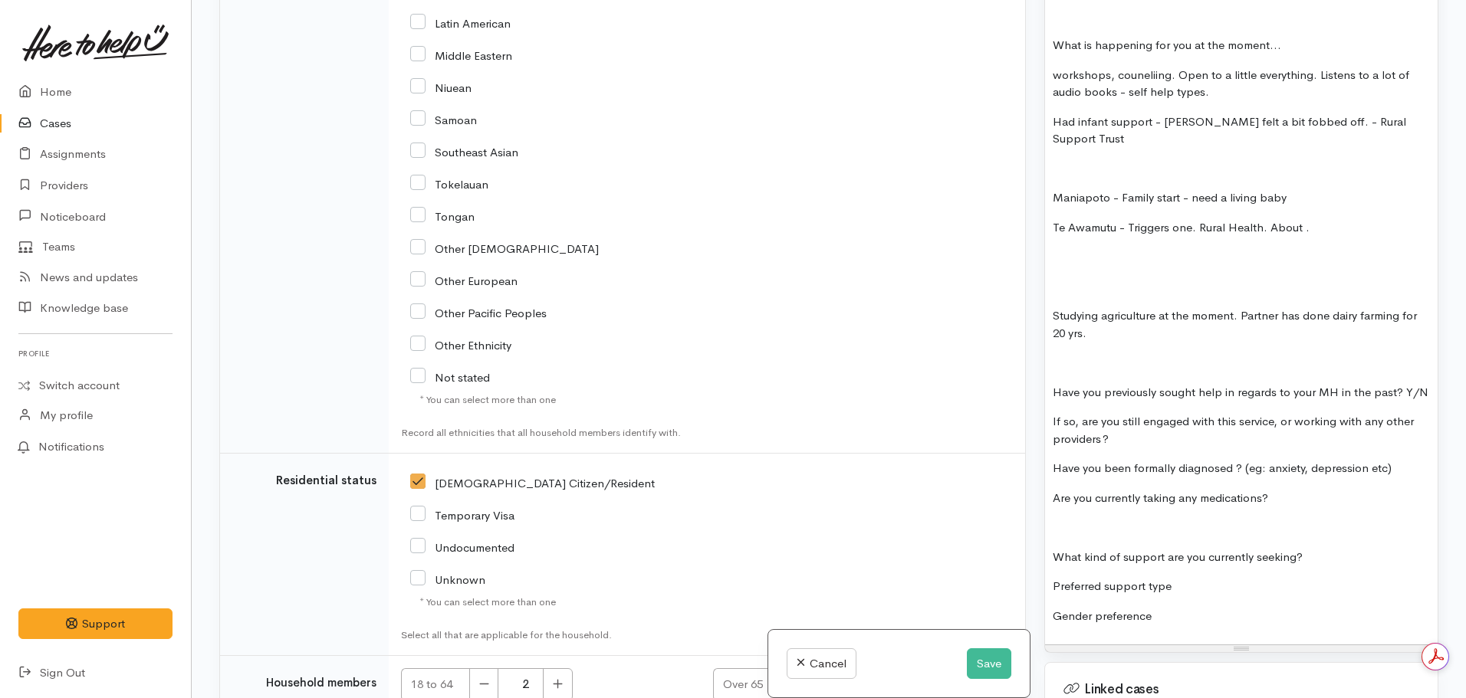
click at [1296, 490] on p "Are you currently taking any medications?" at bounding box center [1241, 499] width 377 height 18
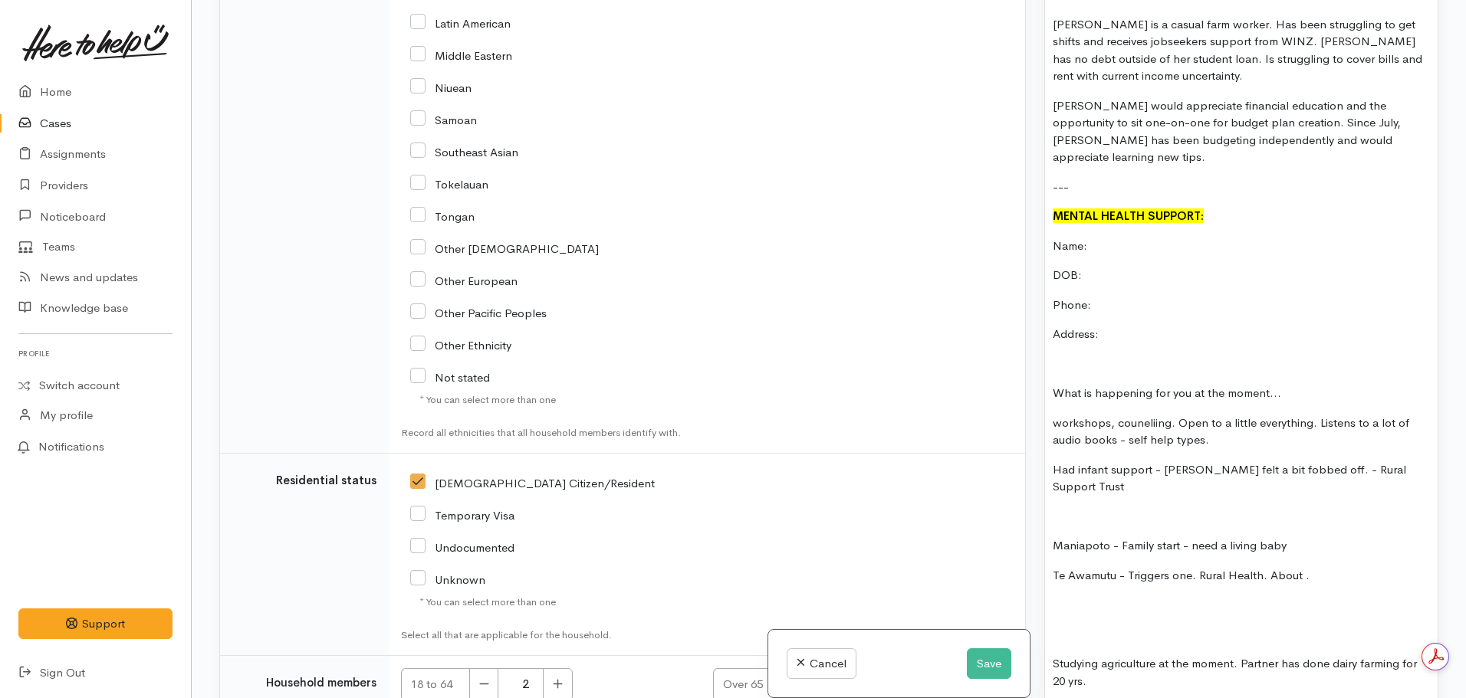
scroll to position [2300, 0]
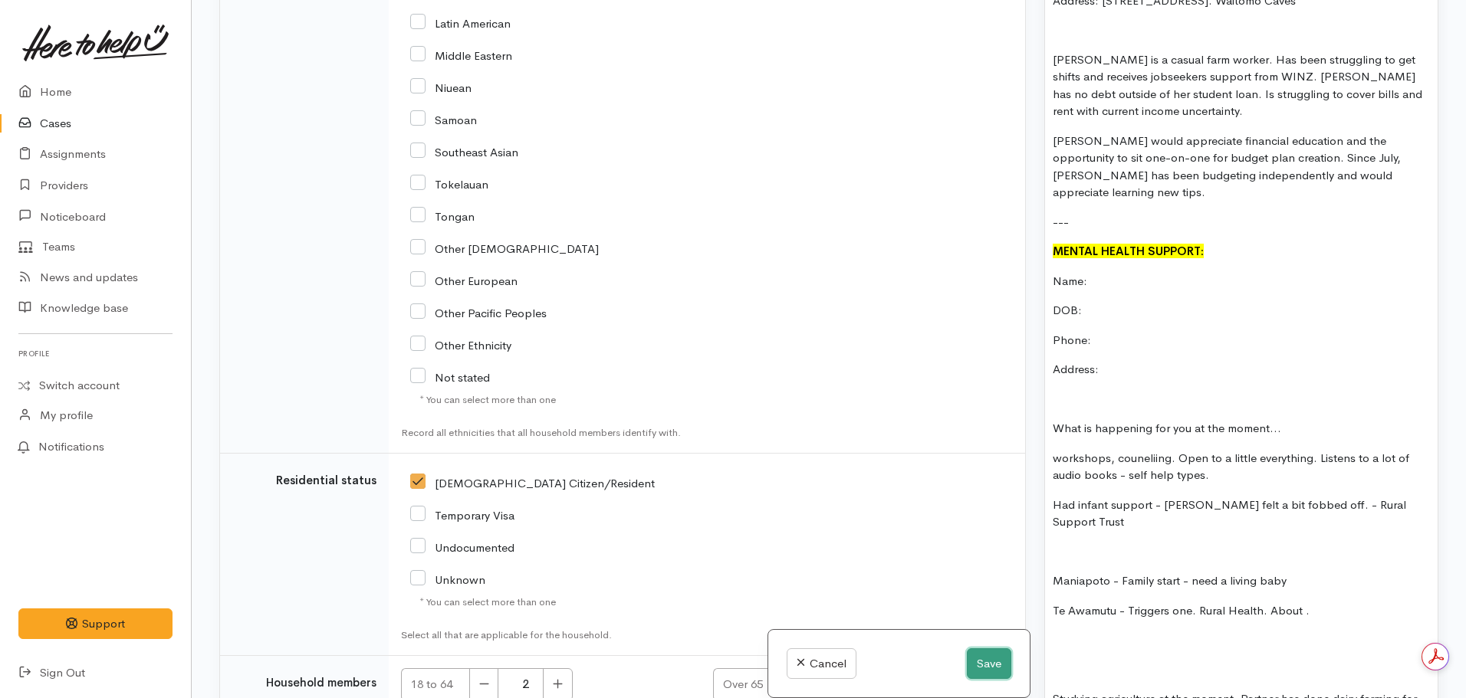
click at [988, 661] on button "Save" at bounding box center [989, 664] width 44 height 31
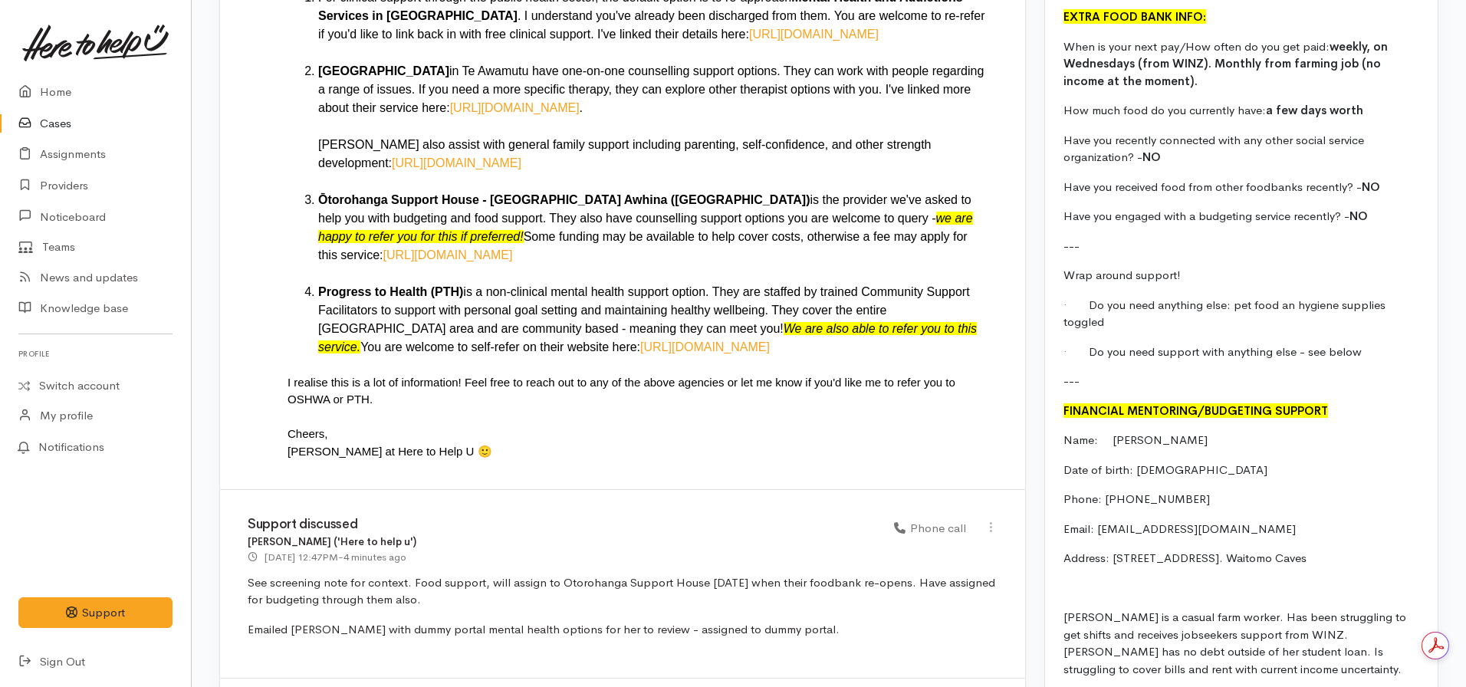
scroll to position [1917, 0]
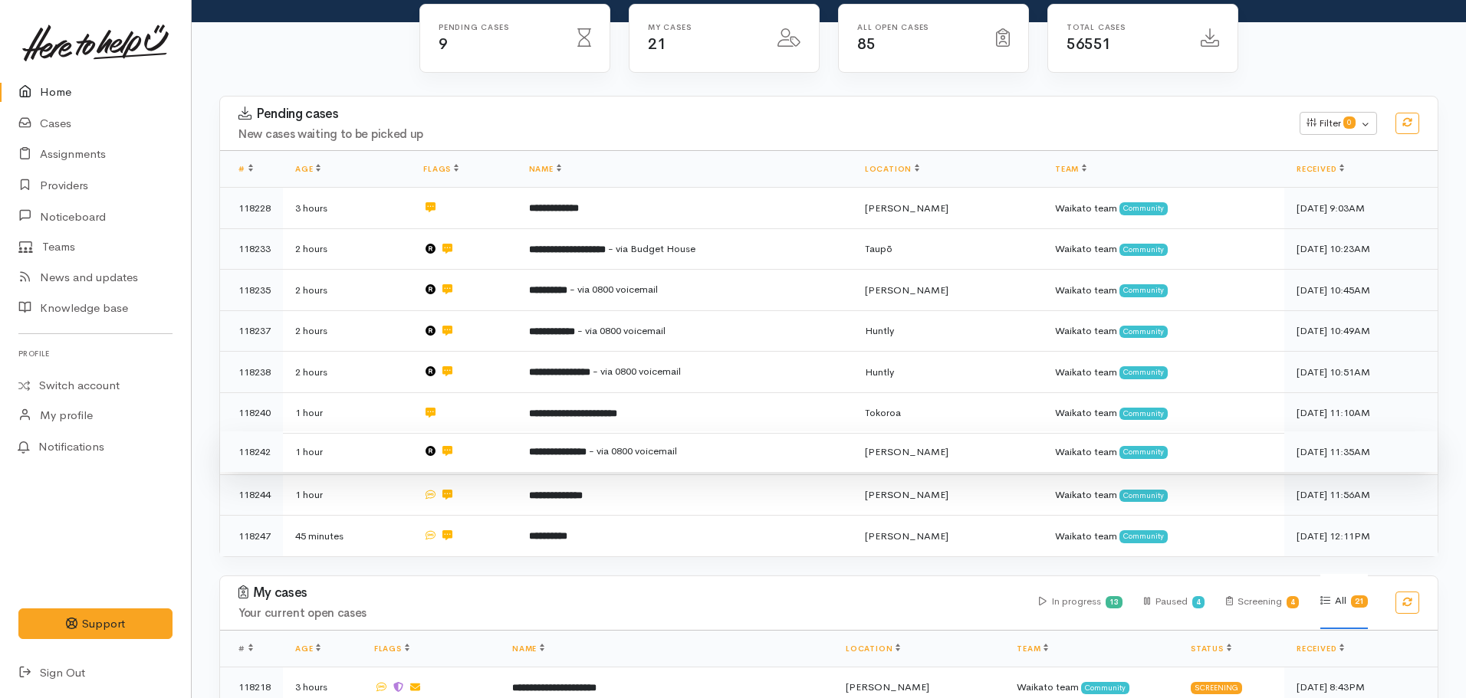
scroll to position [153, 0]
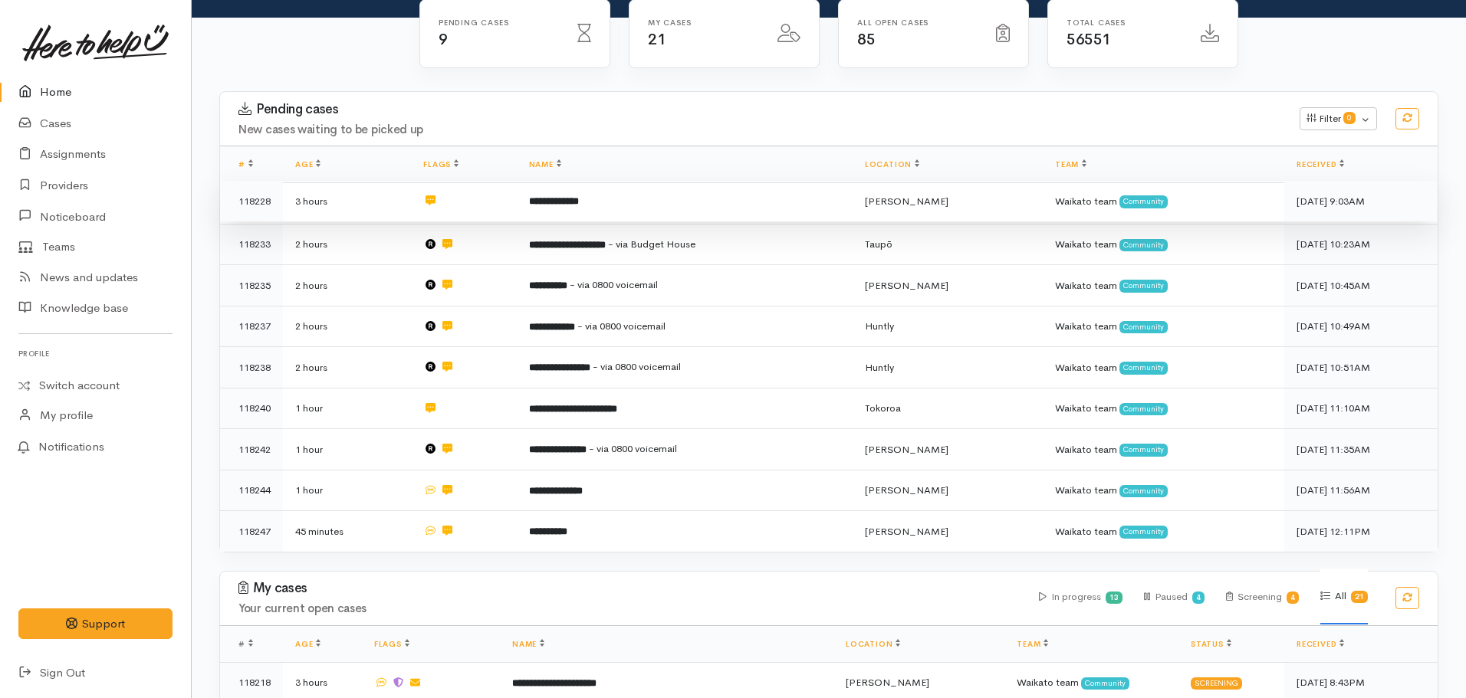
click at [532, 204] on b "**********" at bounding box center [554, 201] width 50 height 10
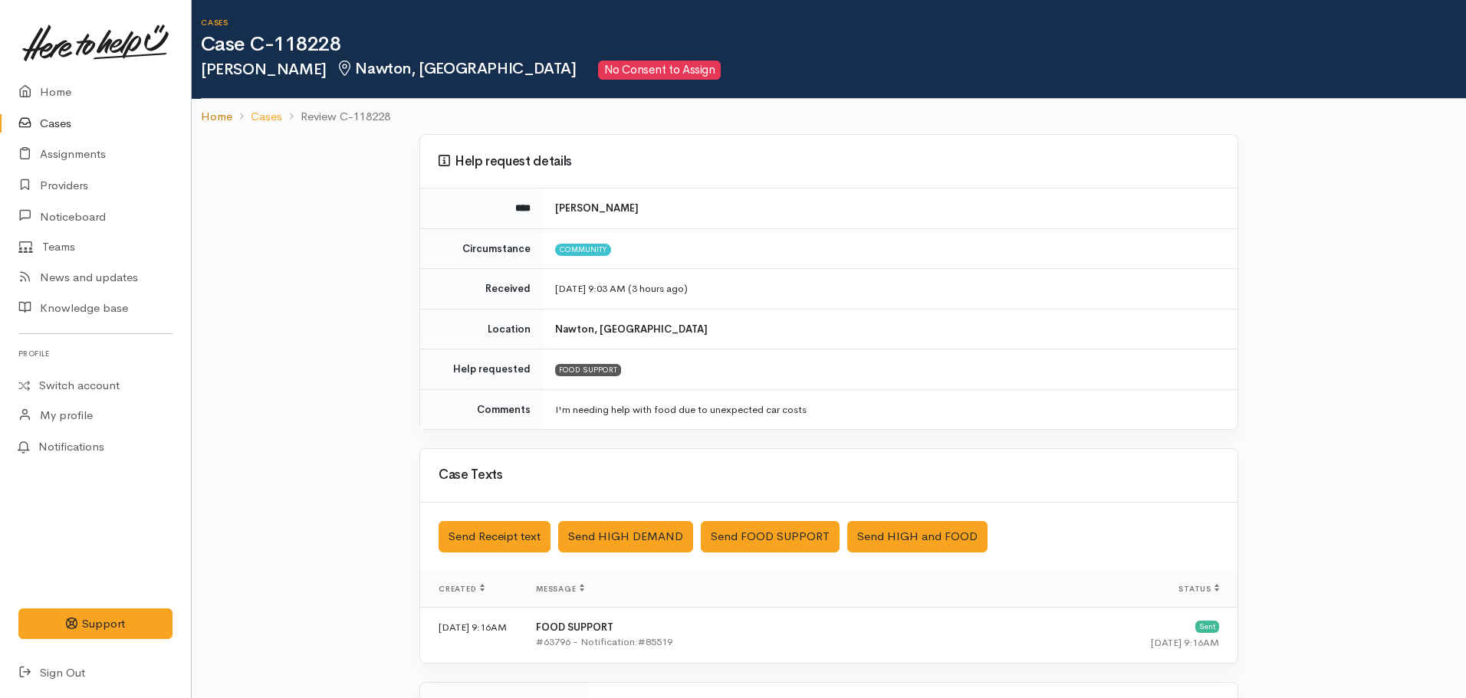
click at [210, 114] on link "Home" at bounding box center [216, 117] width 31 height 18
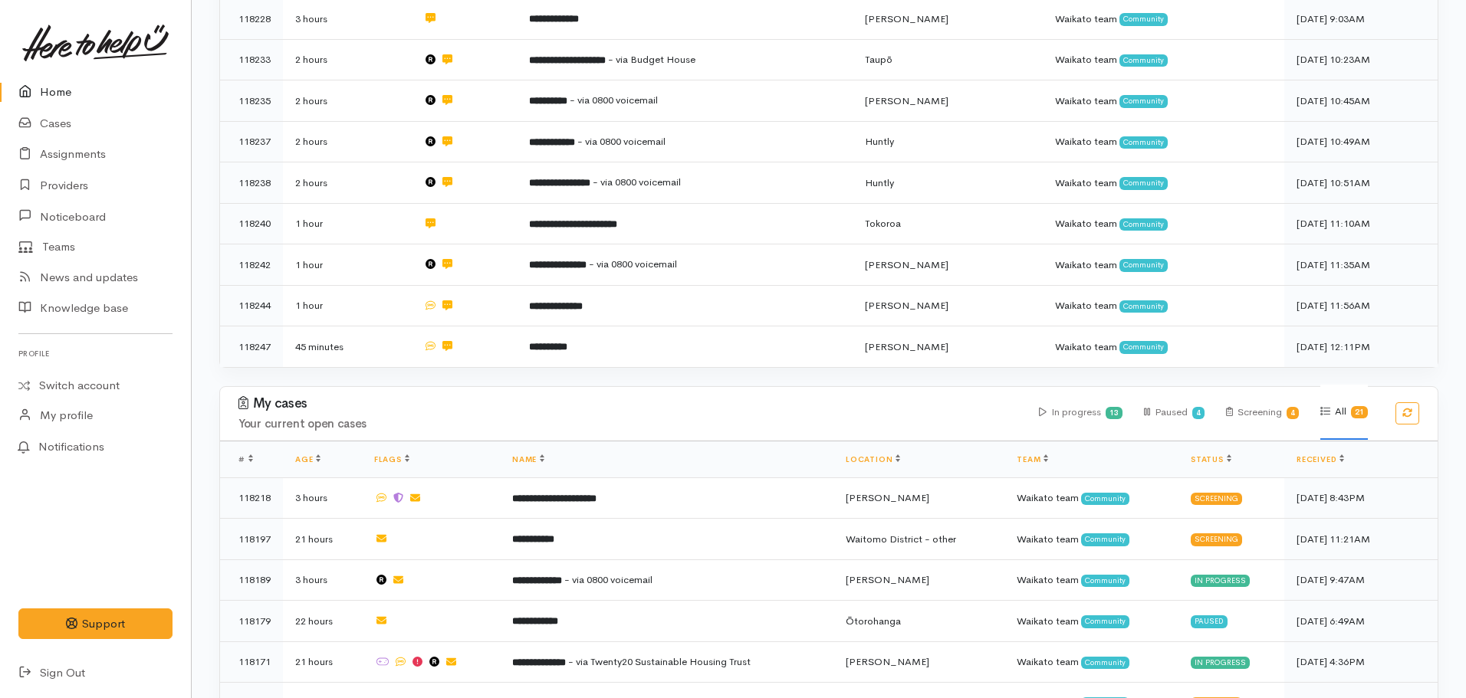
scroll to position [230, 0]
